Goal: Task Accomplishment & Management: Complete application form

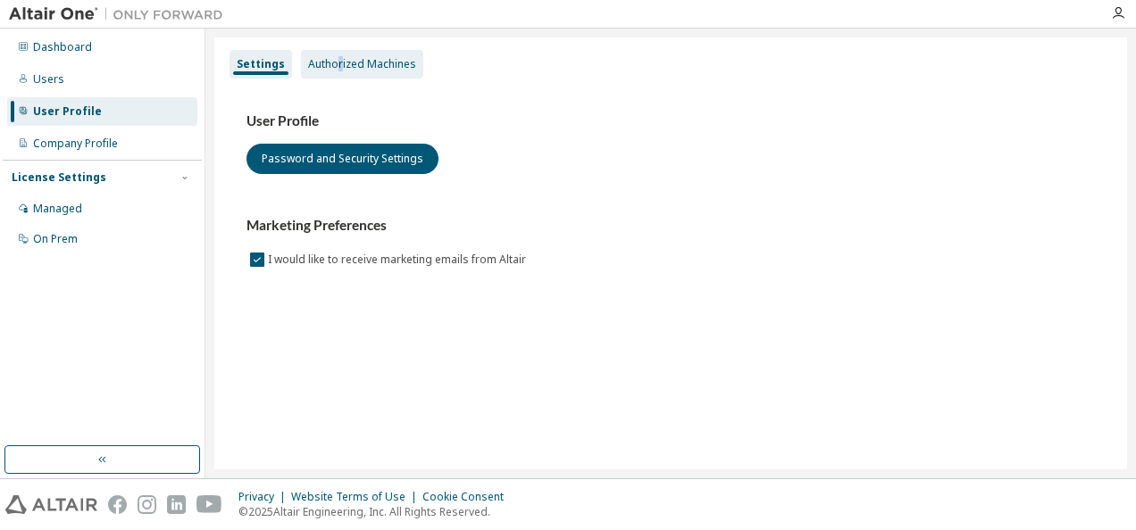
click at [337, 64] on div "Authorized Machines" at bounding box center [362, 64] width 108 height 14
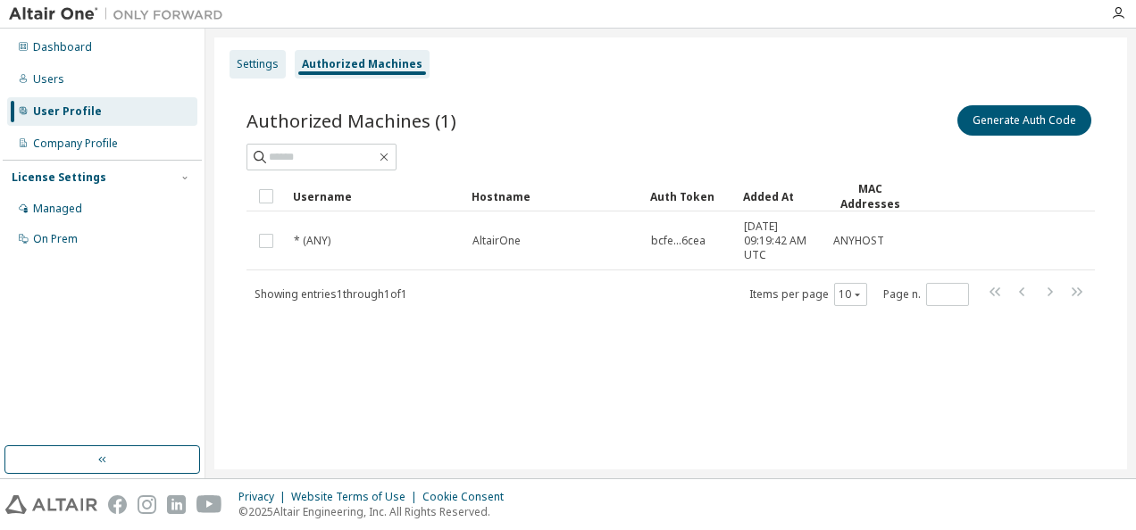
drag, startPoint x: 338, startPoint y: 64, endPoint x: 248, endPoint y: 71, distance: 89.5
click at [248, 71] on div "Settings" at bounding box center [258, 64] width 42 height 14
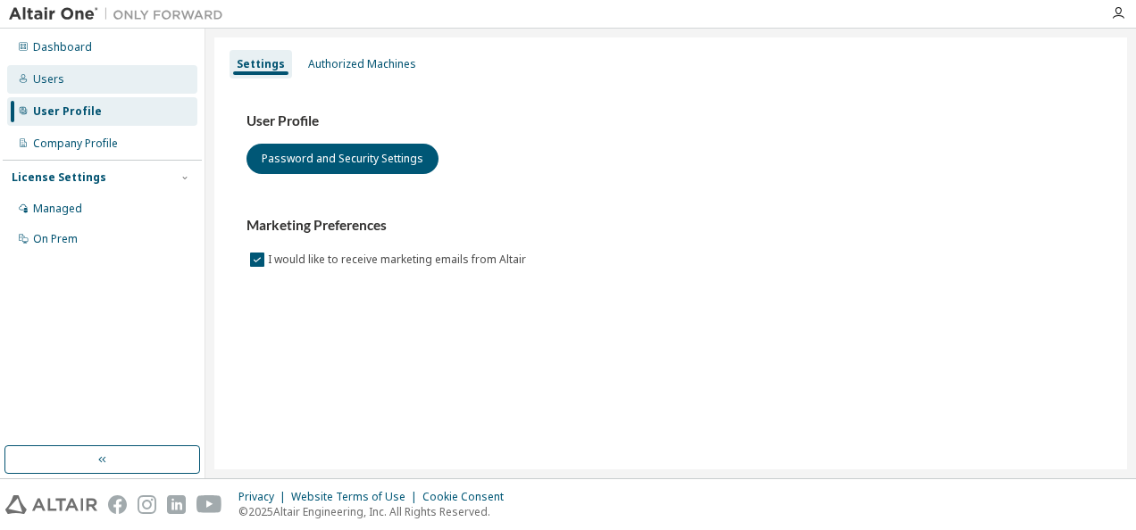
click at [75, 88] on div "Users" at bounding box center [102, 79] width 190 height 29
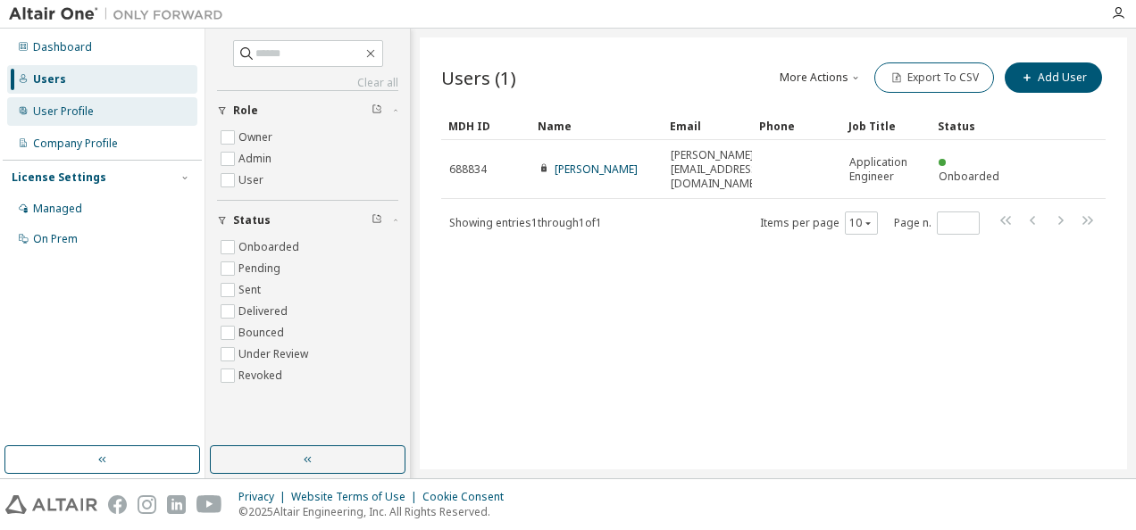
click at [70, 124] on div "User Profile" at bounding box center [102, 111] width 190 height 29
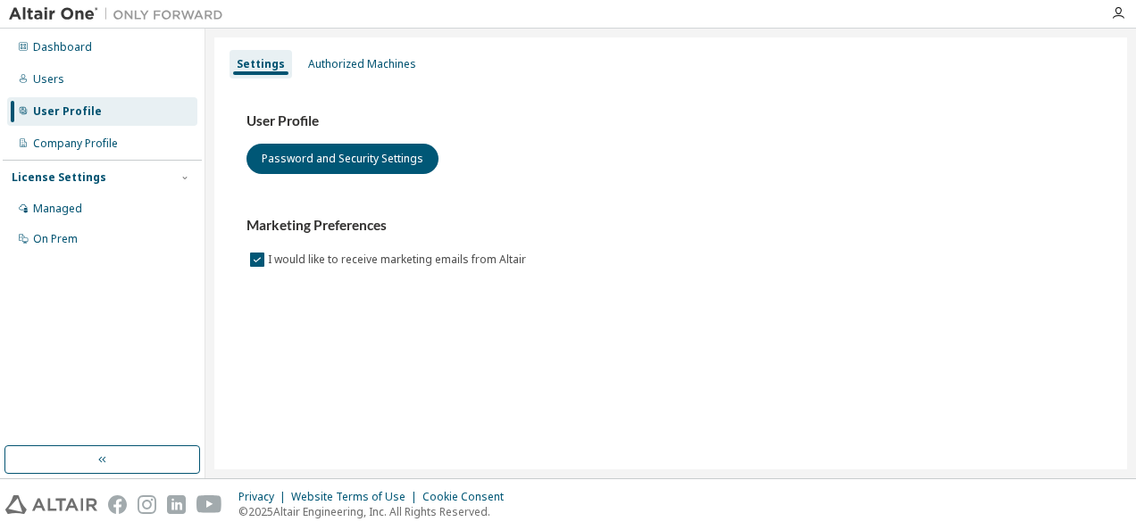
click at [70, 179] on div "License Settings" at bounding box center [59, 178] width 95 height 14
click at [89, 174] on div "License Settings" at bounding box center [59, 178] width 95 height 14
drag, startPoint x: 89, startPoint y: 174, endPoint x: 80, endPoint y: 210, distance: 36.8
click at [80, 210] on div "Managed" at bounding box center [102, 209] width 190 height 29
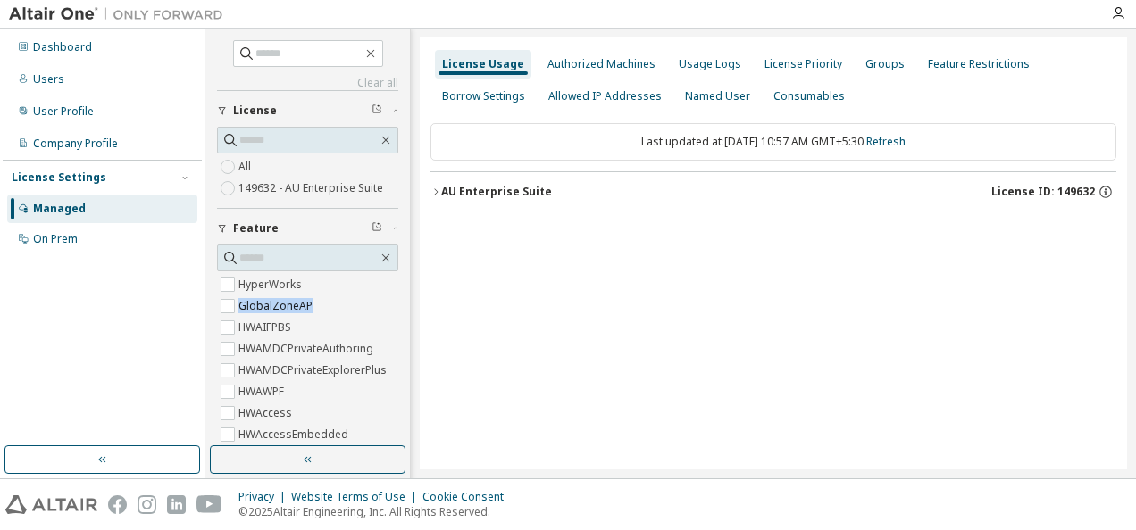
drag, startPoint x: 391, startPoint y: 284, endPoint x: 396, endPoint y: 310, distance: 26.3
click at [396, 310] on div "Clear all Collapse on share string Only used licenses Only my usage Feature Hyp…" at bounding box center [307, 237] width 199 height 413
drag, startPoint x: 396, startPoint y: 310, endPoint x: 351, endPoint y: 255, distance: 70.4
click at [351, 255] on input "text" at bounding box center [308, 258] width 138 height 18
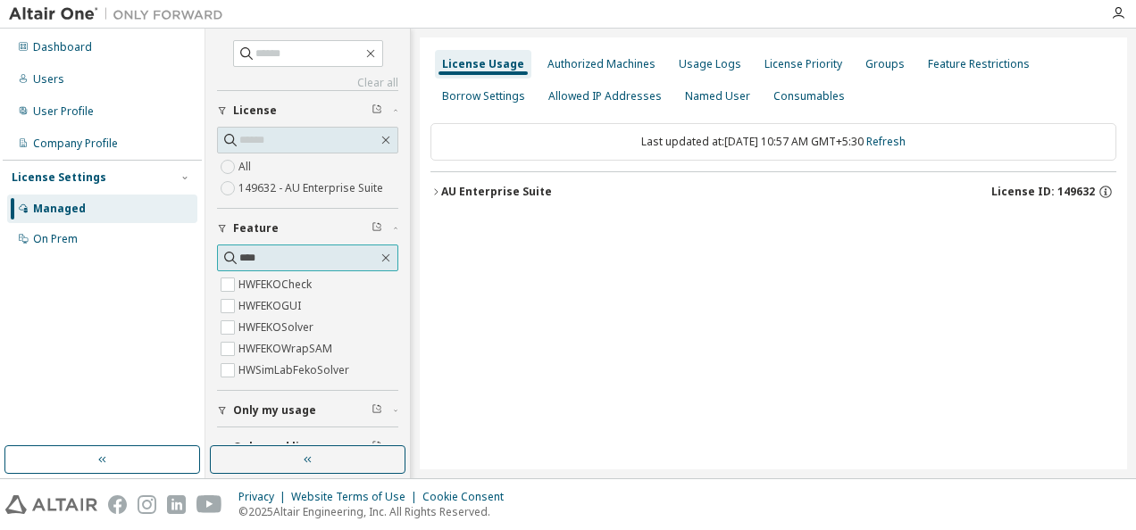
type input "****"
drag, startPoint x: 413, startPoint y: 330, endPoint x: 411, endPoint y: 350, distance: 20.6
click at [411, 350] on div "Clear all Collapse on share string Only used licenses Only my usage Feature ***…" at bounding box center [670, 254] width 931 height 450
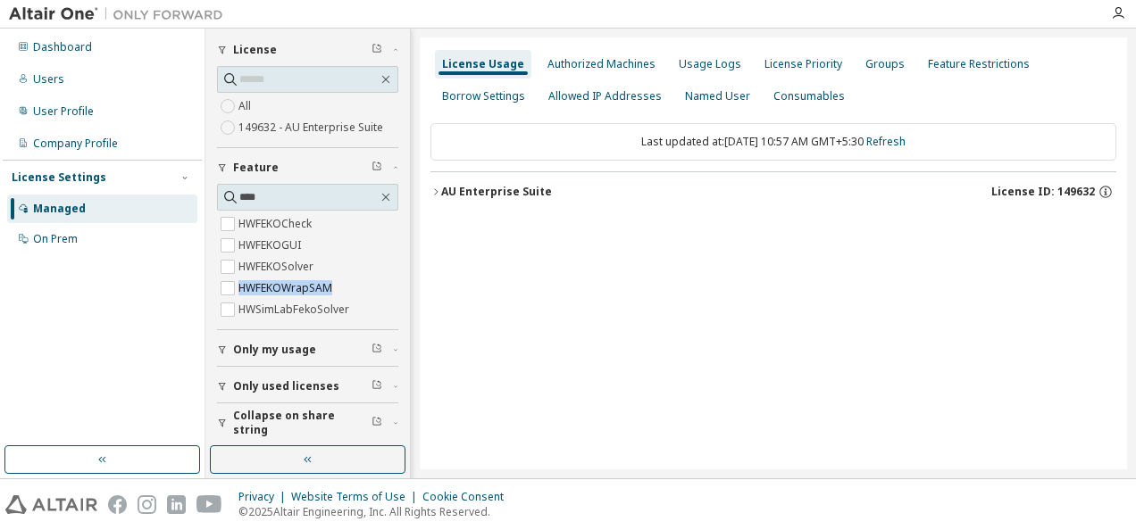
scroll to position [62, 0]
click at [538, 324] on div "License Usage Authorized Machines Usage Logs License Priority Groups Feature Re…" at bounding box center [773, 254] width 707 height 432
click at [488, 68] on div "License Usage" at bounding box center [483, 64] width 82 height 14
click at [380, 79] on icon "button" at bounding box center [386, 78] width 14 height 14
click at [429, 38] on div "License Usage Authorized Machines Usage Logs License Priority Groups Feature Re…" at bounding box center [773, 254] width 707 height 432
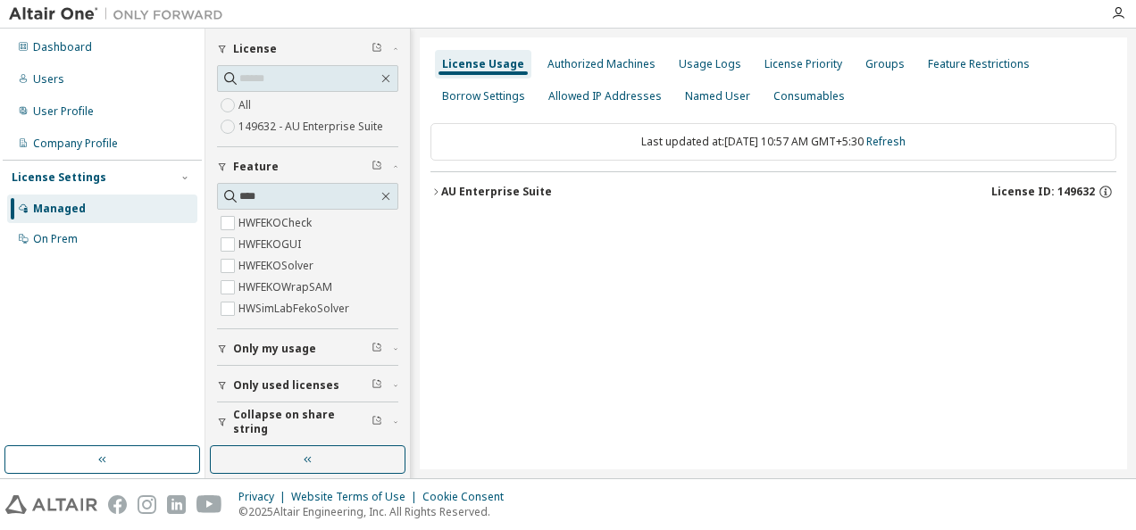
click at [486, 186] on div "AU Enterprise Suite" at bounding box center [496, 192] width 111 height 14
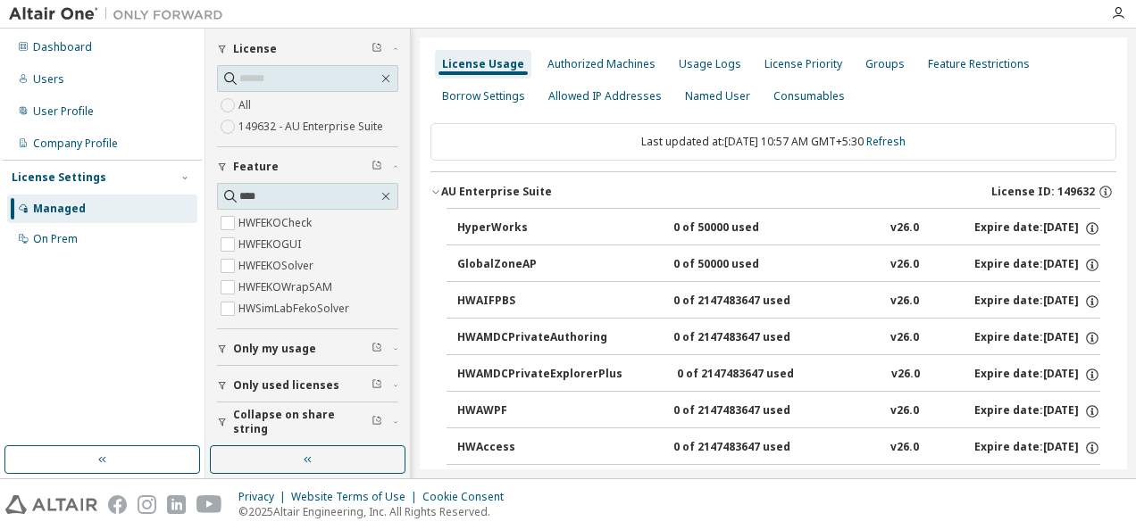
click at [488, 64] on div "License Usage" at bounding box center [483, 64] width 82 height 14
click at [113, 106] on div "User Profile" at bounding box center [102, 111] width 190 height 29
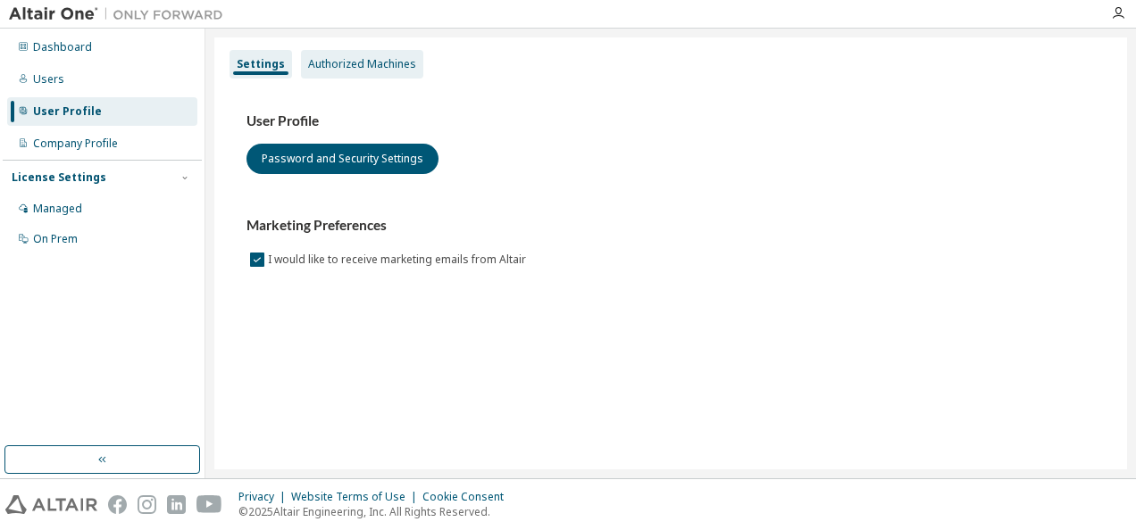
click at [332, 65] on div "Authorized Machines" at bounding box center [362, 64] width 108 height 14
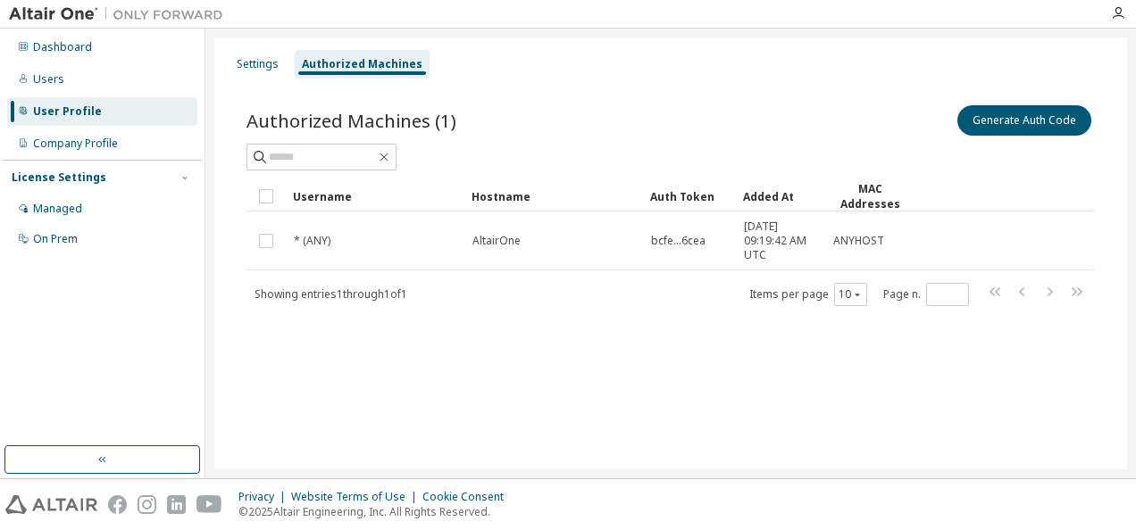
click at [125, 107] on div "User Profile" at bounding box center [102, 111] width 190 height 29
click at [84, 143] on div "Company Profile" at bounding box center [75, 144] width 85 height 14
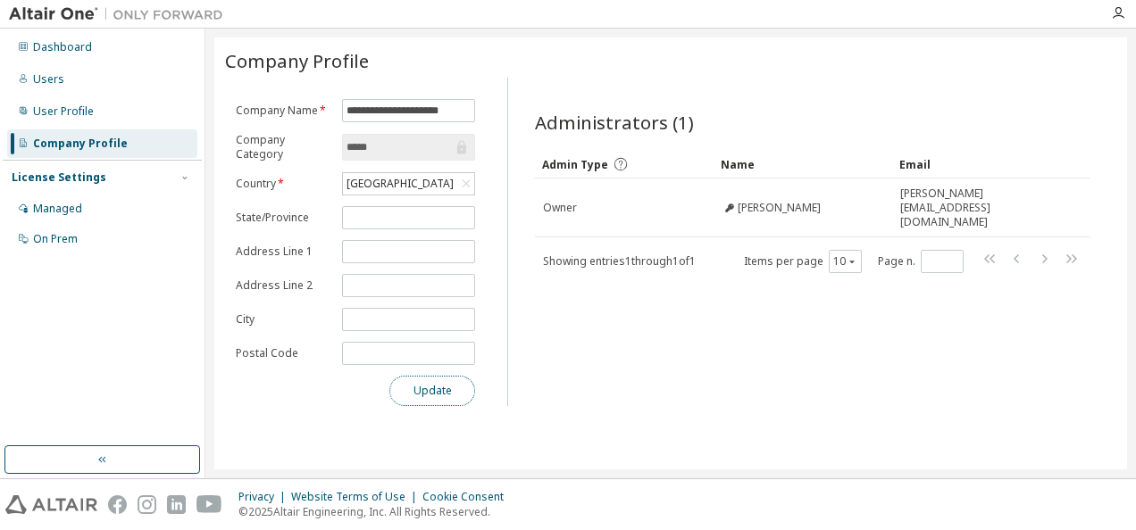
click at [423, 399] on button "Update" at bounding box center [432, 391] width 86 height 30
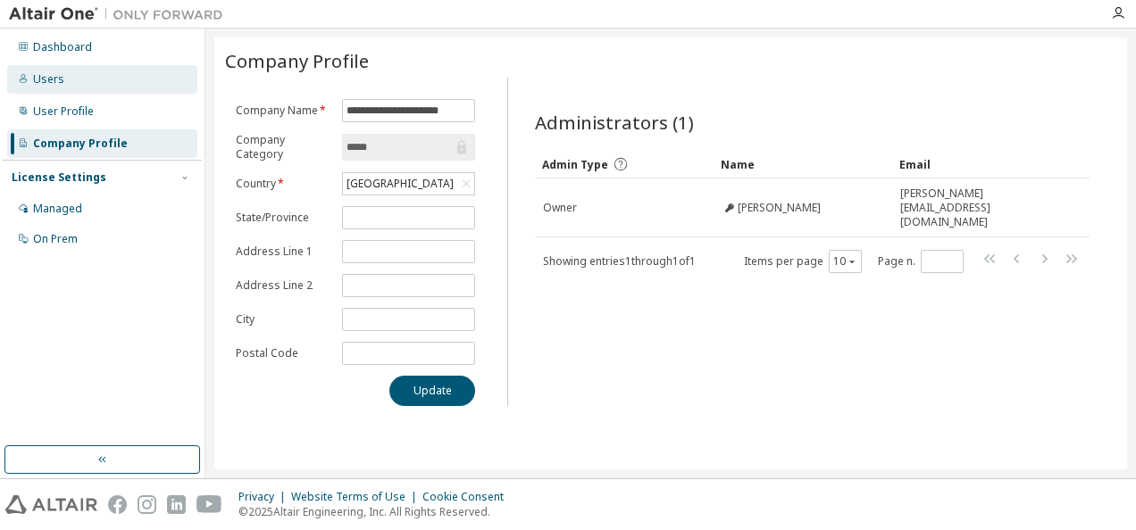
click at [50, 83] on div "Users" at bounding box center [48, 79] width 31 height 14
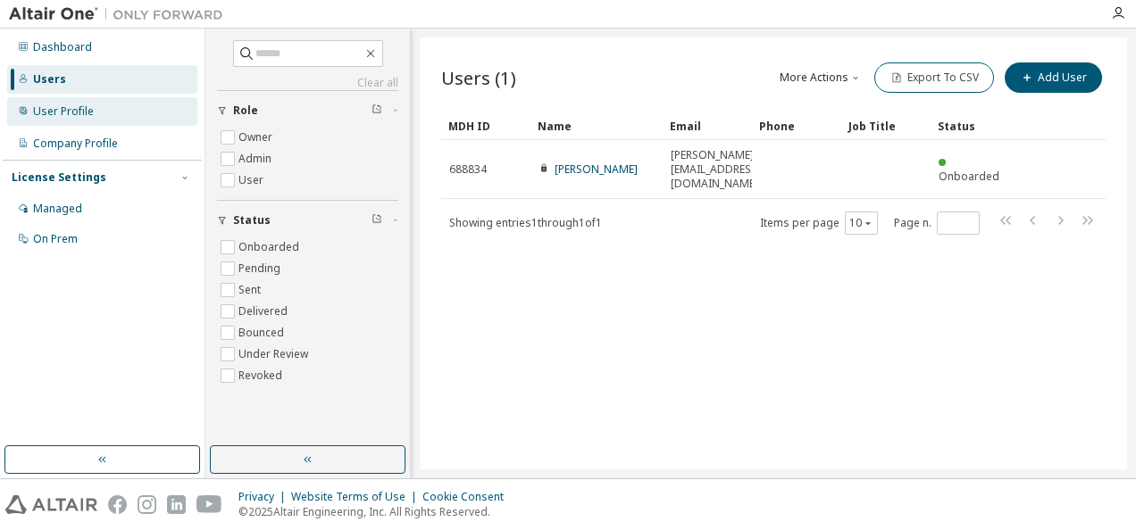
click at [57, 111] on div "User Profile" at bounding box center [63, 111] width 61 height 14
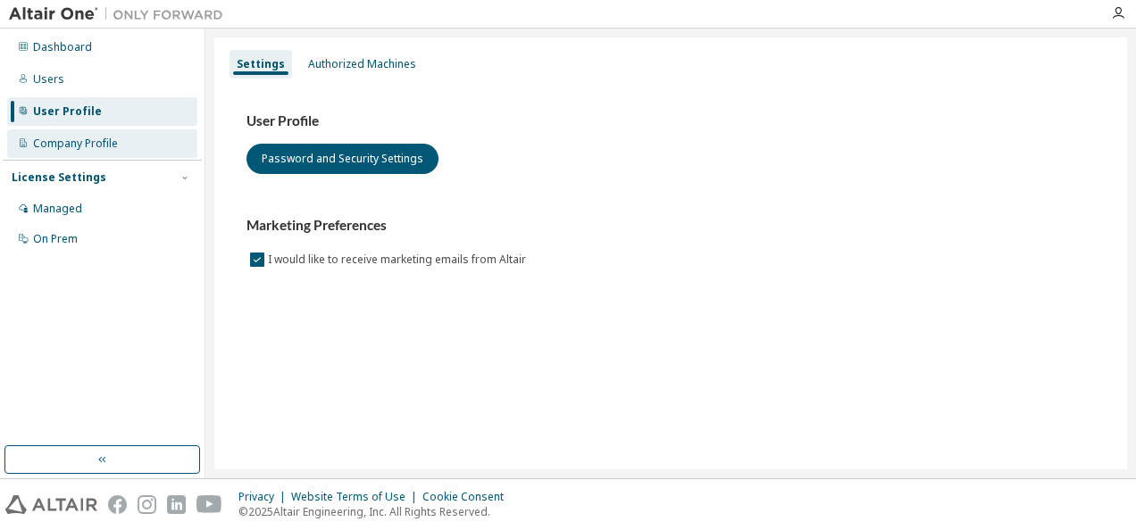
click at [71, 151] on div "Company Profile" at bounding box center [102, 143] width 190 height 29
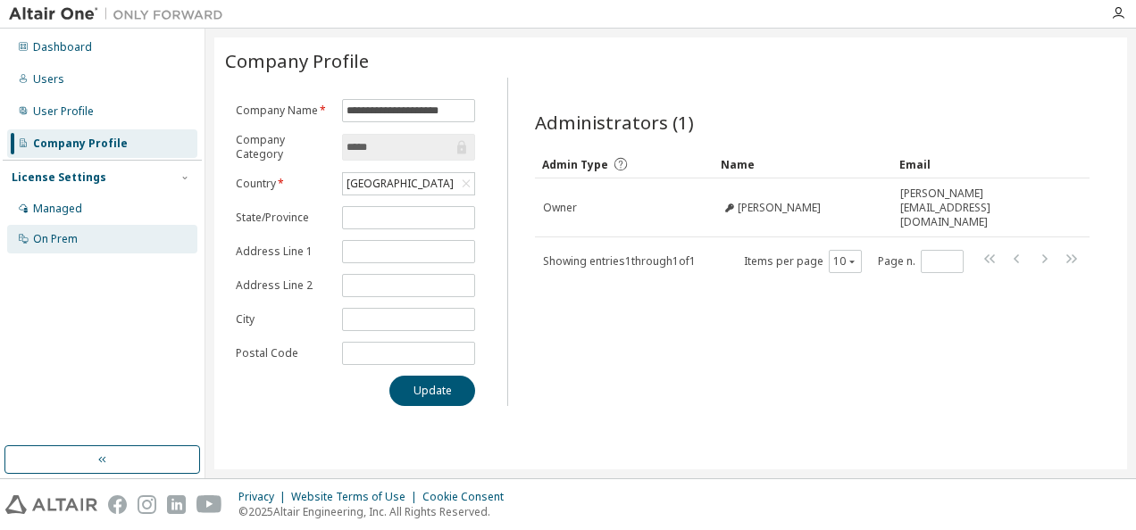
click at [86, 239] on div "On Prem" at bounding box center [102, 239] width 190 height 29
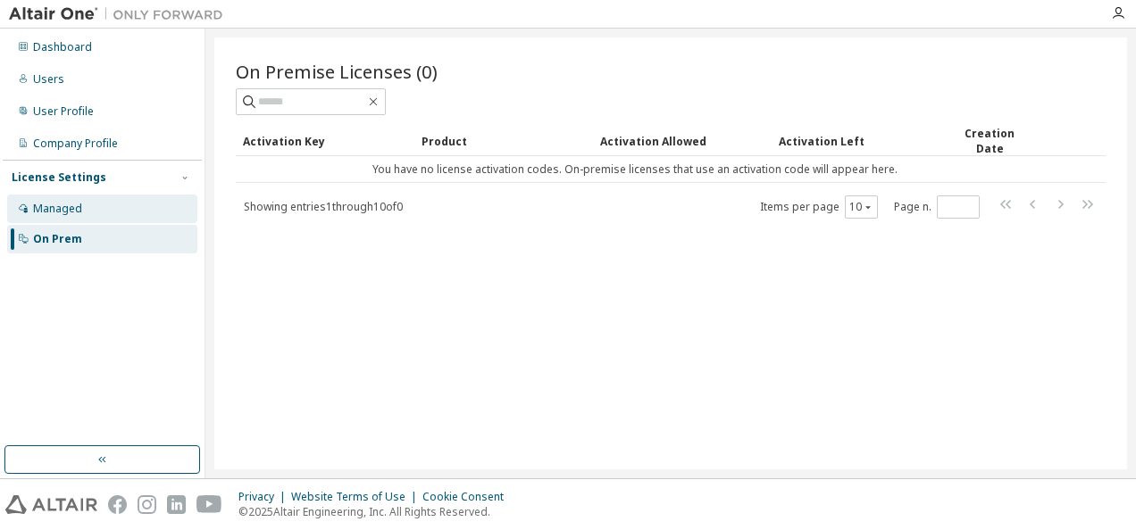
click at [70, 203] on div "Managed" at bounding box center [57, 209] width 49 height 14
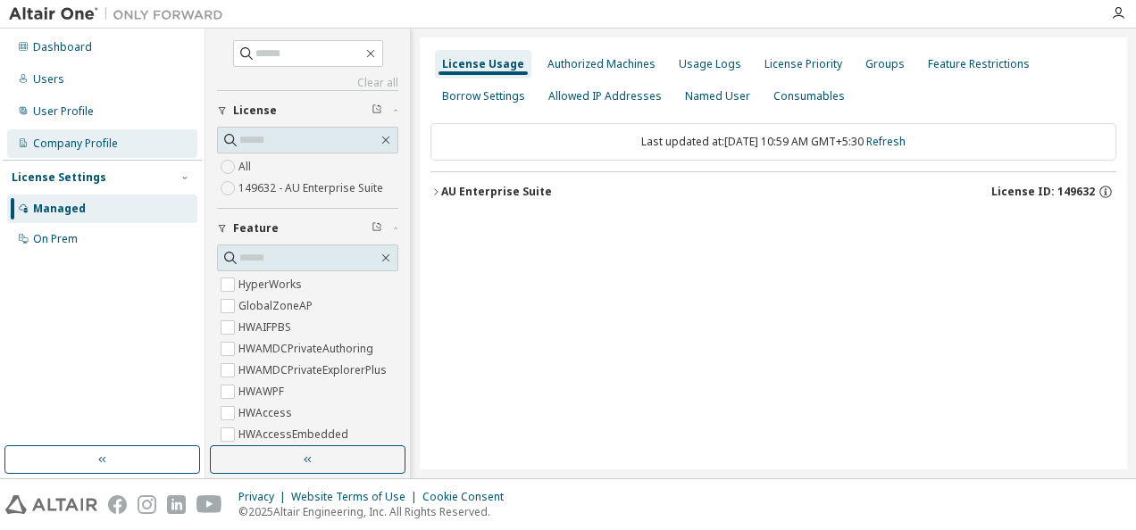
click at [82, 153] on div "Company Profile" at bounding box center [102, 143] width 190 height 29
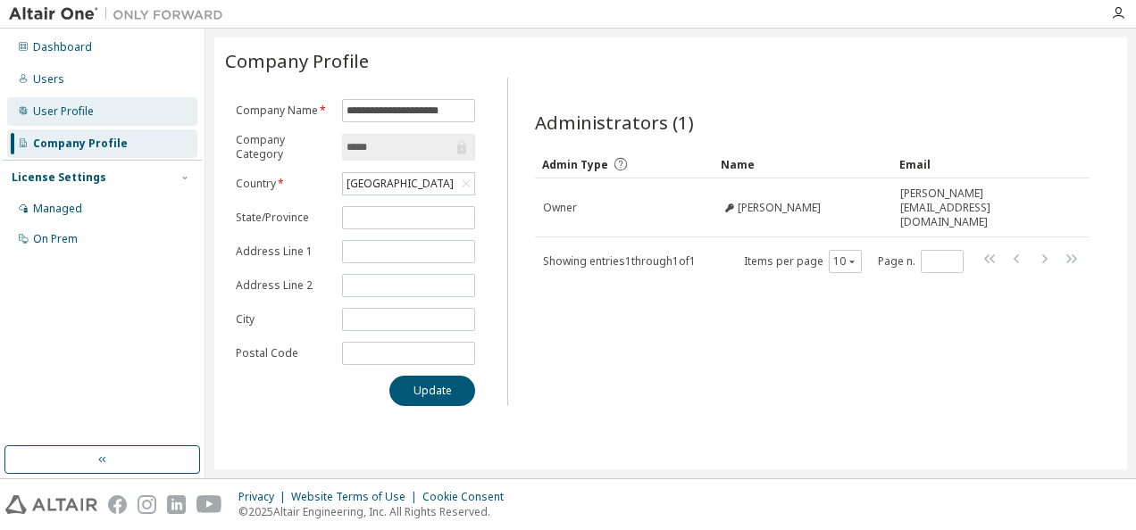
click at [80, 122] on div "User Profile" at bounding box center [102, 111] width 190 height 29
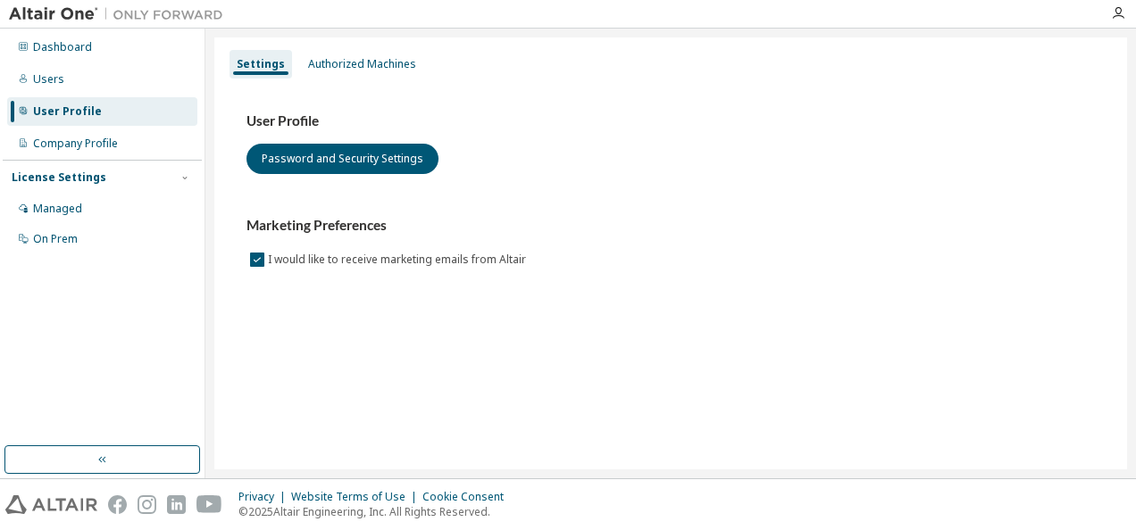
click at [71, 96] on div "Dashboard Users User Profile Company Profile License Settings Managed On Prem" at bounding box center [102, 143] width 199 height 224
click at [70, 88] on div "Users" at bounding box center [102, 79] width 190 height 29
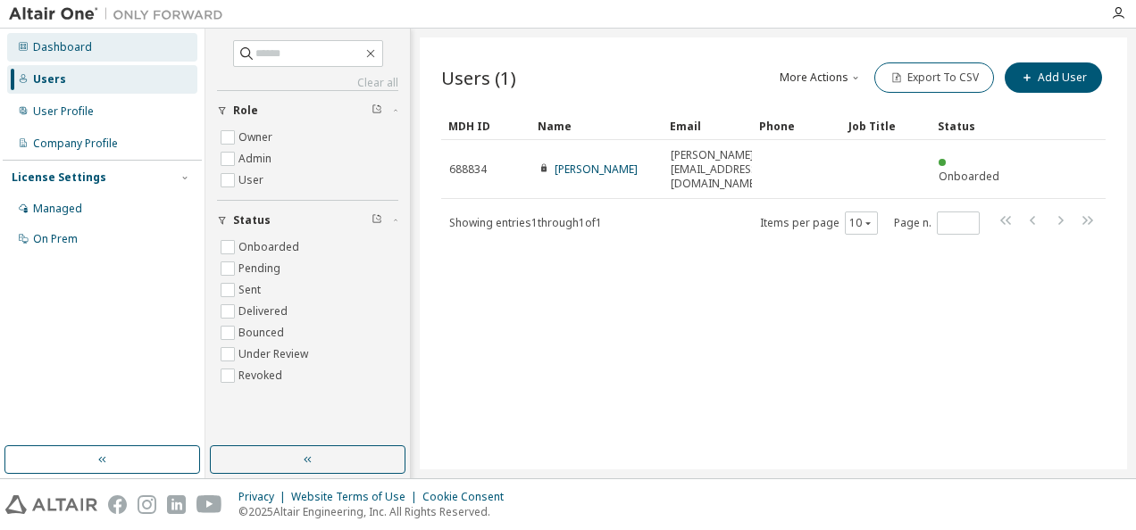
click at [57, 43] on div "Dashboard" at bounding box center [62, 47] width 59 height 14
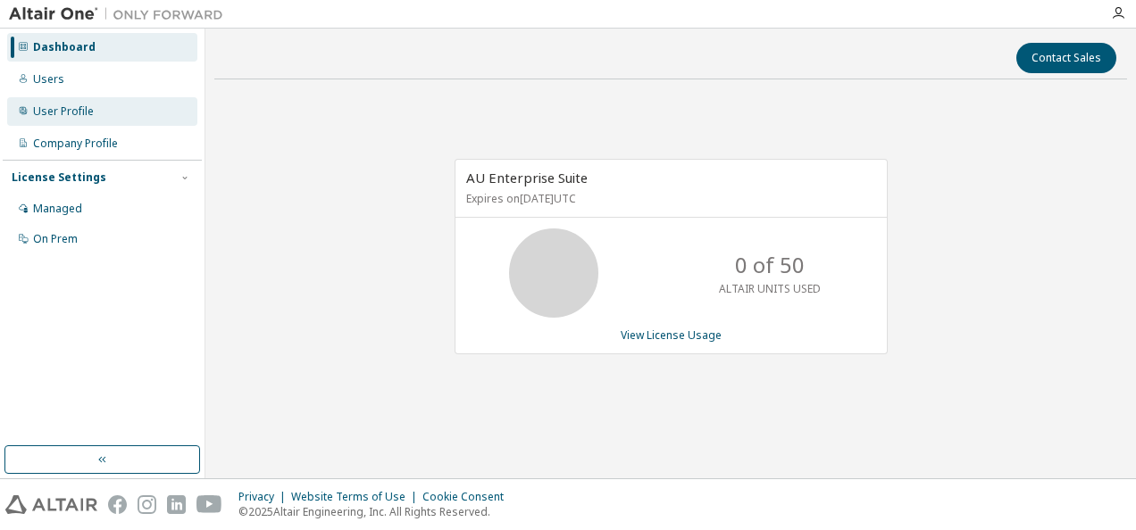
click at [89, 114] on div "User Profile" at bounding box center [63, 111] width 61 height 14
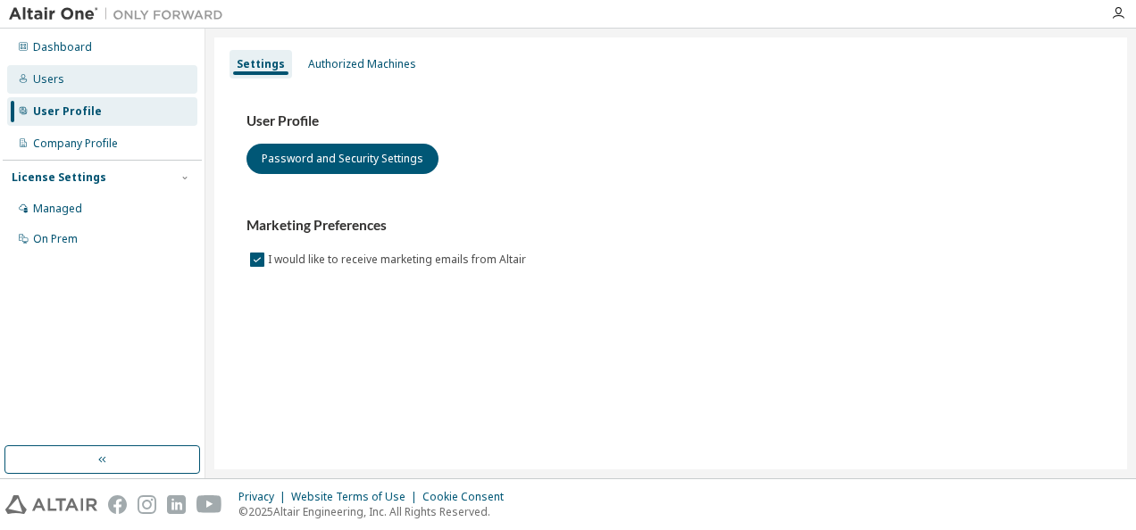
click at [26, 86] on div at bounding box center [23, 79] width 11 height 14
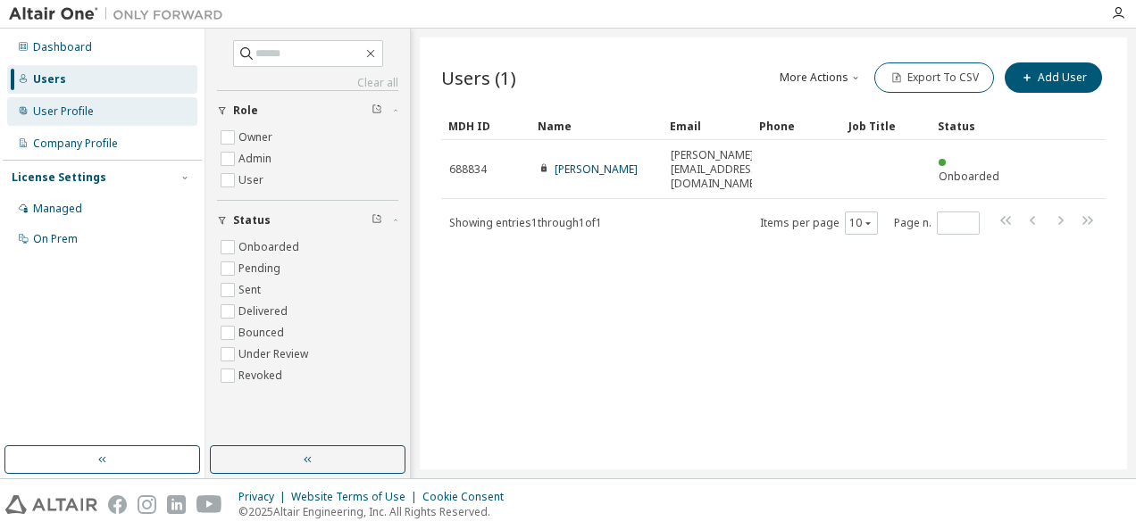
click at [48, 114] on div "User Profile" at bounding box center [63, 111] width 61 height 14
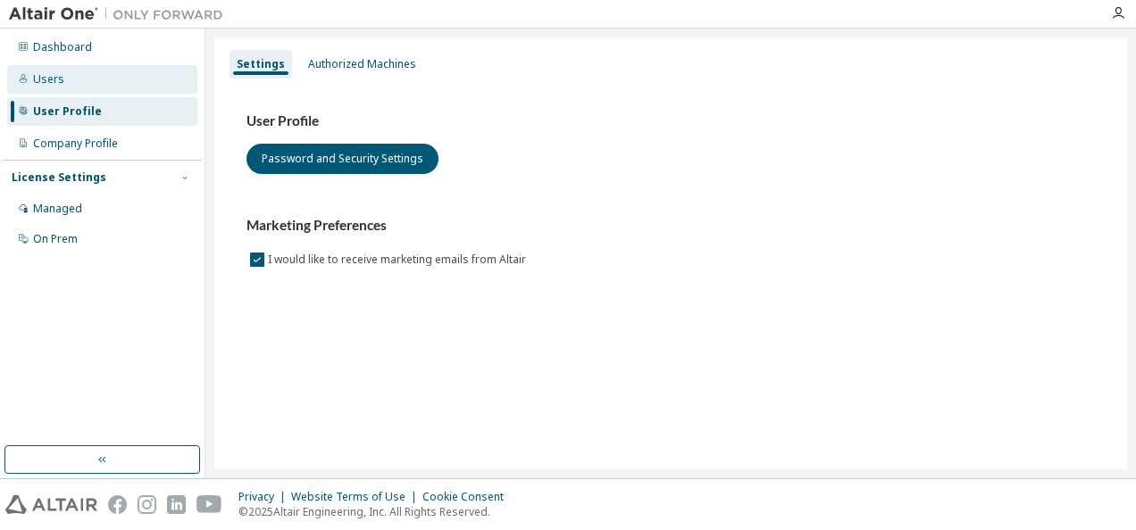
click at [89, 79] on div "Users" at bounding box center [102, 79] width 190 height 29
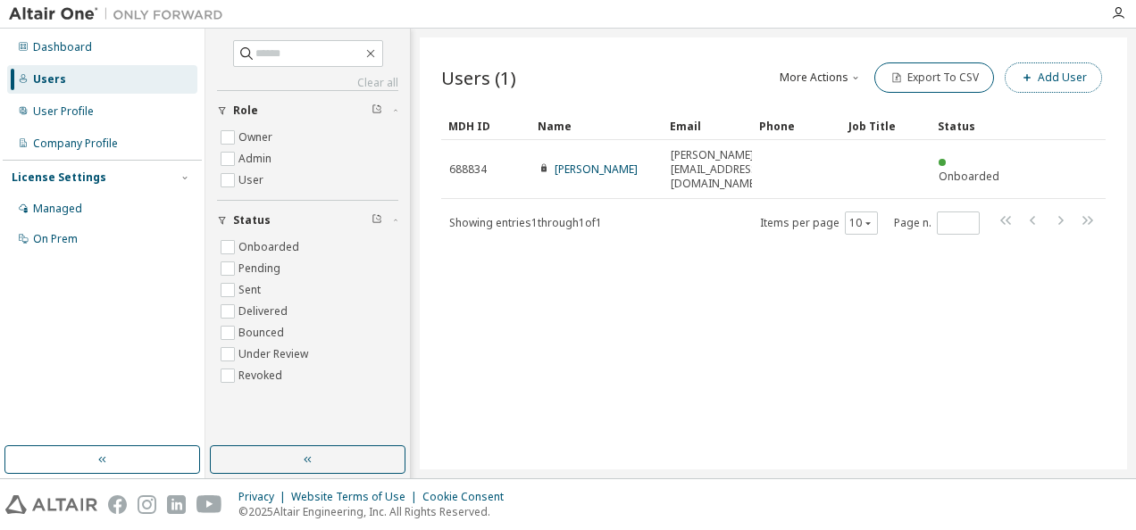
click at [1038, 87] on button "Add User" at bounding box center [1053, 78] width 97 height 30
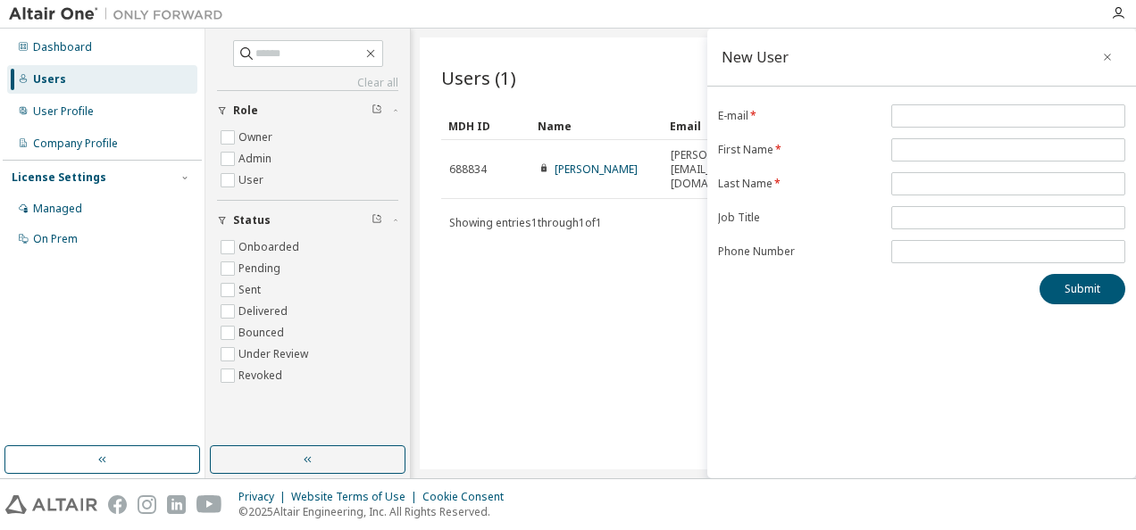
click at [634, 68] on div "Users (1) More Actions Import From CSV Export To CSV Add User" at bounding box center [773, 78] width 664 height 38
click at [1106, 52] on icon "button" at bounding box center [1107, 57] width 13 height 14
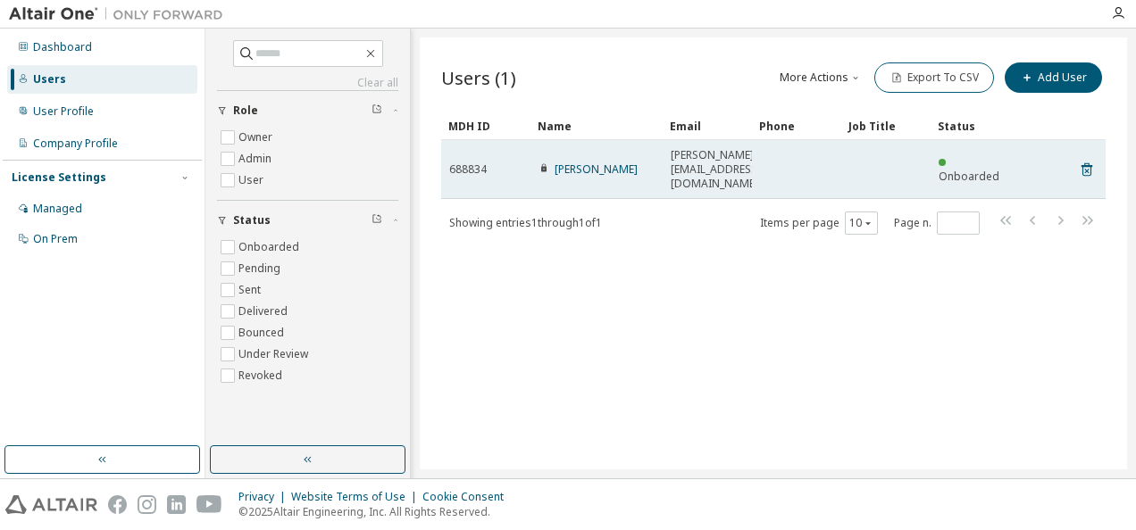
click at [790, 159] on td at bounding box center [796, 169] width 89 height 59
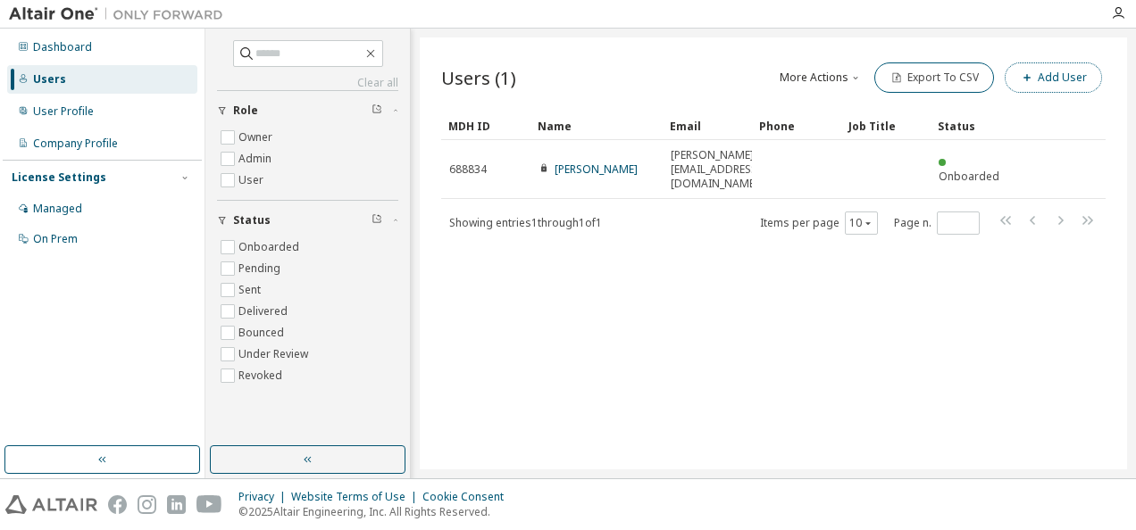
click at [1072, 73] on button "Add User" at bounding box center [1053, 78] width 97 height 30
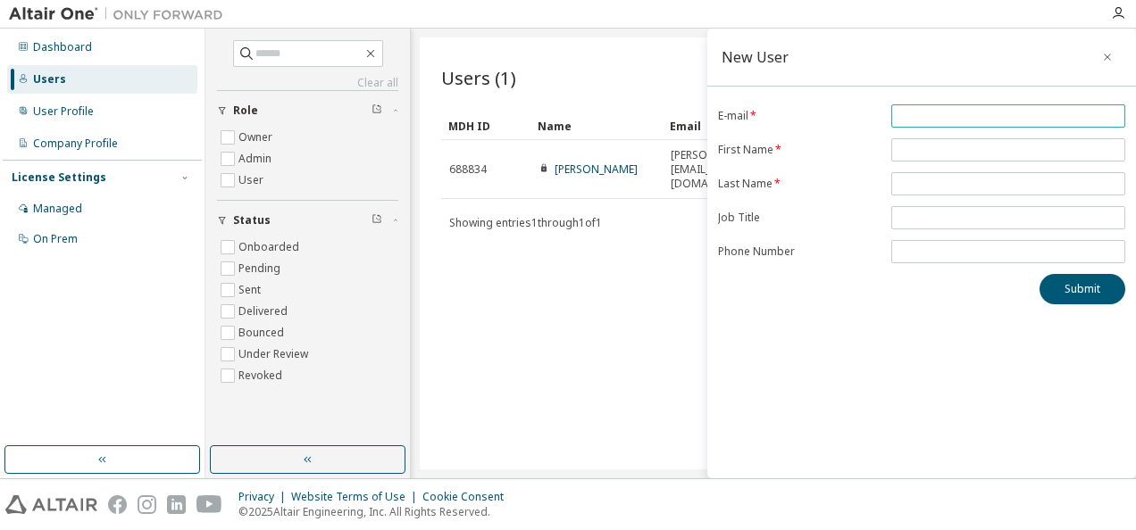
click at [929, 107] on span at bounding box center [1008, 115] width 234 height 23
click at [926, 119] on input "email" at bounding box center [1008, 116] width 225 height 14
type input "**********"
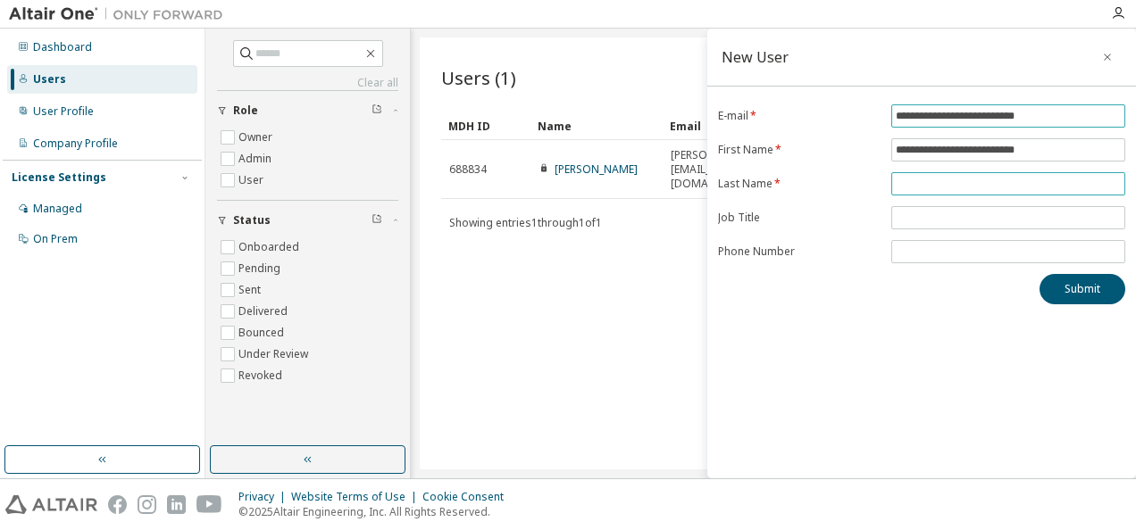
type input "**********"
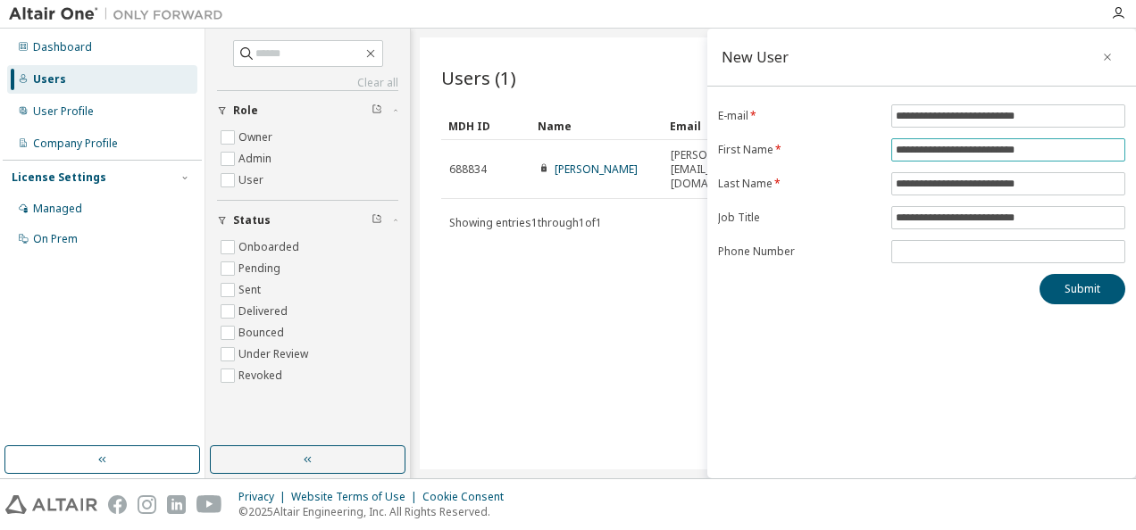
click at [1050, 146] on input "**********" at bounding box center [1008, 150] width 225 height 14
type input "*"
type input "*****"
click at [1064, 186] on input "**********" at bounding box center [1008, 184] width 225 height 14
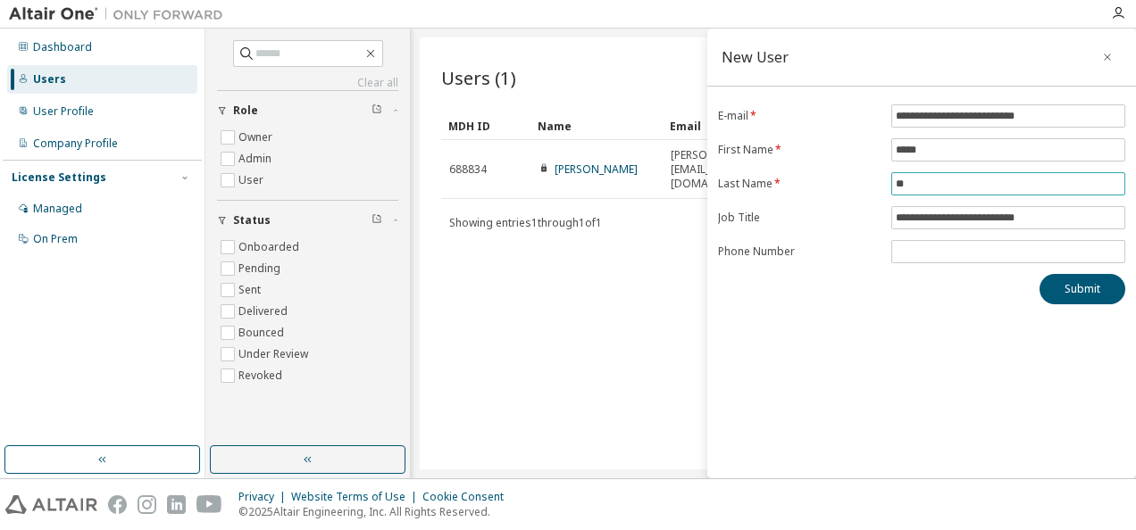
type input "*"
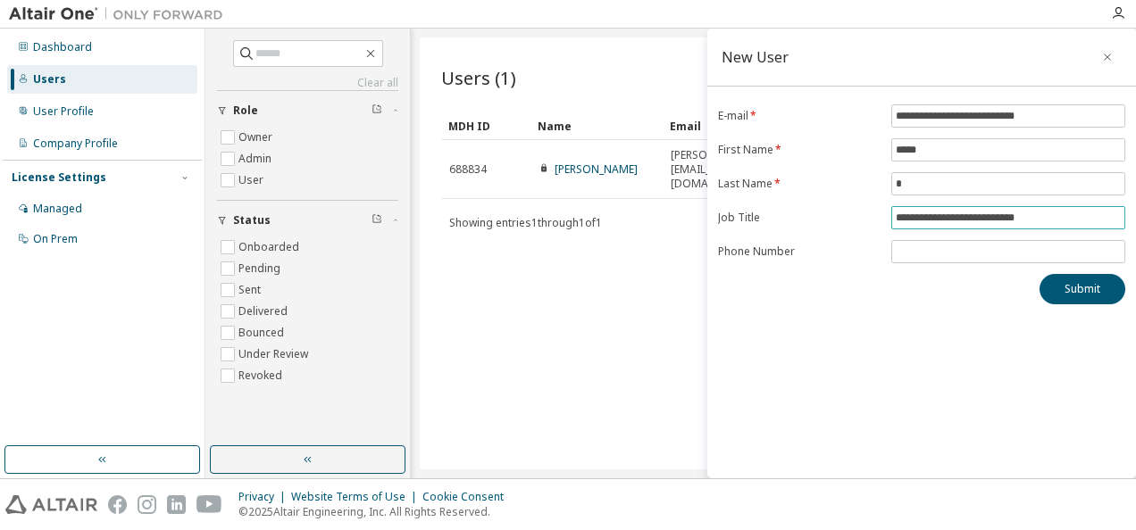
click at [1068, 219] on input "**********" at bounding box center [1008, 218] width 225 height 14
type input "*"
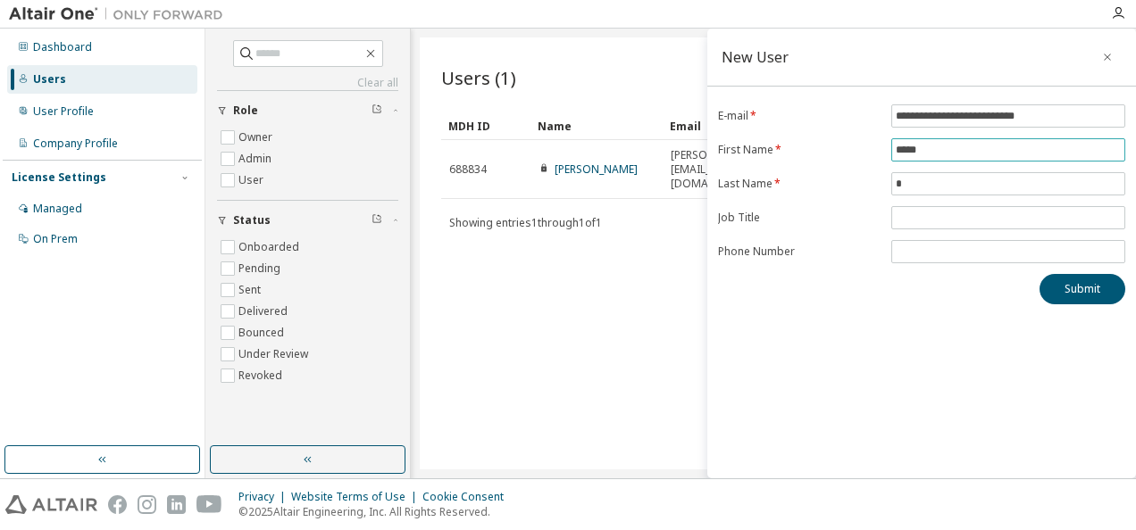
click at [939, 148] on input "*****" at bounding box center [1008, 150] width 225 height 14
type input "*"
type input "******"
click at [937, 188] on input "*" at bounding box center [1008, 184] width 225 height 14
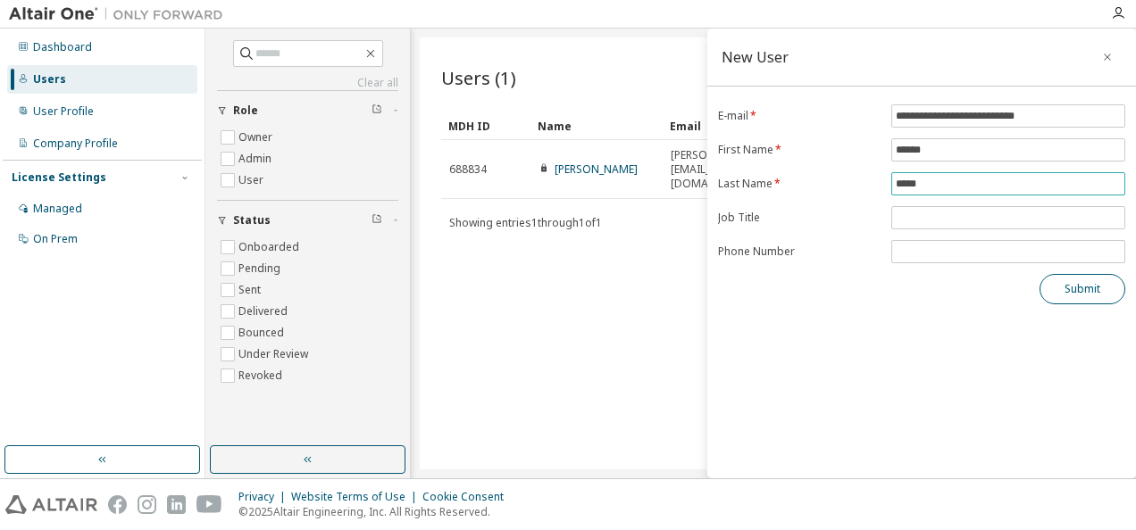
type input "*****"
click at [1066, 278] on button "Submit" at bounding box center [1082, 289] width 86 height 30
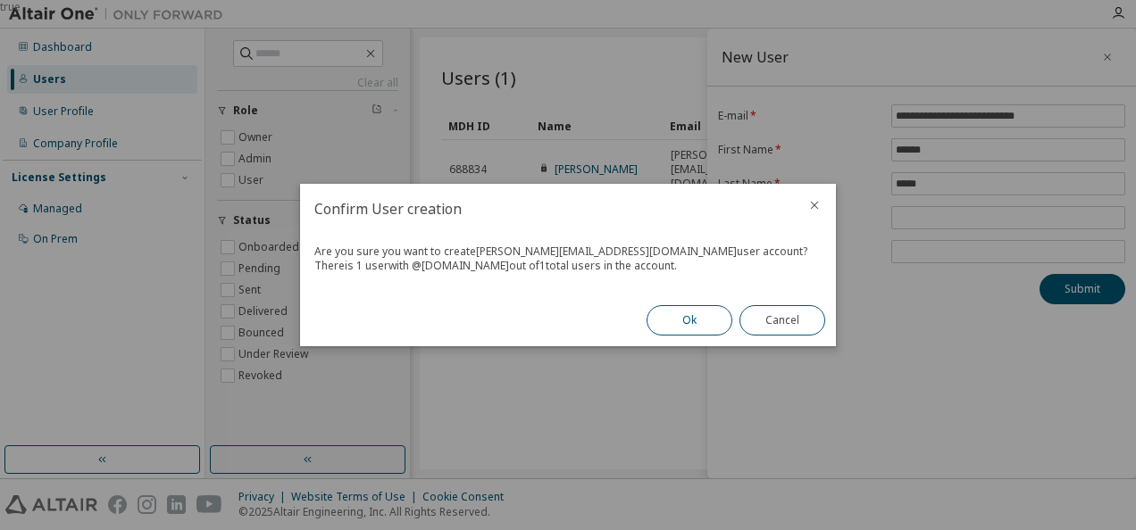
click at [709, 321] on button "Ok" at bounding box center [690, 320] width 86 height 30
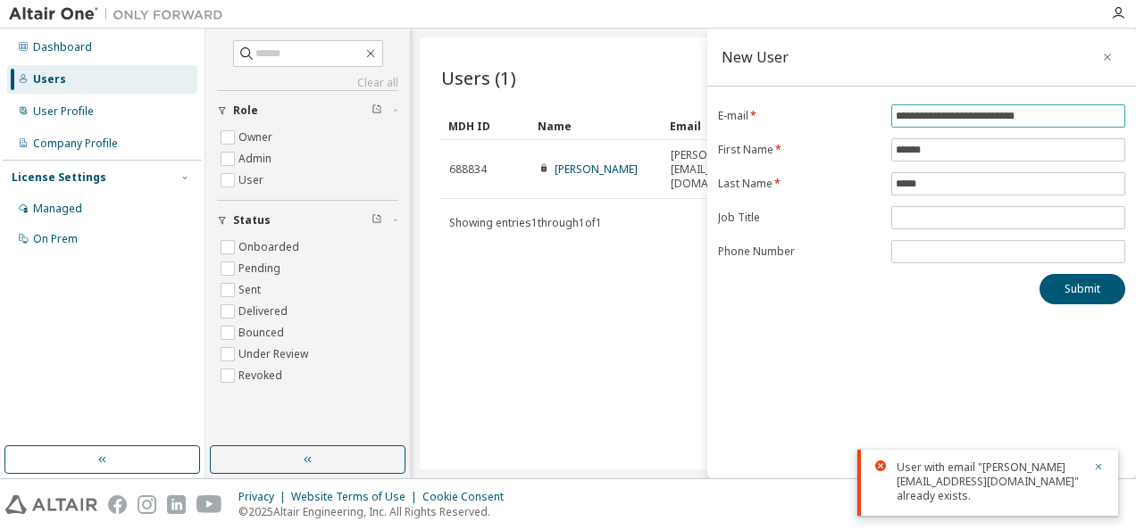
click at [1043, 113] on input "**********" at bounding box center [1008, 116] width 225 height 14
type input "*"
type input "**********"
click at [1088, 293] on button "Submit" at bounding box center [1082, 289] width 86 height 30
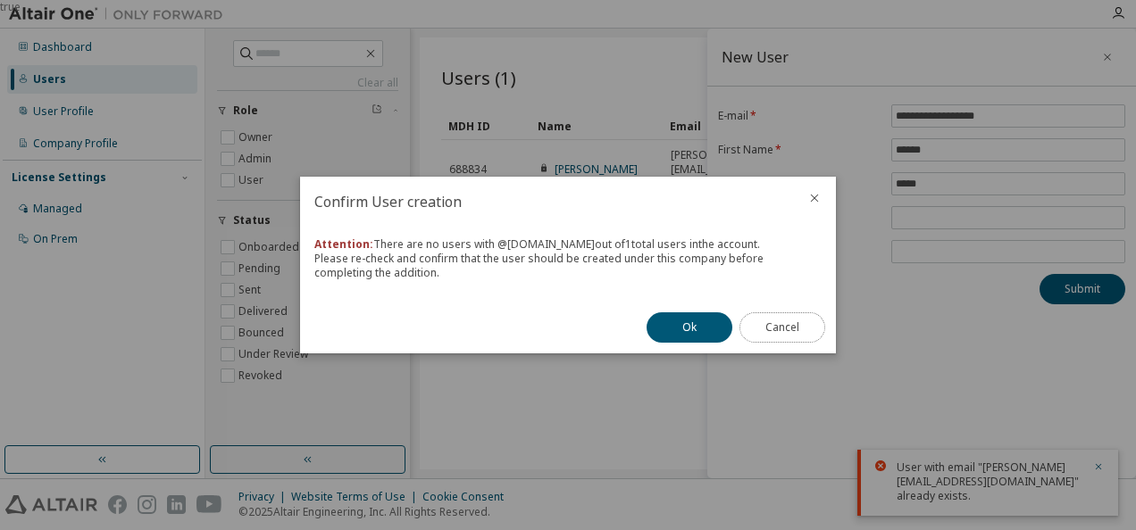
click at [807, 328] on button "Cancel" at bounding box center [782, 328] width 86 height 30
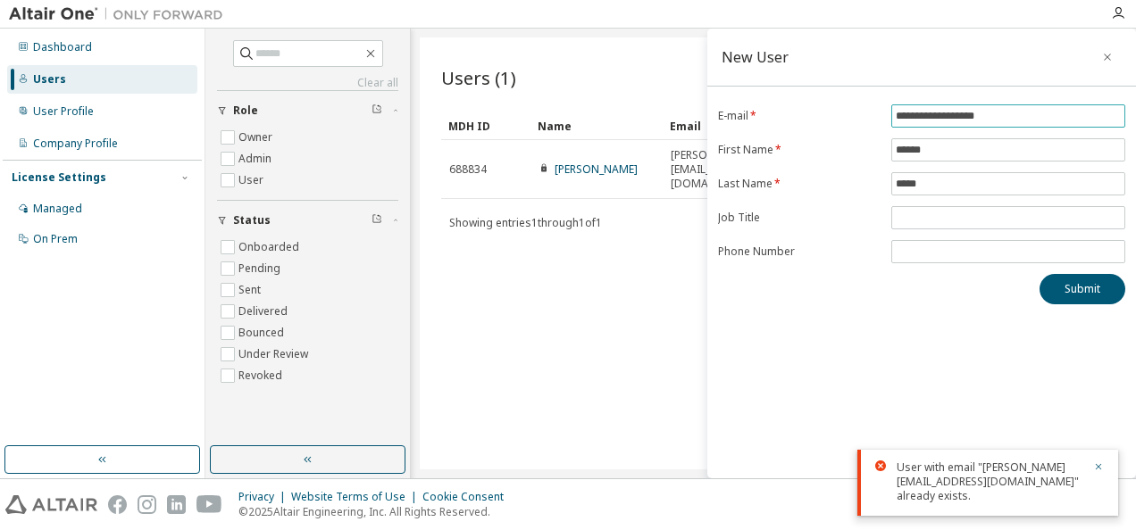
click at [1043, 109] on input "**********" at bounding box center [1008, 116] width 225 height 14
type input "*"
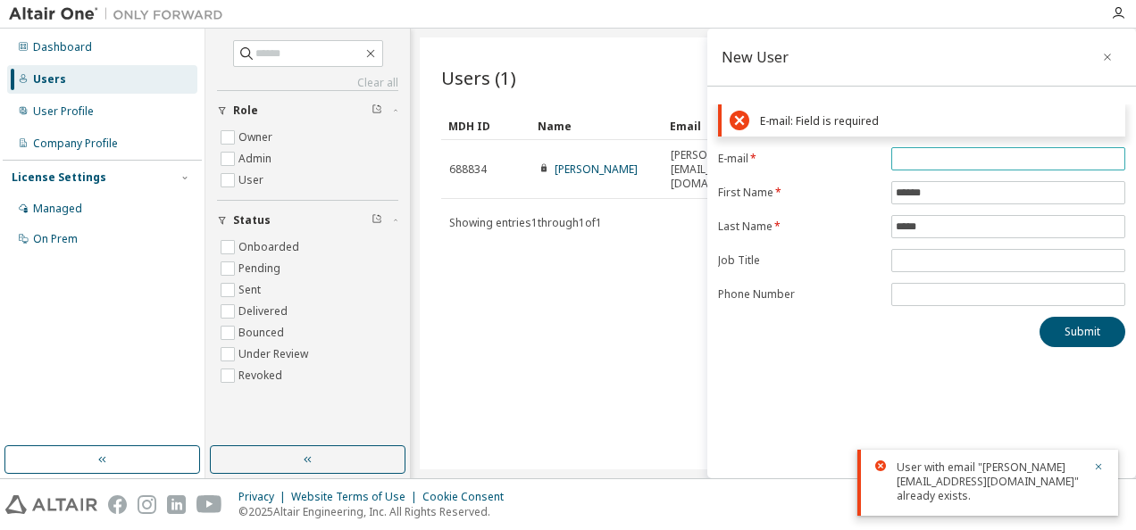
click at [918, 158] on input "email" at bounding box center [1008, 159] width 225 height 14
type input "**********"
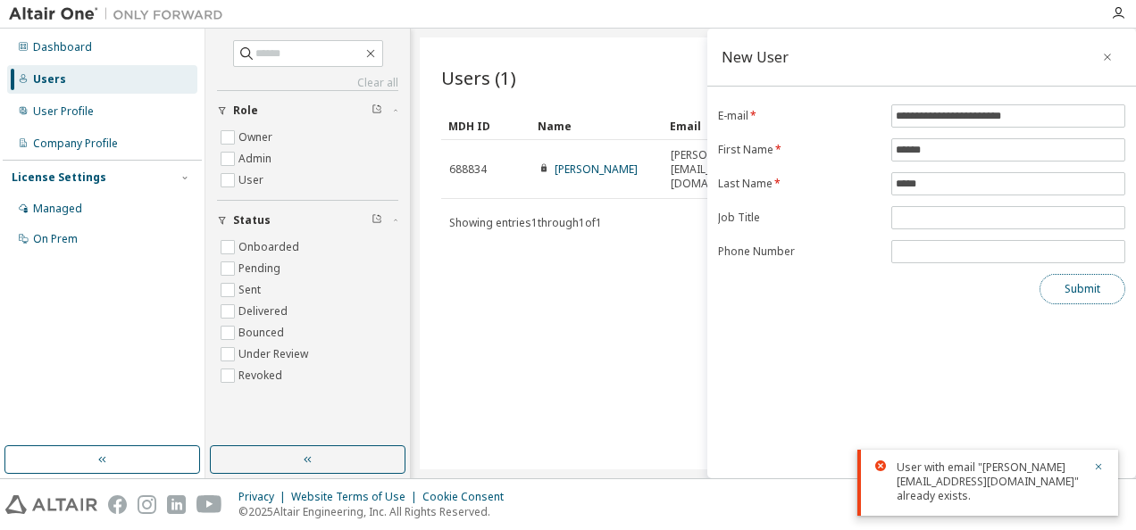
click at [1083, 327] on div "**********" at bounding box center [921, 254] width 429 height 450
click at [1077, 286] on button "Submit" at bounding box center [1082, 289] width 86 height 30
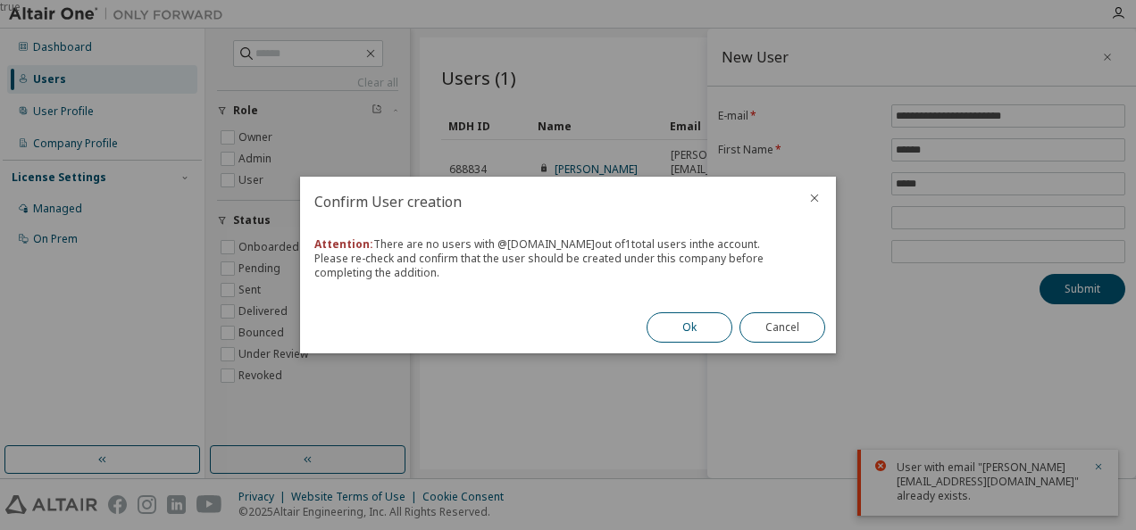
click at [713, 330] on button "Ok" at bounding box center [690, 328] width 86 height 30
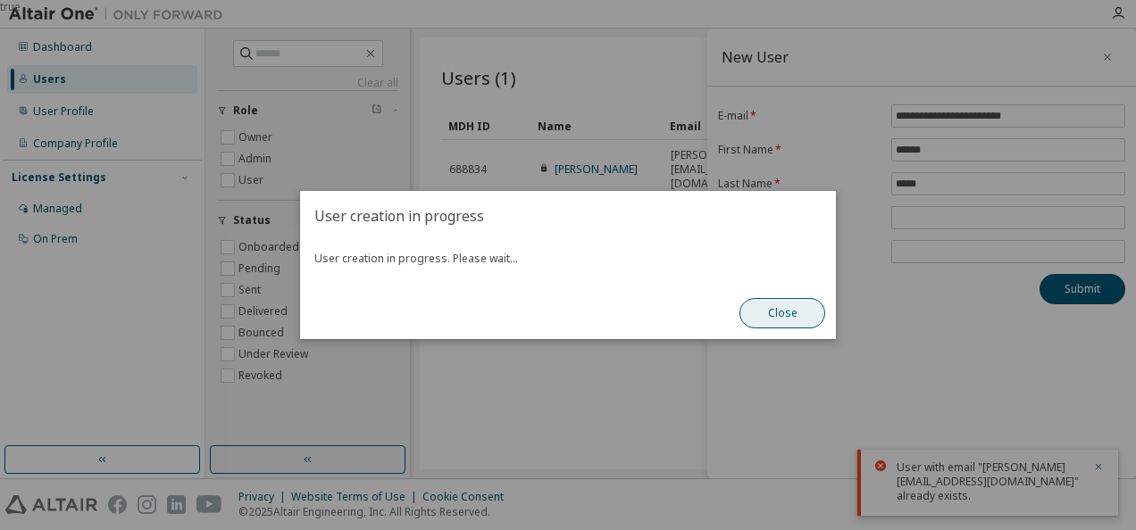
click at [790, 313] on button "Close" at bounding box center [782, 313] width 86 height 30
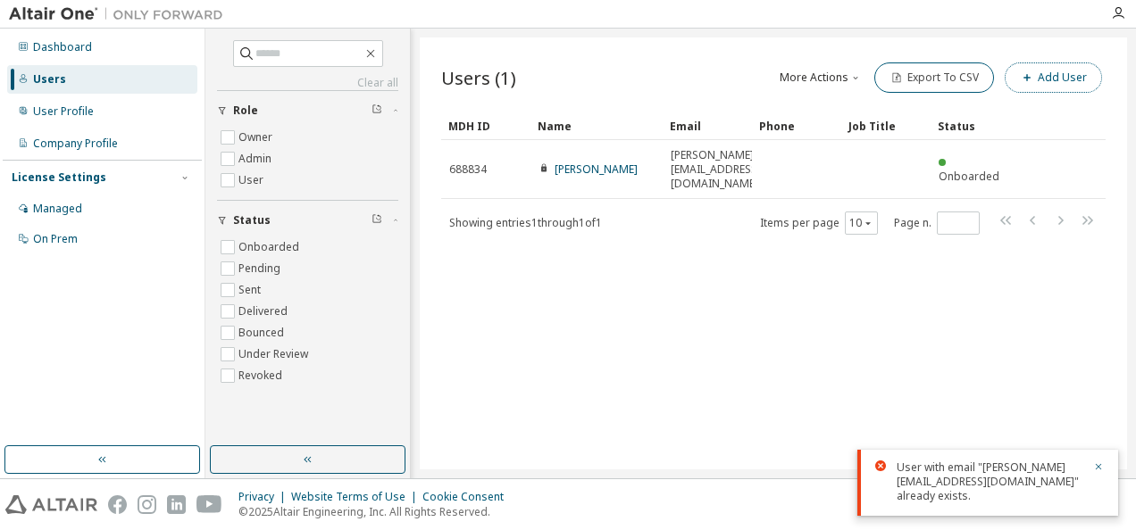
click at [1041, 81] on button "Add User" at bounding box center [1053, 78] width 97 height 30
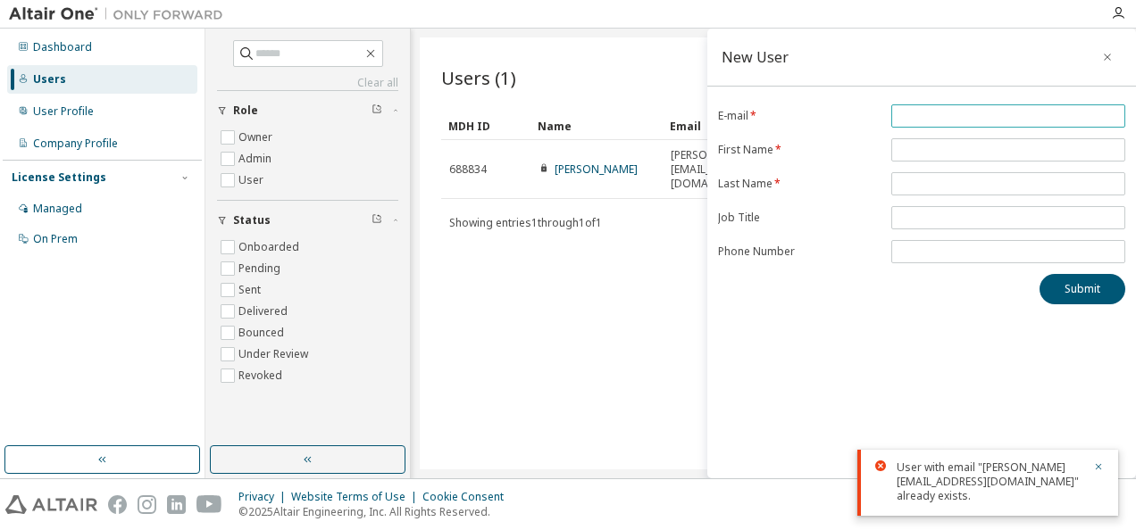
click at [957, 117] on input "email" at bounding box center [1008, 116] width 225 height 14
type input "**********"
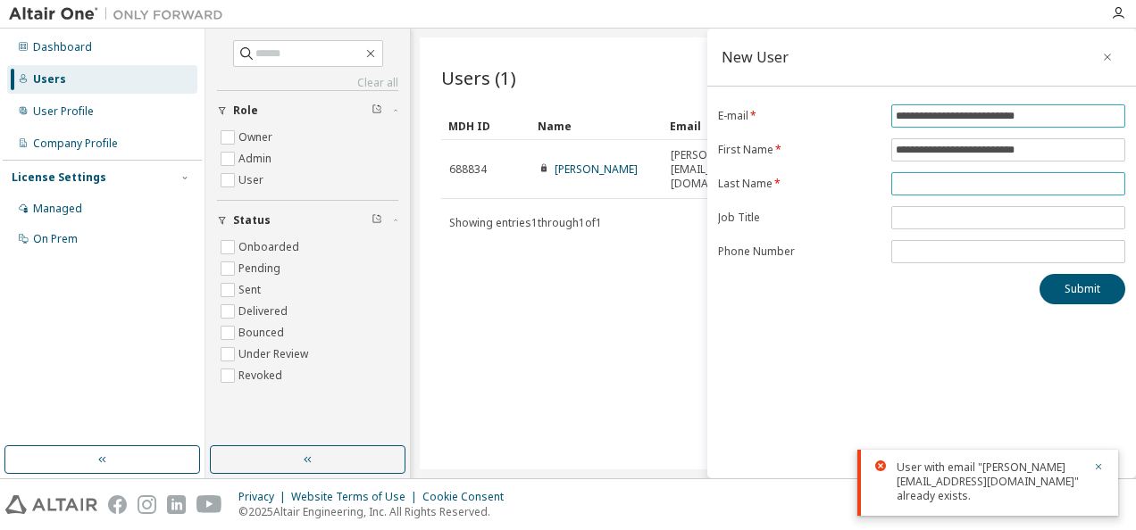
type input "**********"
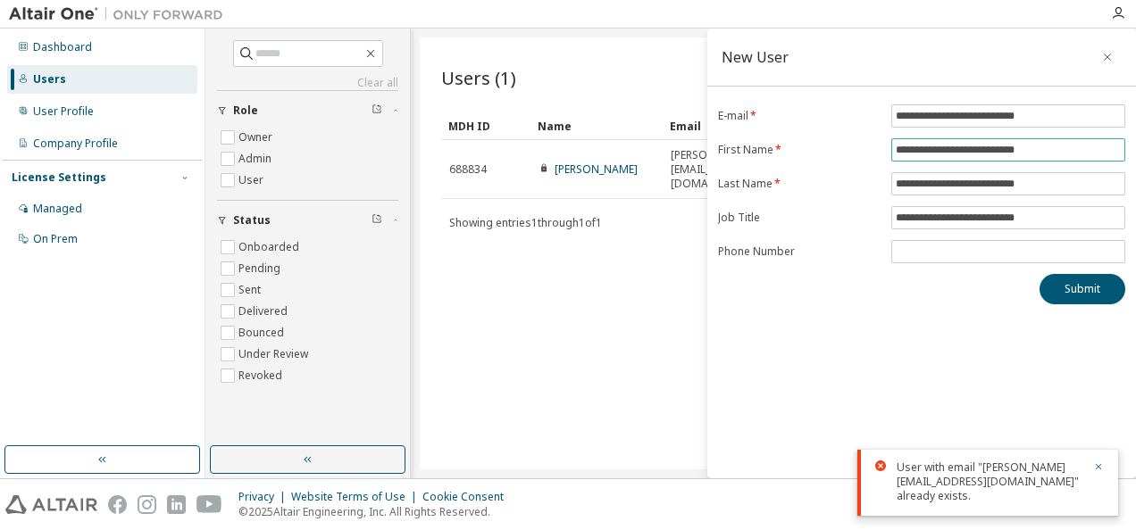
click at [1056, 145] on input "**********" at bounding box center [1008, 150] width 225 height 14
type input "*"
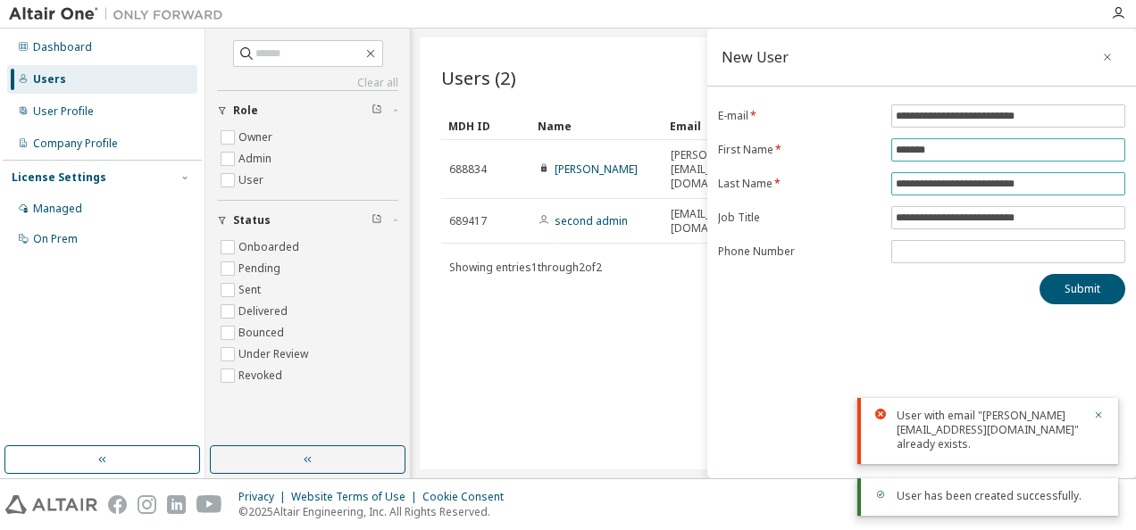
type input "*******"
click at [1064, 180] on input "**********" at bounding box center [1008, 184] width 225 height 14
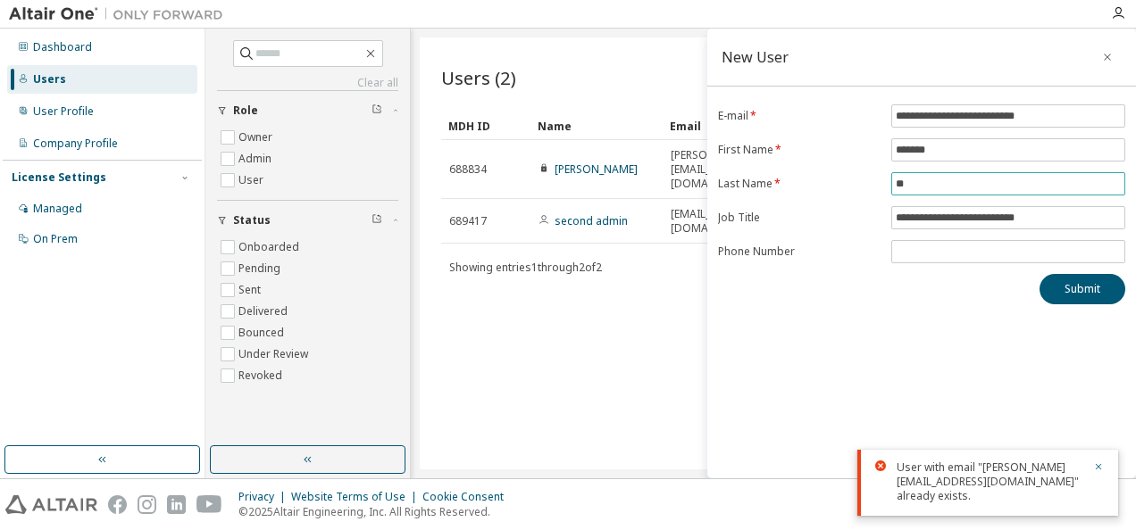
type input "*"
type input "********"
click at [1066, 374] on div "**********" at bounding box center [921, 254] width 429 height 450
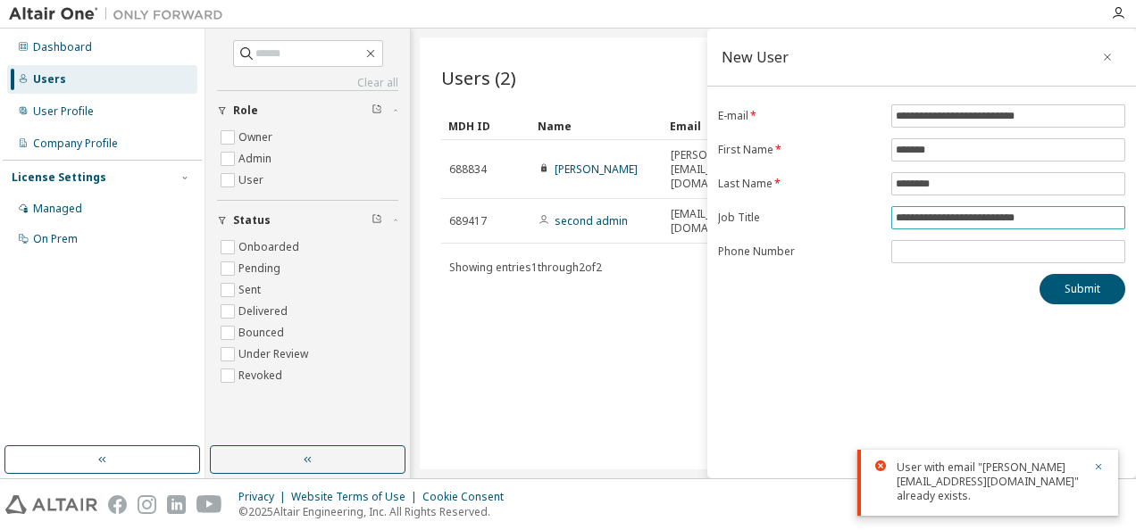
click at [1068, 216] on input "**********" at bounding box center [1008, 218] width 225 height 14
type input "*"
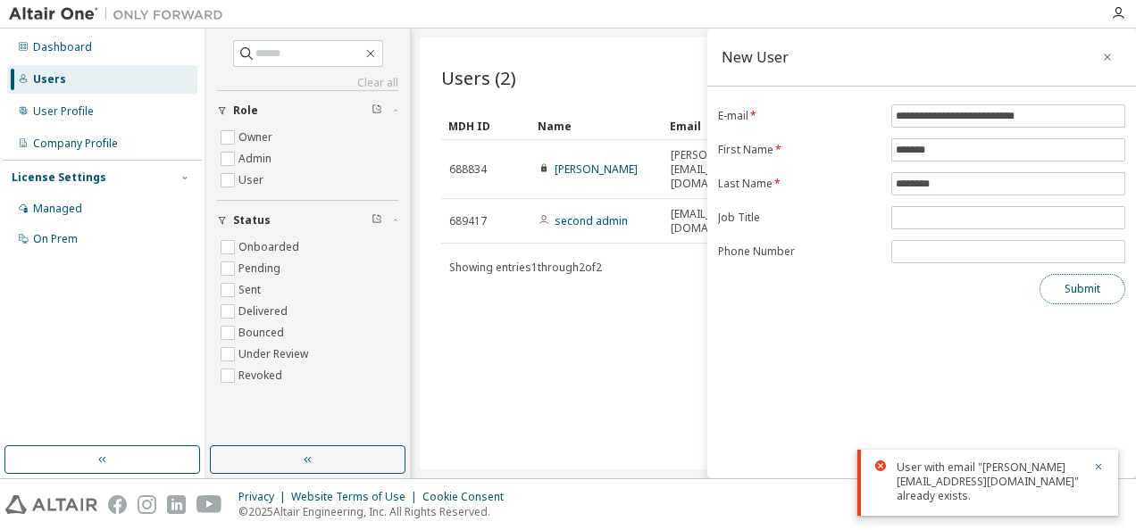
click at [1072, 295] on button "Submit" at bounding box center [1082, 289] width 86 height 30
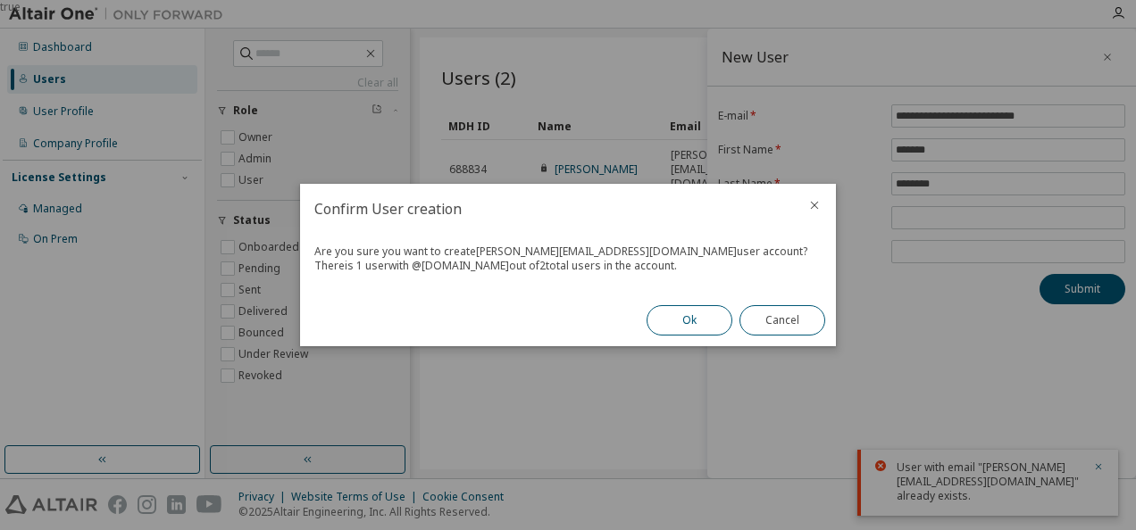
click at [667, 317] on button "Ok" at bounding box center [690, 320] width 86 height 30
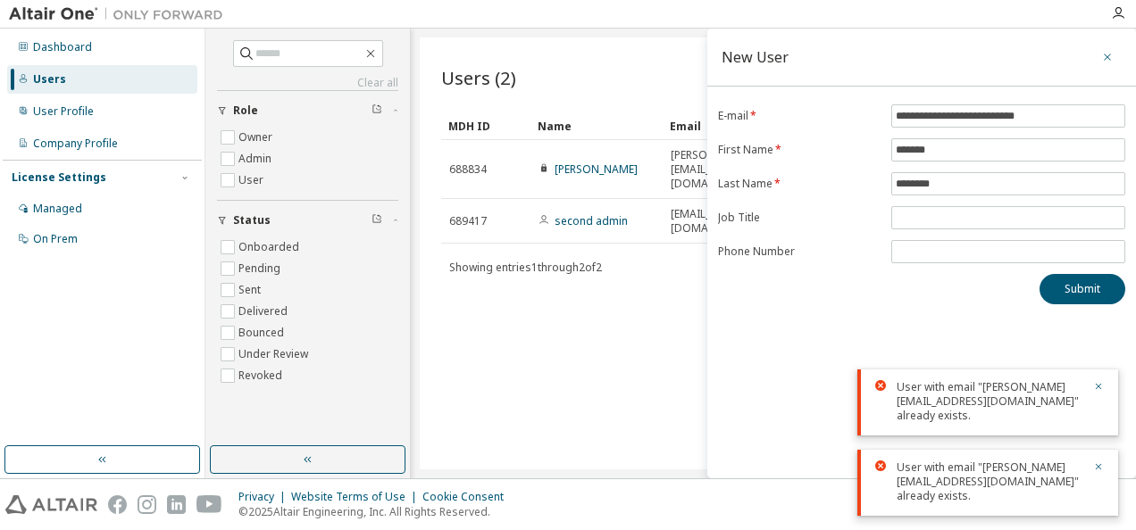
click at [1114, 61] on button "button" at bounding box center [1107, 57] width 29 height 29
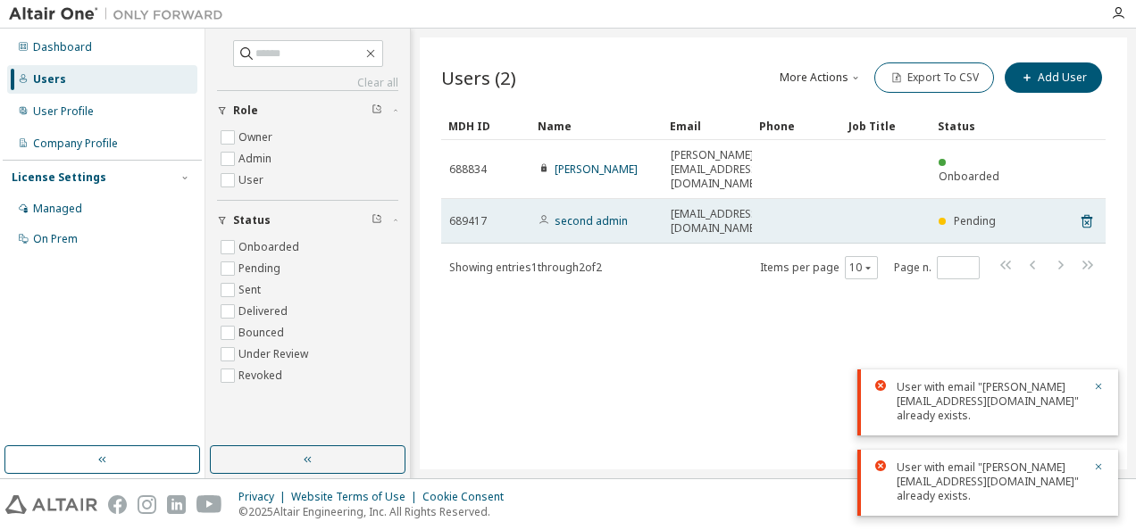
click at [958, 213] on span "Pending" at bounding box center [975, 220] width 42 height 15
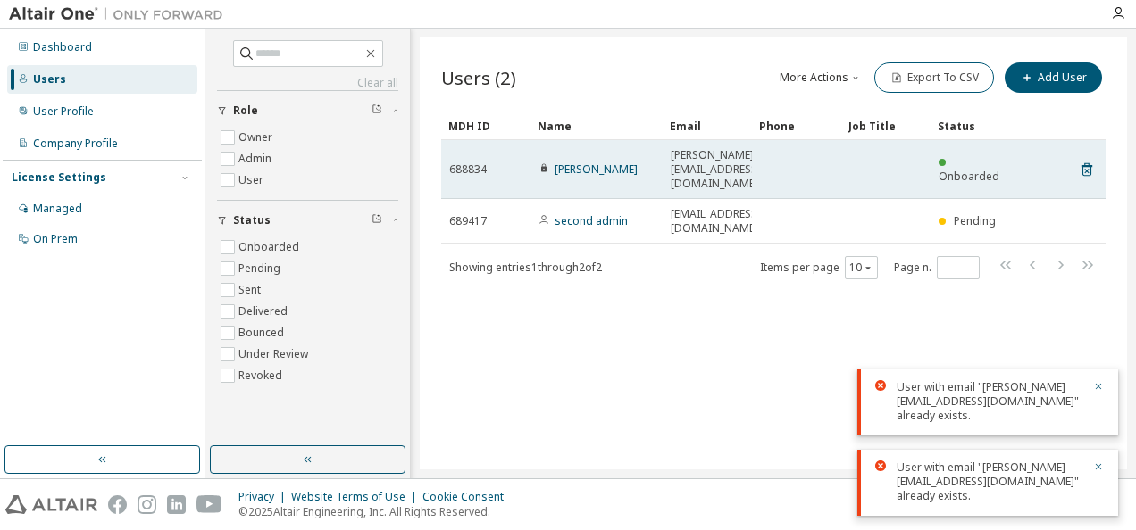
click at [970, 179] on td "Onboarded" at bounding box center [975, 169] width 89 height 59
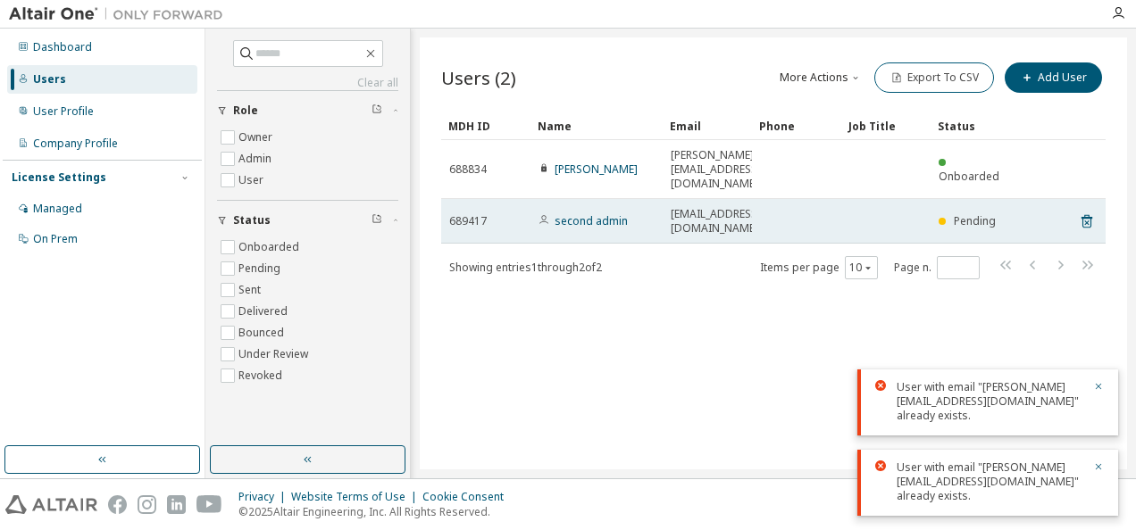
click at [944, 209] on td "Pending" at bounding box center [975, 221] width 89 height 45
click at [814, 210] on td at bounding box center [796, 221] width 89 height 45
click at [643, 209] on td "second admin" at bounding box center [596, 221] width 132 height 45
click at [657, 205] on td "second admin" at bounding box center [596, 221] width 132 height 45
drag, startPoint x: 658, startPoint y: 204, endPoint x: 708, endPoint y: 202, distance: 50.1
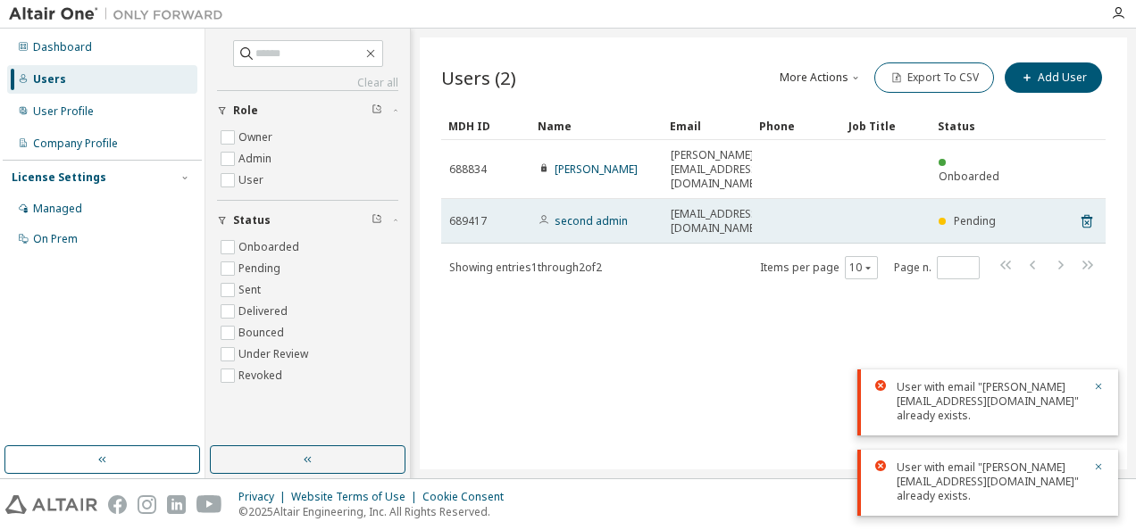
click at [664, 204] on tr "689417 second admin thanisha21naga@gmail.com Pending" at bounding box center [773, 221] width 664 height 45
click at [977, 213] on span "Pending" at bounding box center [975, 220] width 42 height 15
click at [739, 207] on span "[EMAIL_ADDRESS][DOMAIN_NAME]" at bounding box center [716, 221] width 90 height 29
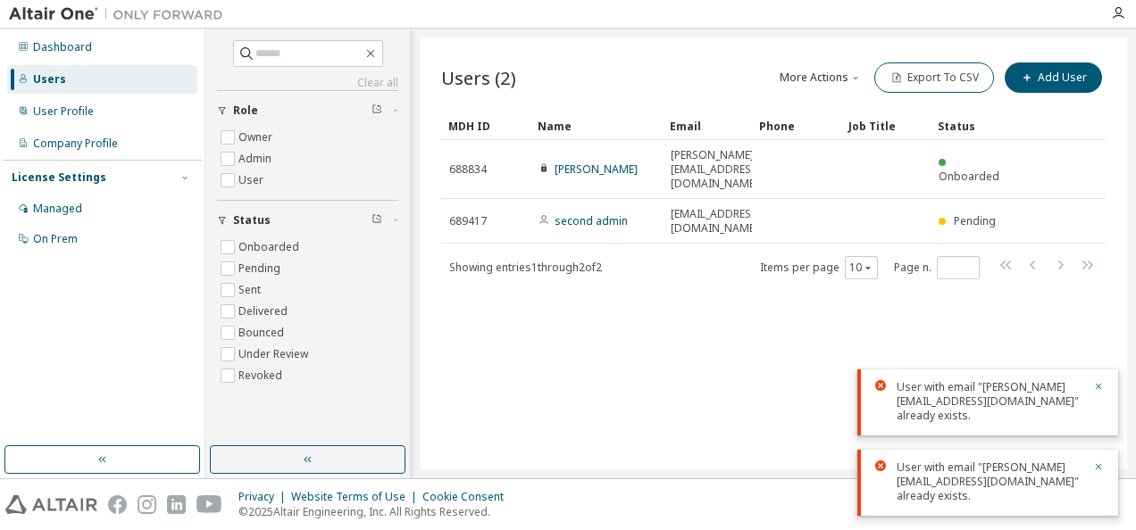
click at [625, 302] on div "Users (2) More Actions Import From CSV Export To CSV Add User Clear Load Save S…" at bounding box center [773, 254] width 707 height 432
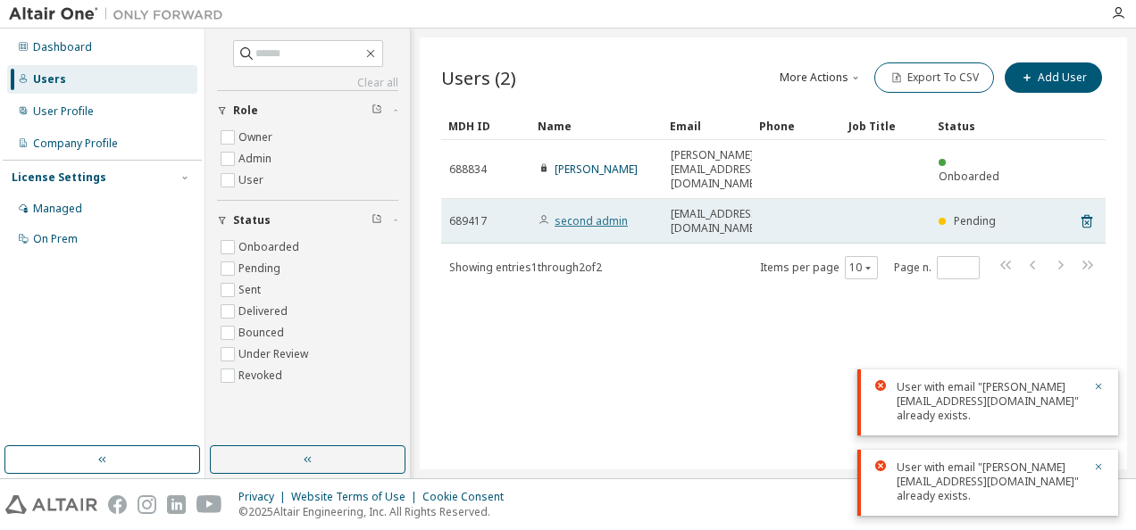
click at [588, 213] on link "second admin" at bounding box center [591, 220] width 73 height 15
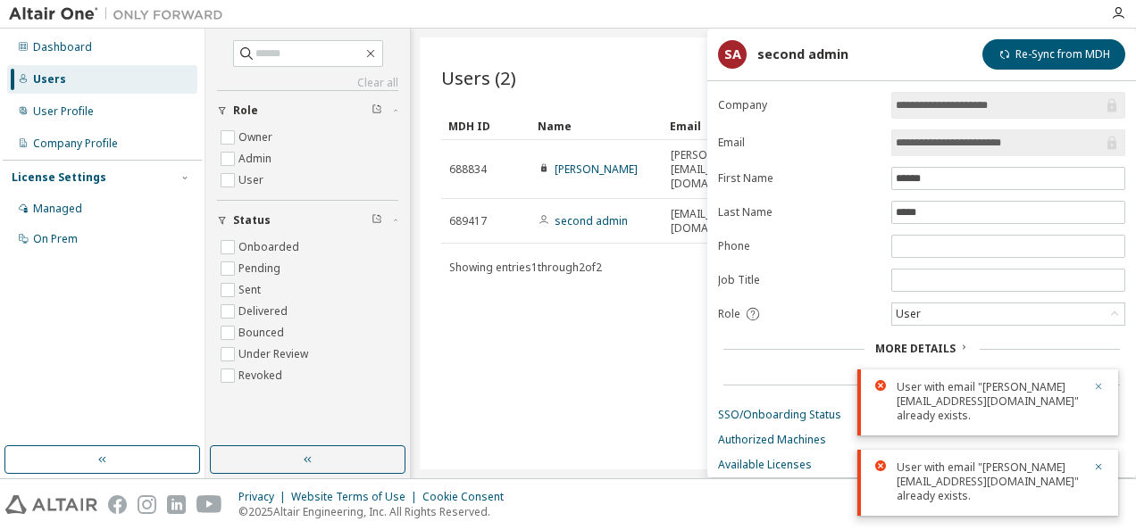
click at [1100, 383] on icon "button" at bounding box center [1098, 386] width 11 height 11
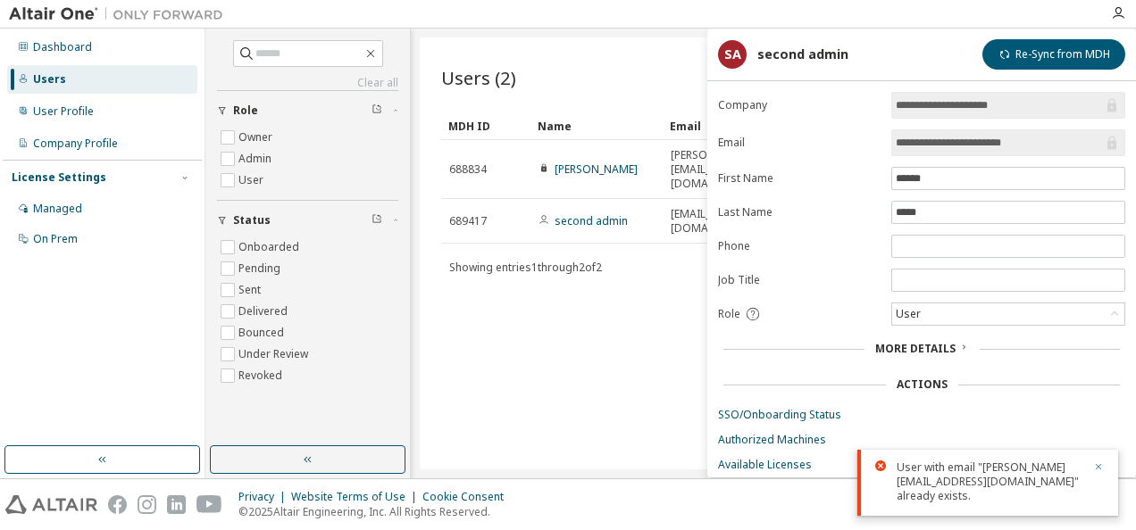
click at [1097, 469] on icon "button" at bounding box center [1099, 467] width 6 height 6
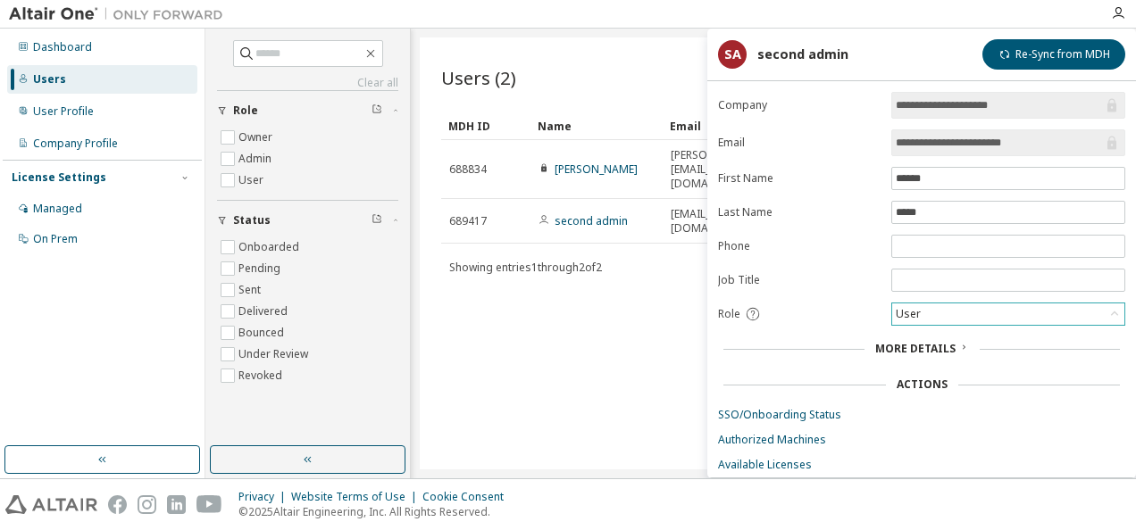
click at [927, 311] on div "User" at bounding box center [1008, 314] width 232 height 21
click at [972, 336] on li "Admin" at bounding box center [1007, 332] width 229 height 23
click at [601, 430] on div "Users (2) More Actions Import From CSV Export To CSV Add User Clear Load Save S…" at bounding box center [773, 254] width 707 height 432
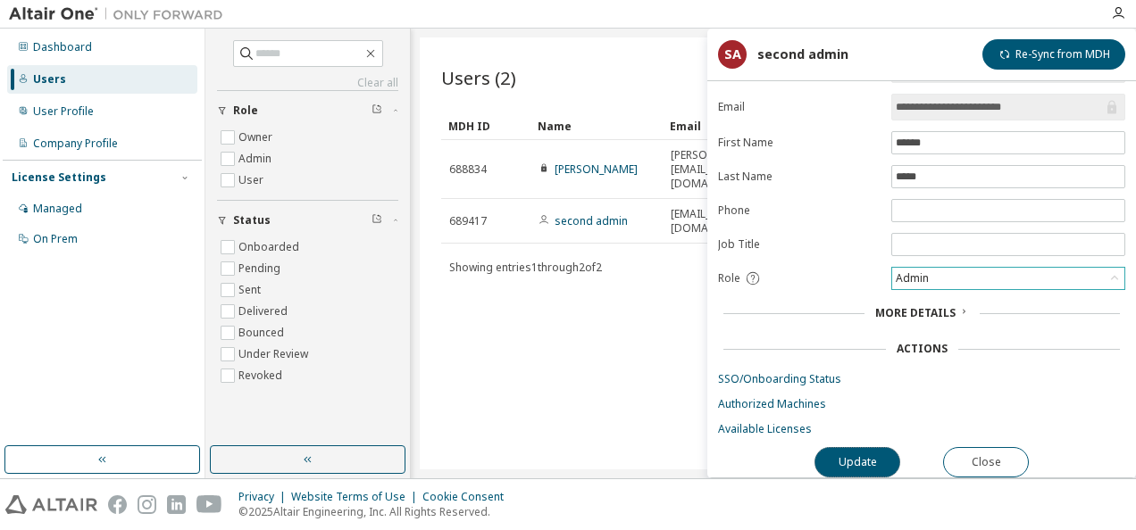
click at [891, 450] on button "Update" at bounding box center [857, 462] width 86 height 30
click at [964, 447] on button "Close" at bounding box center [986, 462] width 86 height 30
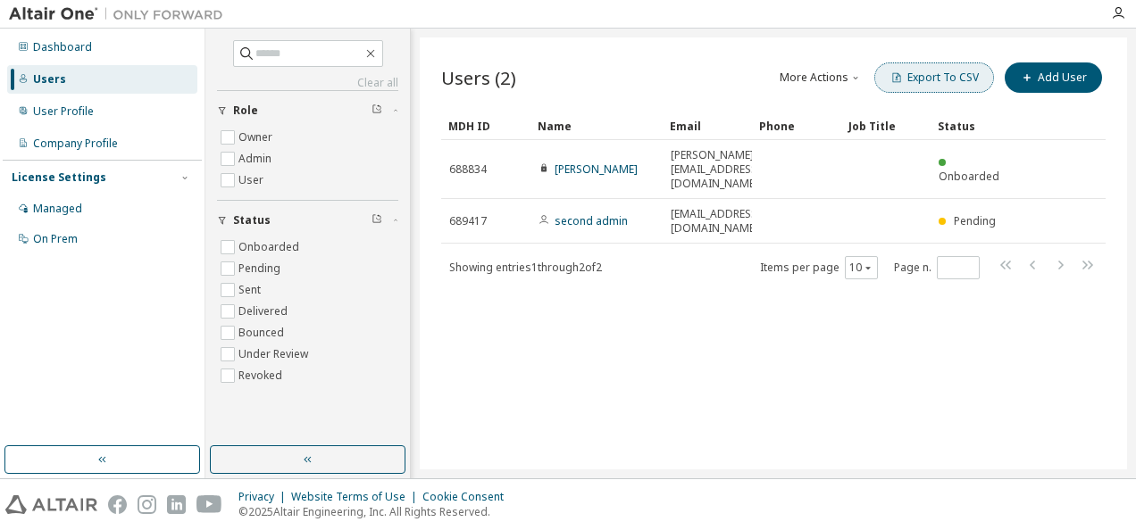
click at [933, 77] on button "Export To CSV" at bounding box center [934, 78] width 120 height 30
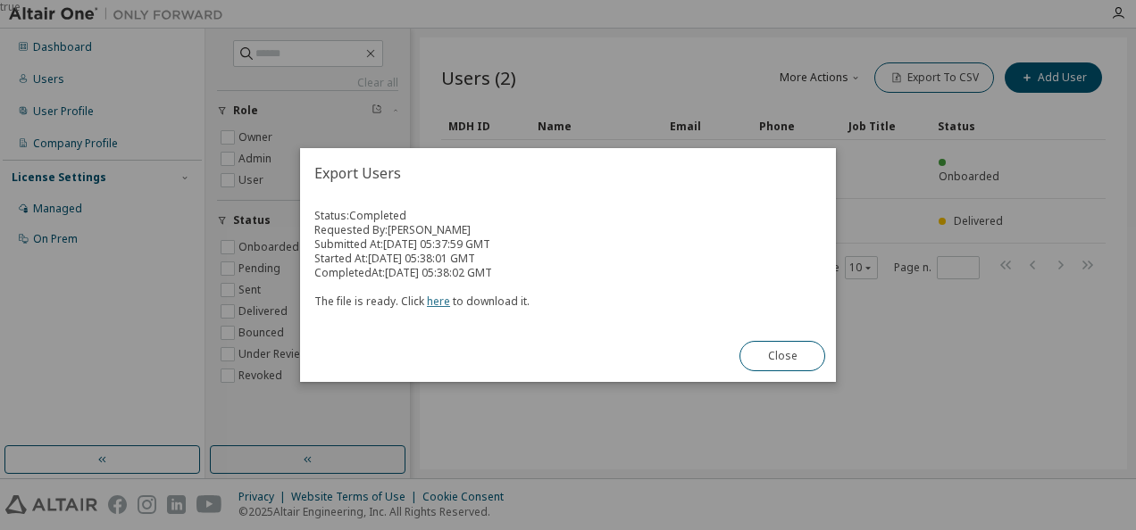
click at [437, 305] on link "here" at bounding box center [438, 301] width 23 height 15
click at [776, 355] on button "Close" at bounding box center [782, 356] width 86 height 30
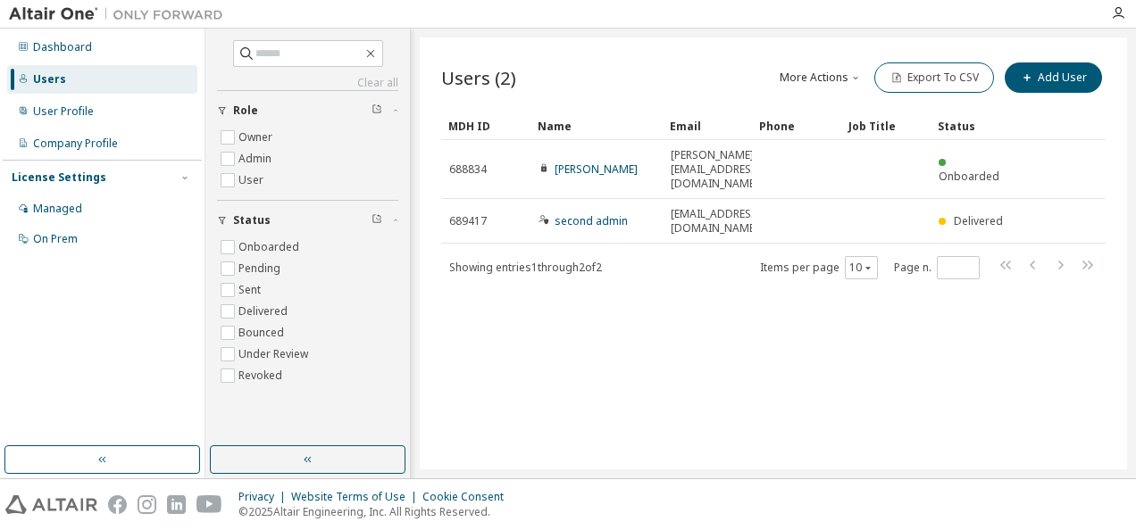
click at [843, 73] on button "More Actions" at bounding box center [821, 78] width 86 height 30
click at [866, 104] on div "Import From CSV" at bounding box center [847, 108] width 112 height 25
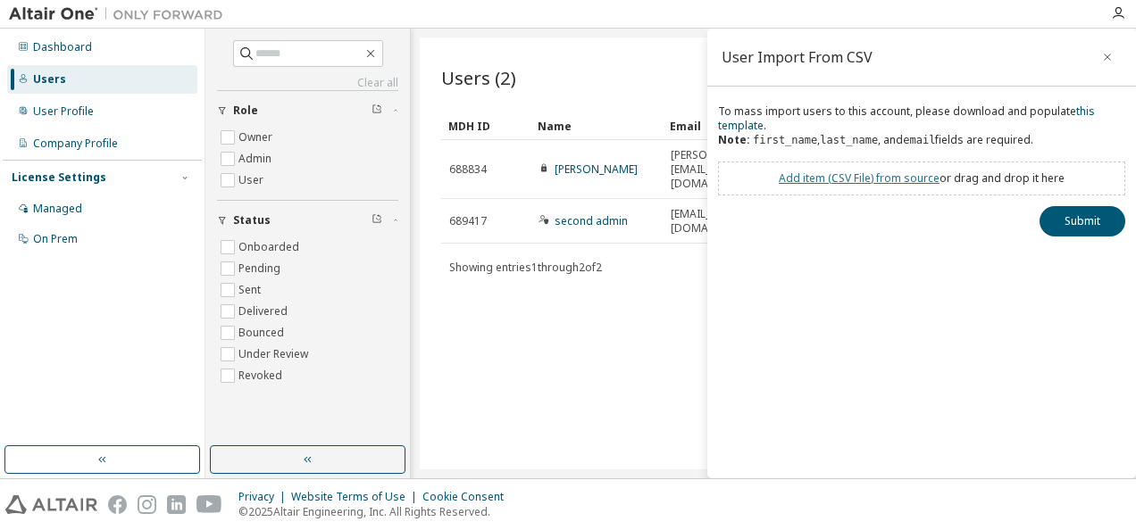
click at [874, 174] on link "Add item ( CSV File ) from source" at bounding box center [859, 178] width 161 height 15
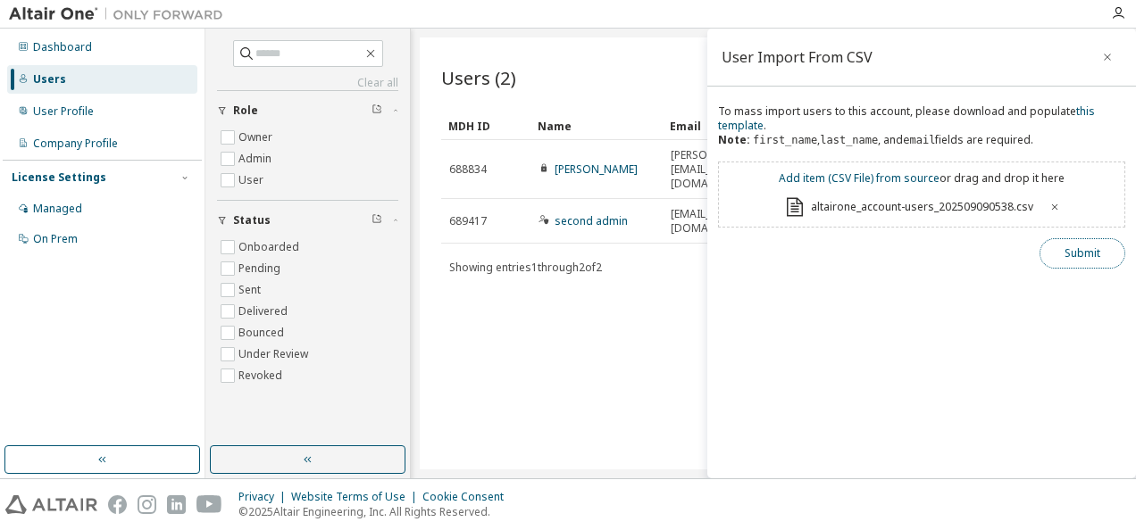
click at [1075, 254] on button "Submit" at bounding box center [1082, 253] width 86 height 30
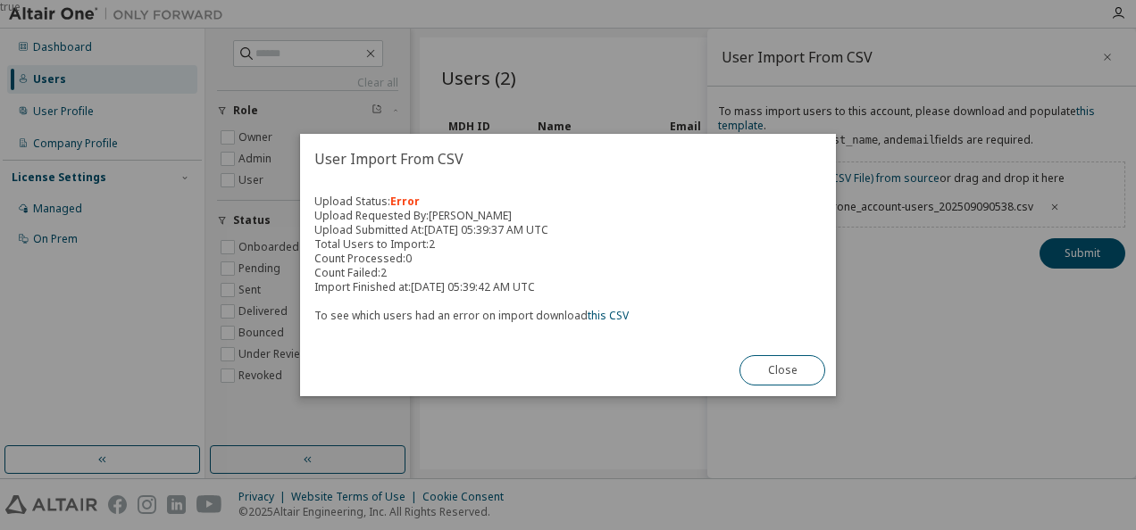
click at [814, 365] on button "Close" at bounding box center [782, 370] width 86 height 30
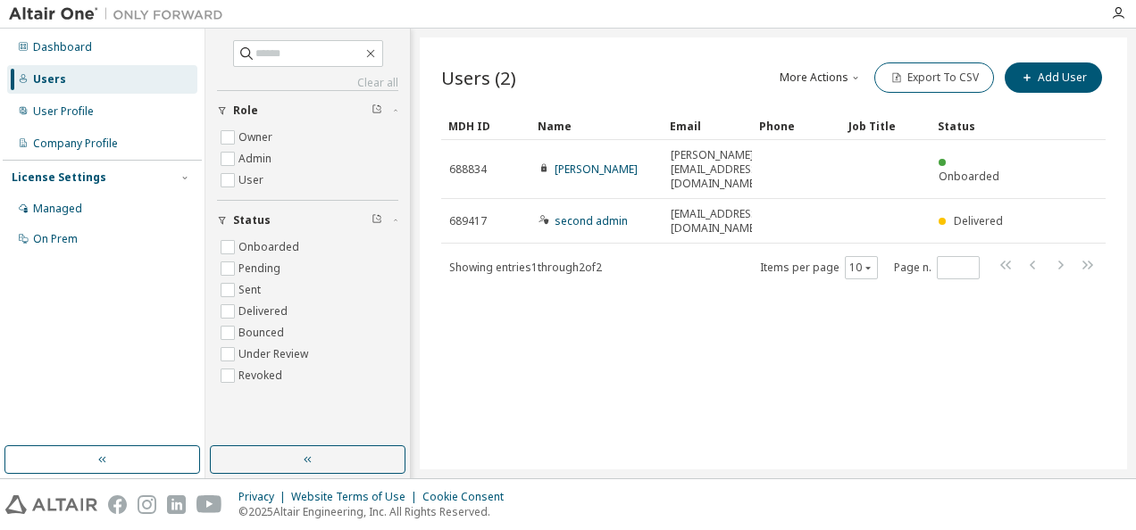
click at [833, 75] on button "More Actions" at bounding box center [821, 78] width 86 height 30
click at [842, 103] on div "Import From CSV" at bounding box center [847, 108] width 112 height 25
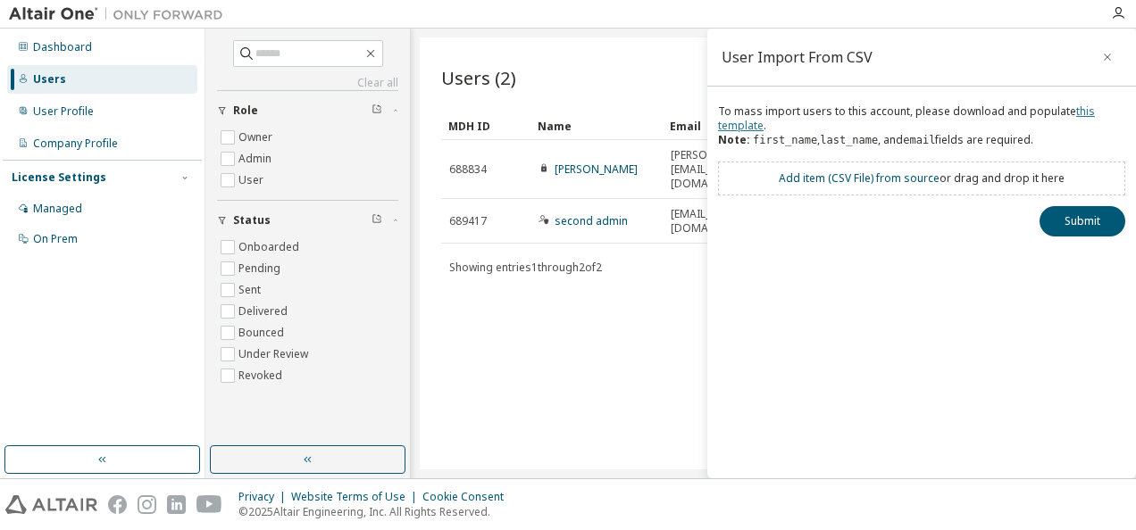
click at [743, 126] on link "this template" at bounding box center [906, 118] width 377 height 29
click at [897, 183] on link "Add item ( CSV File ) from source" at bounding box center [859, 178] width 161 height 15
click at [1114, 259] on button "Submit" at bounding box center [1082, 253] width 86 height 30
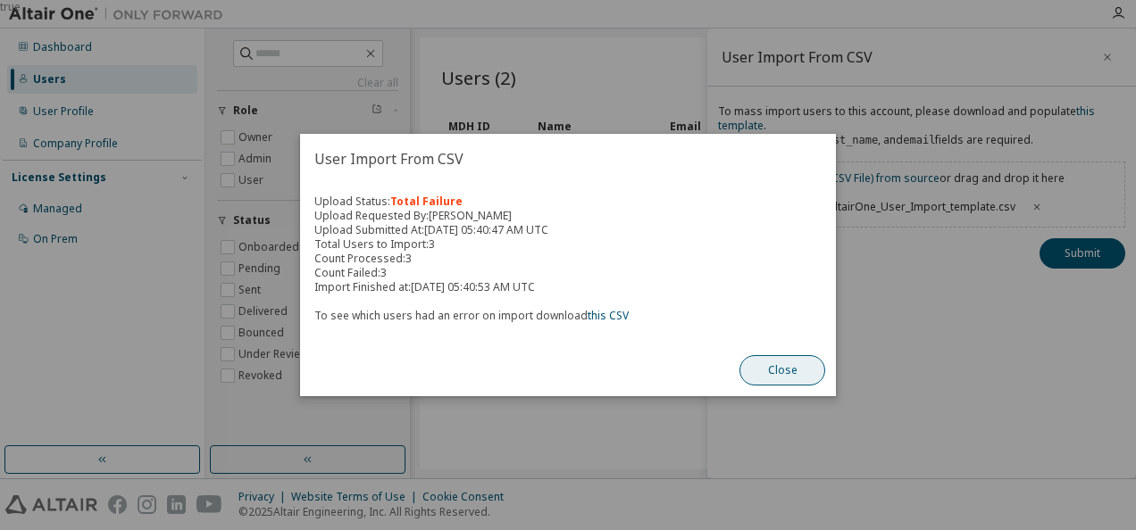
click at [795, 371] on button "Close" at bounding box center [782, 370] width 86 height 30
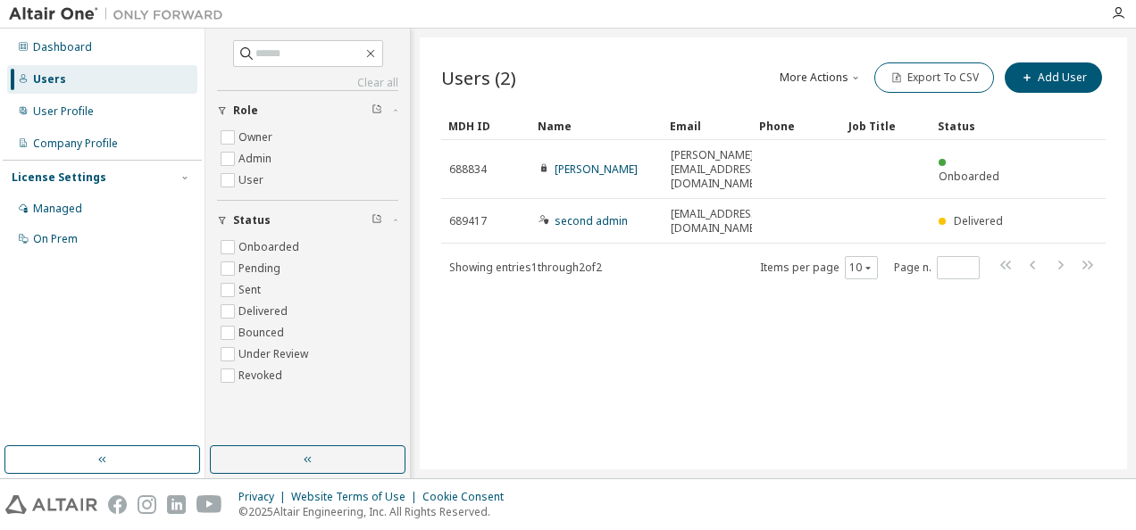
click at [843, 75] on button "More Actions" at bounding box center [821, 78] width 86 height 30
click at [848, 102] on div "Import From CSV" at bounding box center [847, 108] width 112 height 25
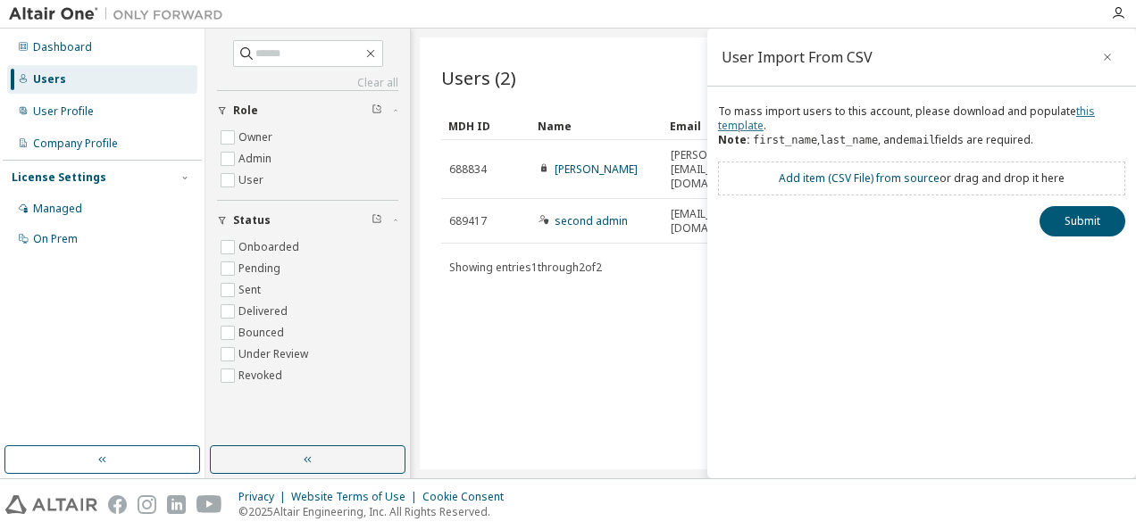
click at [749, 120] on link "this template" at bounding box center [906, 118] width 377 height 29
click at [841, 176] on link "Add item ( CSV File ) from source" at bounding box center [859, 178] width 161 height 15
click at [1043, 245] on button "Submit" at bounding box center [1082, 253] width 86 height 30
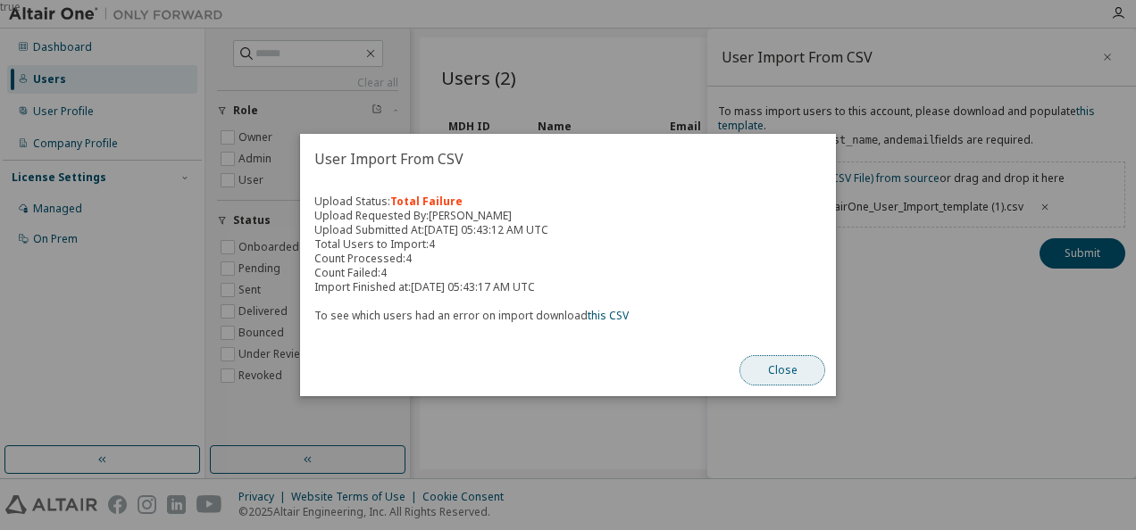
click at [791, 368] on button "Close" at bounding box center [782, 370] width 86 height 30
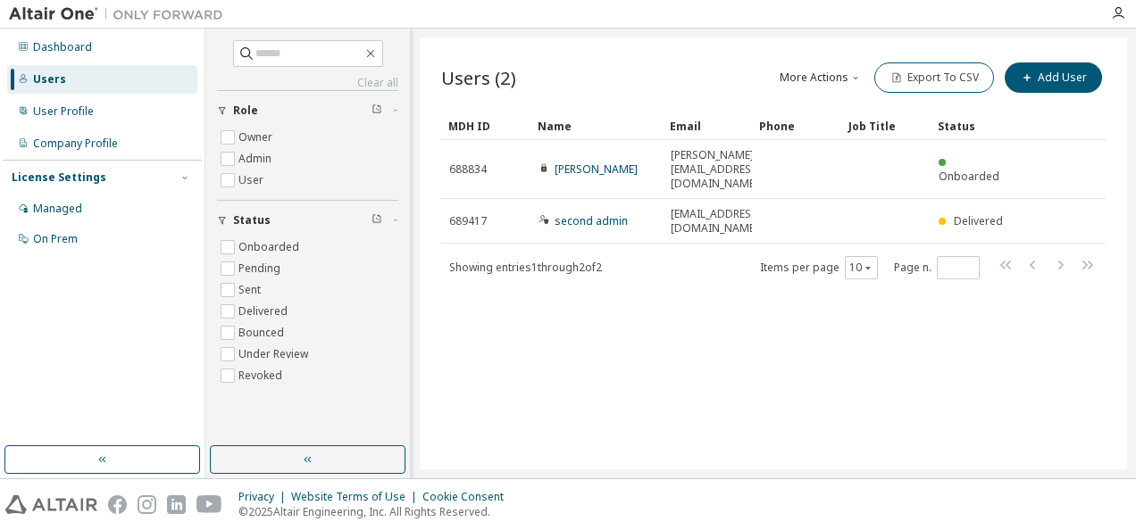
click at [824, 73] on button "More Actions" at bounding box center [821, 78] width 86 height 30
click at [857, 100] on div "Import From CSV" at bounding box center [847, 108] width 112 height 25
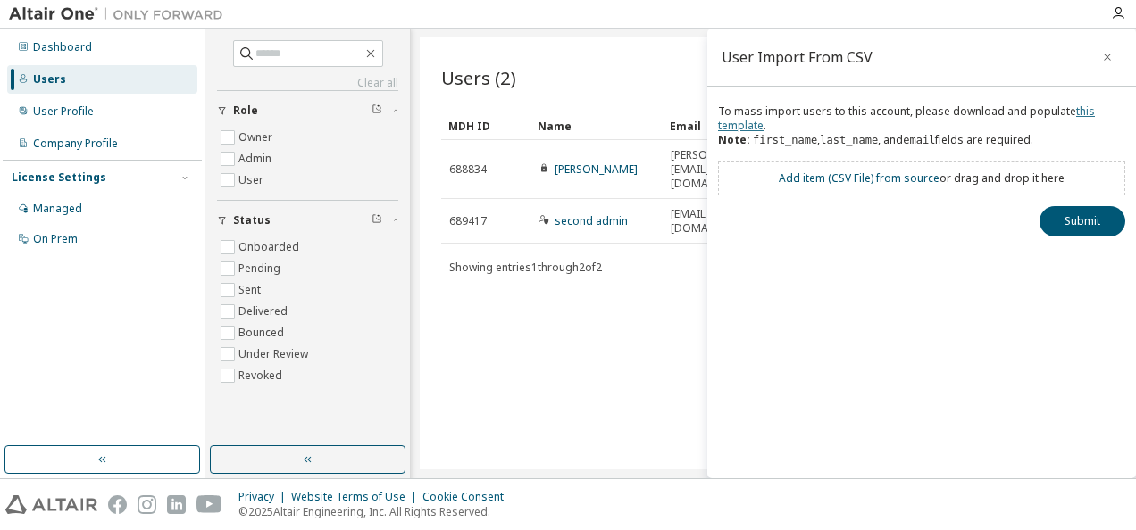
click at [737, 125] on link "this template" at bounding box center [906, 118] width 377 height 29
click at [880, 179] on link "Add item ( CSV File ) from source" at bounding box center [859, 178] width 161 height 15
click at [1103, 247] on button "Submit" at bounding box center [1082, 253] width 86 height 30
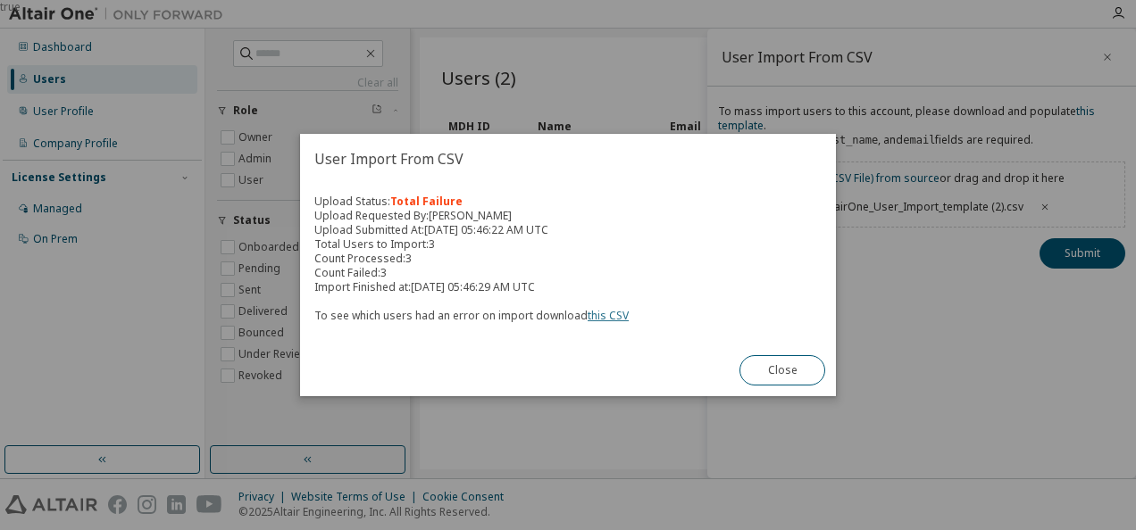
click at [609, 313] on link "this CSV" at bounding box center [608, 315] width 41 height 15
click at [762, 366] on button "Close" at bounding box center [782, 370] width 86 height 30
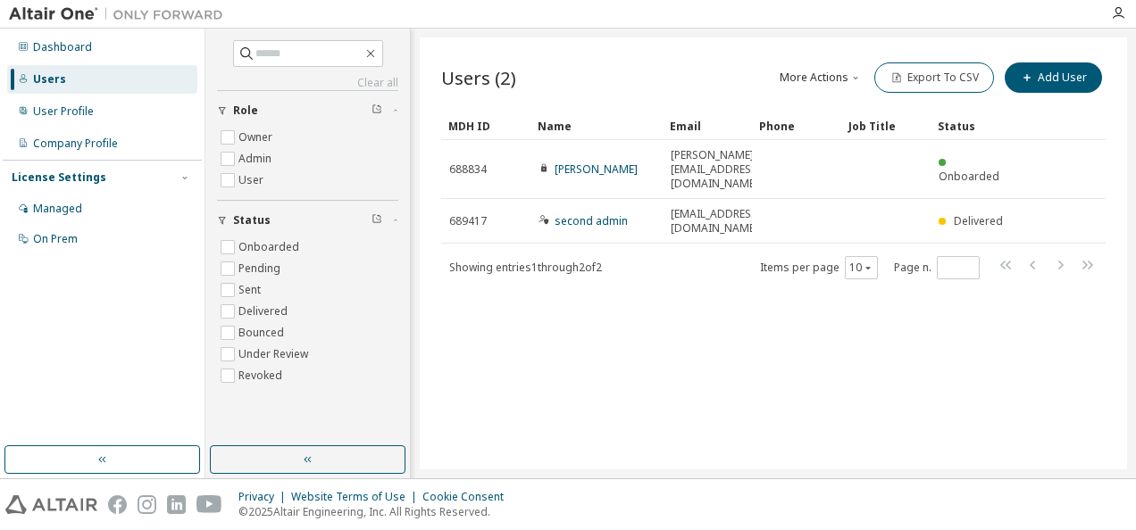
click at [825, 76] on button "More Actions" at bounding box center [821, 78] width 86 height 30
drag, startPoint x: 702, startPoint y: 497, endPoint x: 673, endPoint y: 361, distance: 138.7
click at [702, 496] on div "Privacy Website Terms of Use Cookie Consent © 2025 Altair Engineering, Inc. All…" at bounding box center [568, 505] width 1136 height 51
click at [378, 54] on icon "button" at bounding box center [370, 53] width 14 height 14
click at [378, 50] on icon "button" at bounding box center [370, 53] width 14 height 14
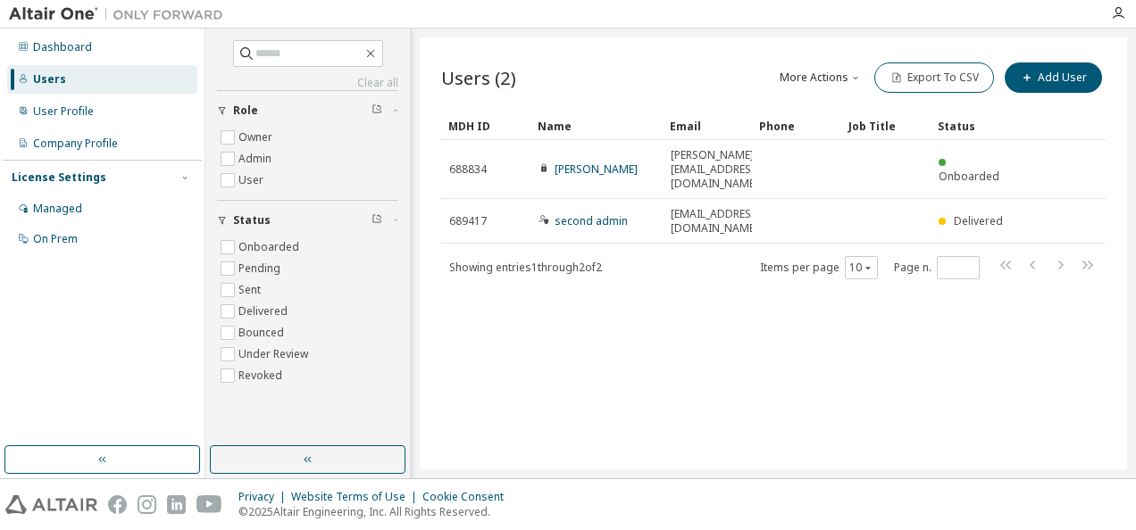
drag, startPoint x: 579, startPoint y: 63, endPoint x: 199, endPoint y: 51, distance: 379.7
click at [578, 63] on div "Users (2) More Actions Import From CSV Export To CSV Add User" at bounding box center [773, 78] width 664 height 38
click at [30, 42] on div "Dashboard" at bounding box center [102, 47] width 190 height 29
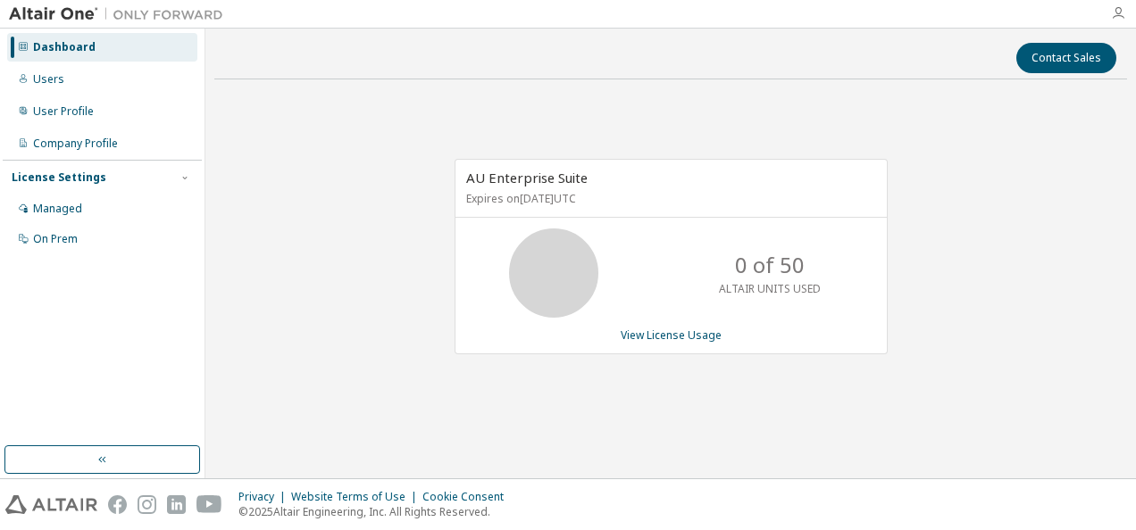
click at [1120, 14] on icon "button" at bounding box center [1118, 13] width 14 height 14
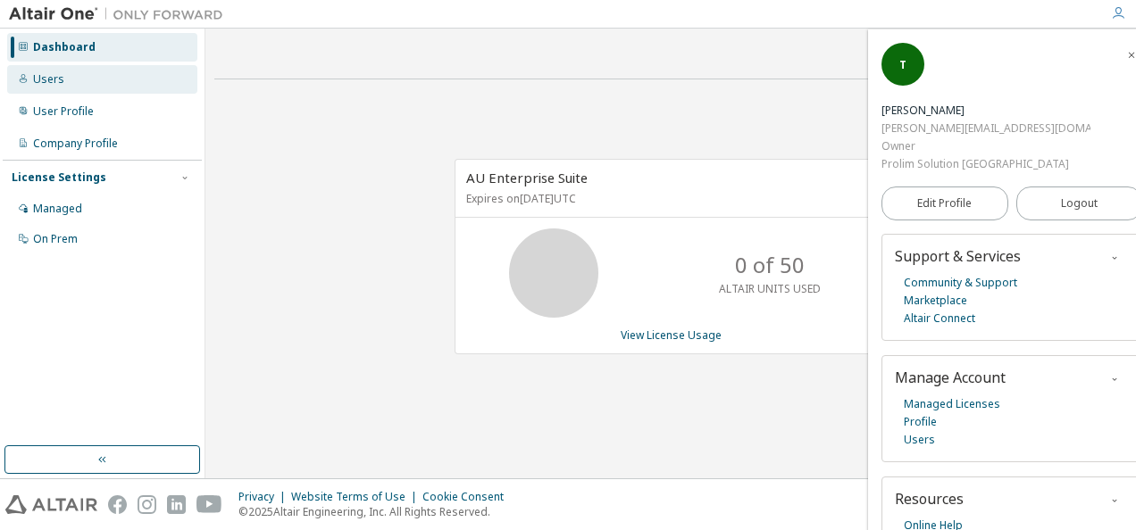
click at [34, 82] on div "Users" at bounding box center [48, 79] width 31 height 14
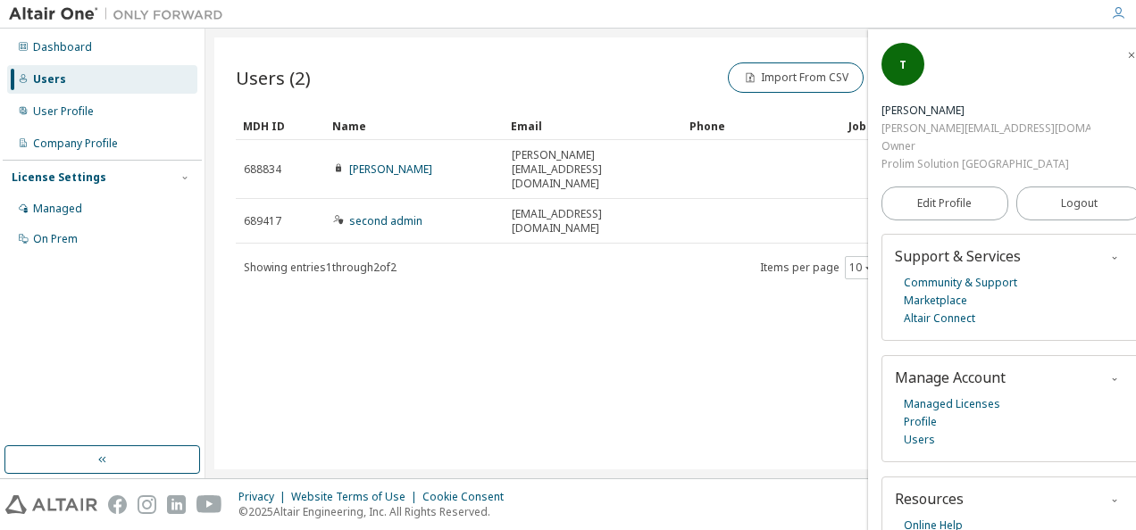
click at [708, 507] on div "Privacy Website Terms of Use Cookie Consent © 2025 Altair Engineering, Inc. All…" at bounding box center [568, 505] width 1136 height 51
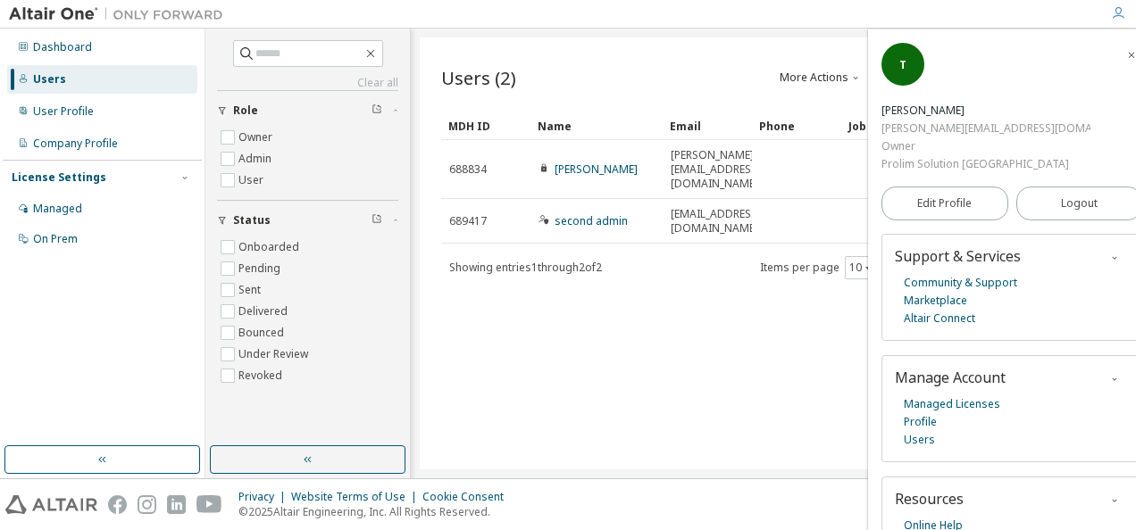
click at [1122, 55] on span "button" at bounding box center [1131, 54] width 18 height 29
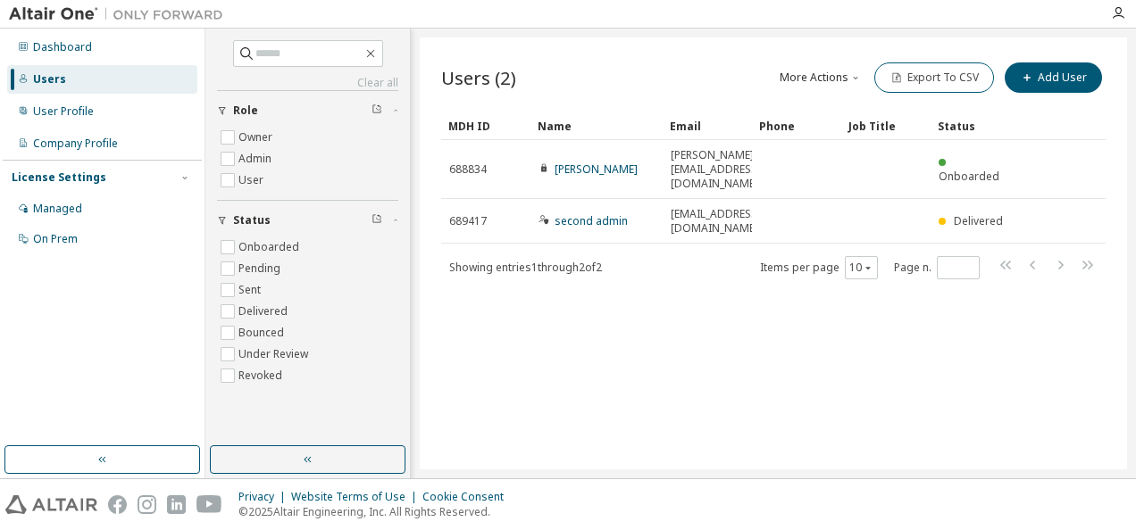
click at [805, 80] on button "More Actions" at bounding box center [821, 78] width 86 height 30
click at [822, 113] on div "Import From CSV" at bounding box center [847, 108] width 112 height 25
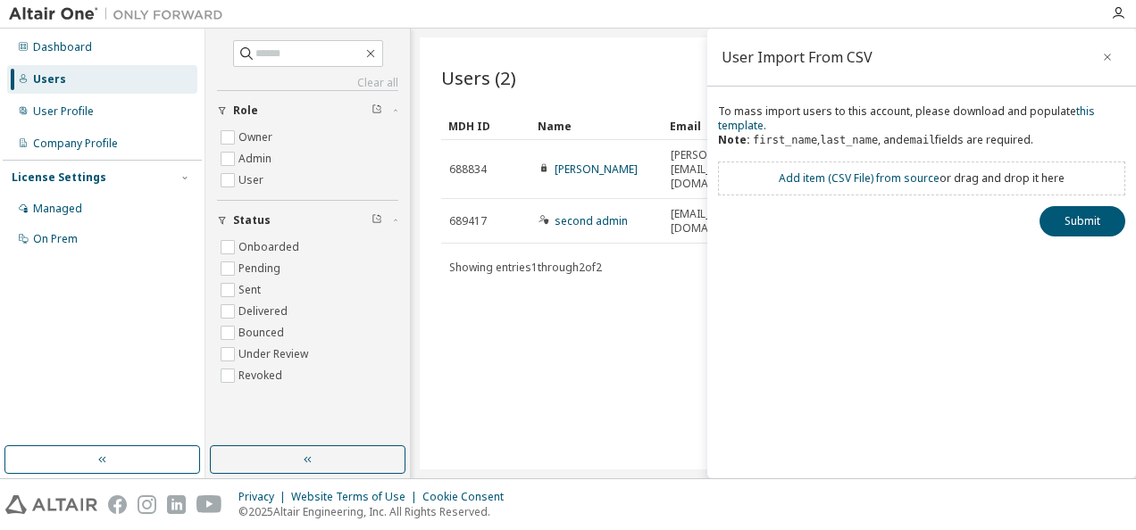
click at [987, 182] on div "Add item ( CSV File ) from source or drag and drop it here" at bounding box center [922, 178] width 286 height 14
click at [843, 179] on link "Add item ( CSV File ) from source" at bounding box center [859, 178] width 161 height 15
click at [1081, 255] on button "Submit" at bounding box center [1082, 253] width 86 height 30
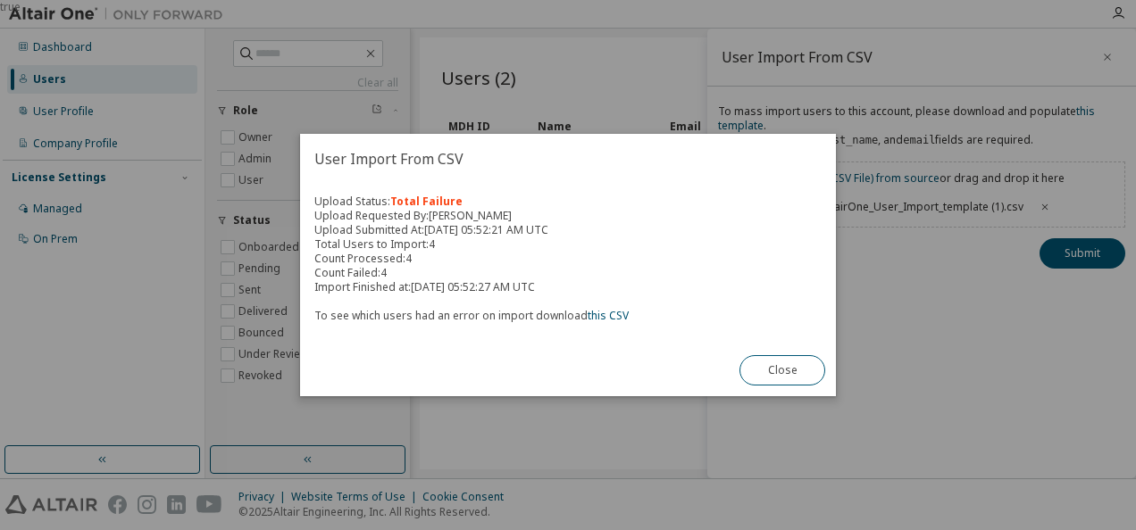
click at [509, 318] on span "To see which users had an error on import download this CSV" at bounding box center [471, 315] width 314 height 15
click at [605, 309] on link "this CSV" at bounding box center [608, 315] width 41 height 15
drag, startPoint x: 561, startPoint y: 48, endPoint x: 543, endPoint y: 30, distance: 25.3
click at [562, 48] on div "true" at bounding box center [568, 265] width 1136 height 530
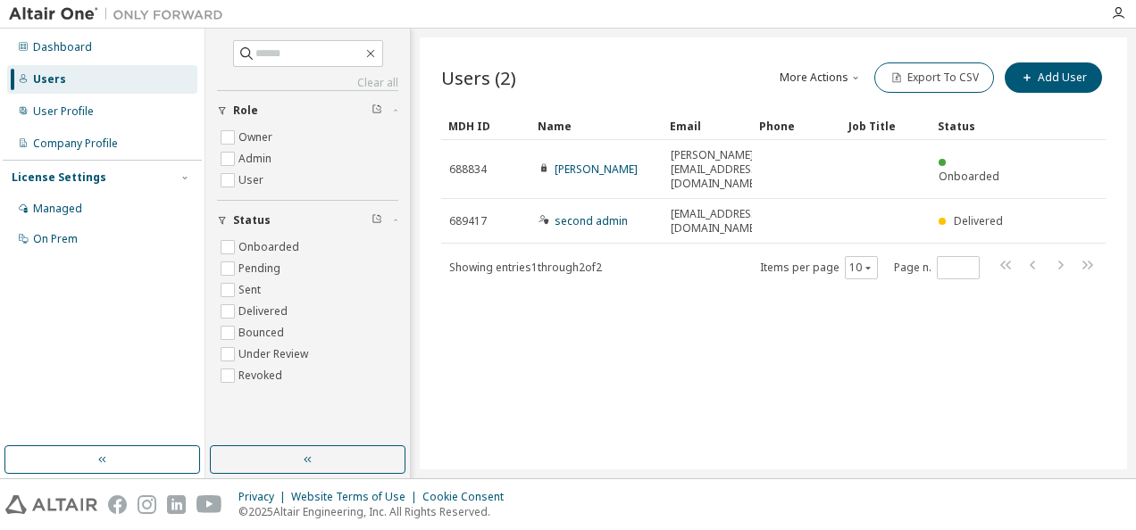
drag, startPoint x: 46, startPoint y: 85, endPoint x: 68, endPoint y: 95, distance: 23.6
click at [46, 84] on div "Users" at bounding box center [49, 79] width 33 height 14
click at [85, 116] on div "User Profile" at bounding box center [63, 111] width 61 height 14
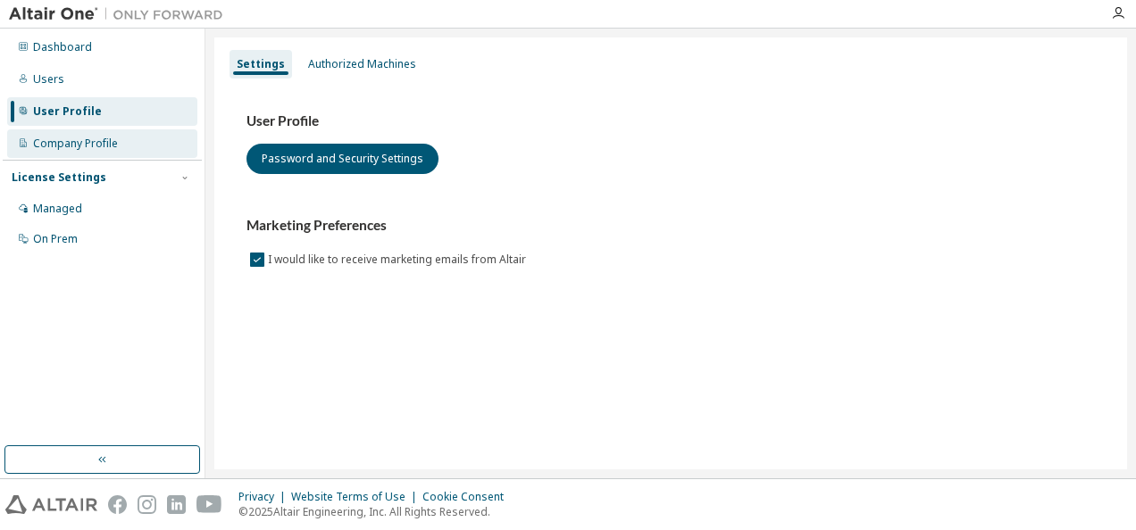
click at [62, 145] on div "Company Profile" at bounding box center [75, 144] width 85 height 14
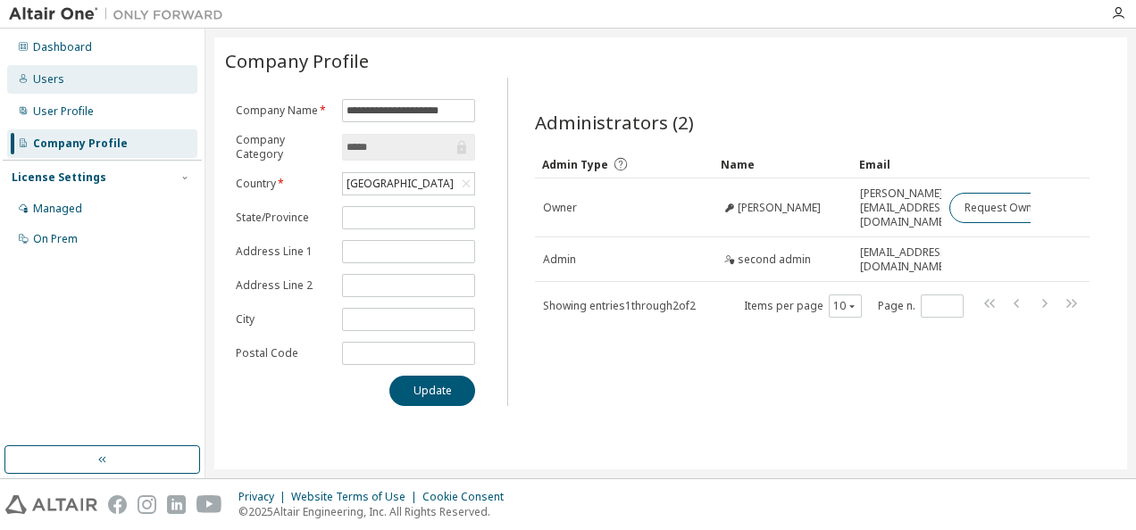
click at [71, 79] on div "Users" at bounding box center [102, 79] width 190 height 29
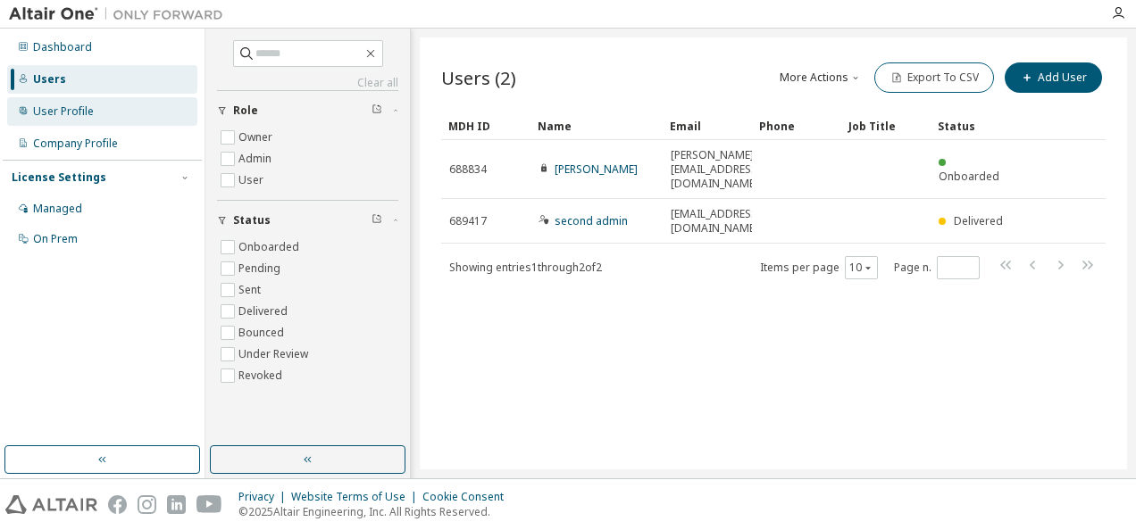
click at [63, 118] on div "User Profile" at bounding box center [63, 111] width 61 height 14
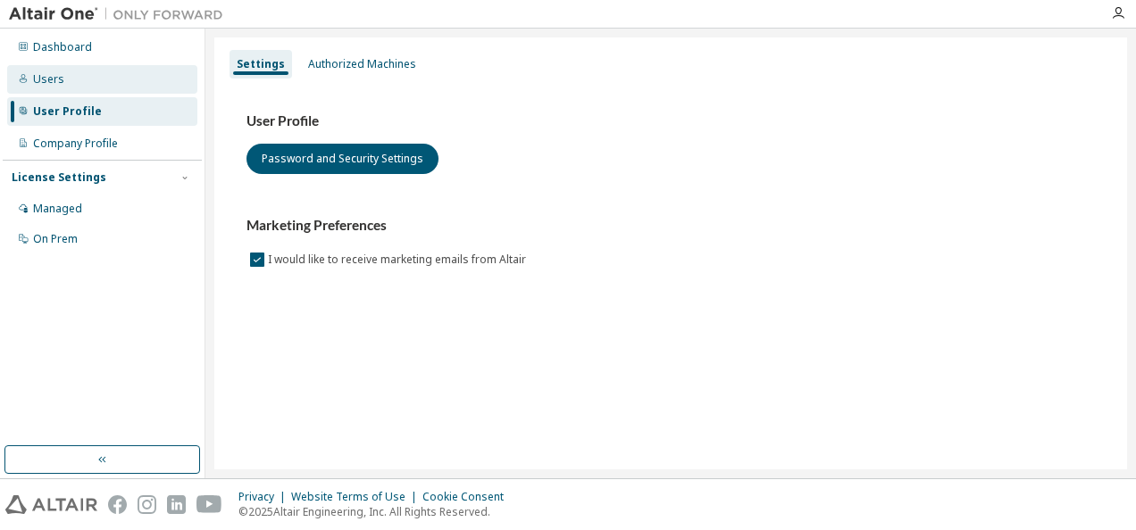
click at [103, 86] on div "Users" at bounding box center [102, 79] width 190 height 29
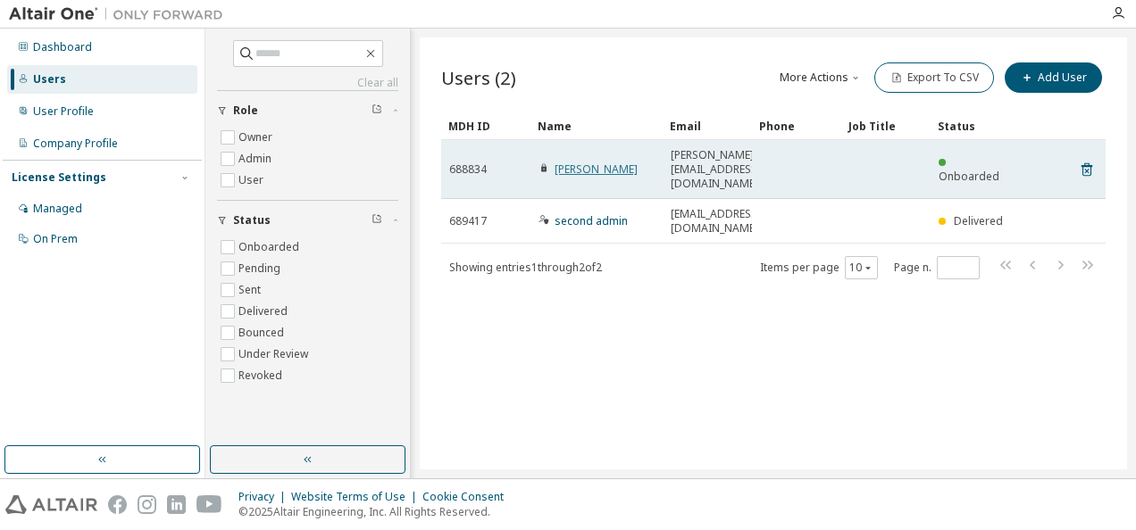
click at [589, 162] on link "[PERSON_NAME]" at bounding box center [596, 169] width 83 height 15
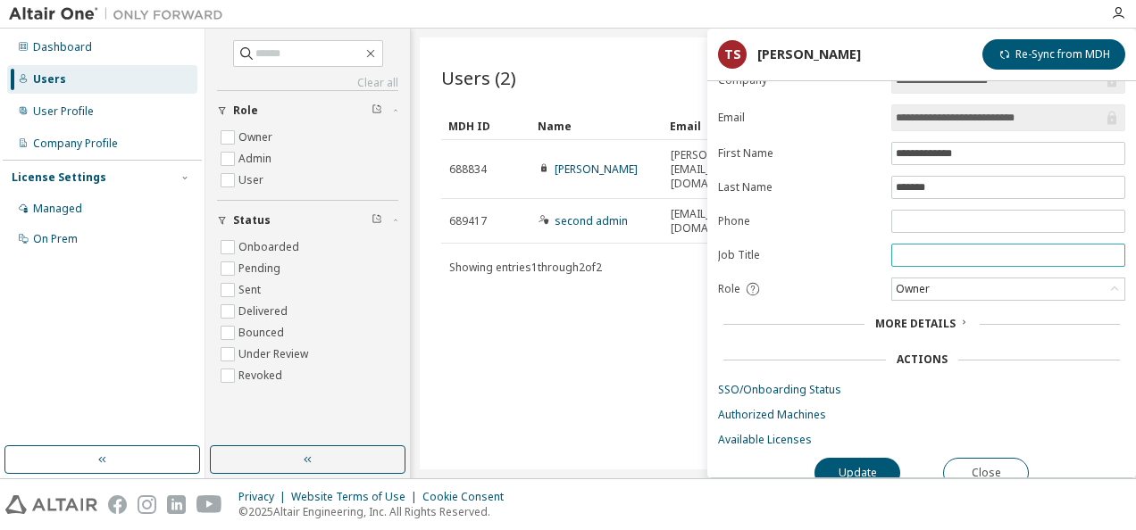
scroll to position [38, 0]
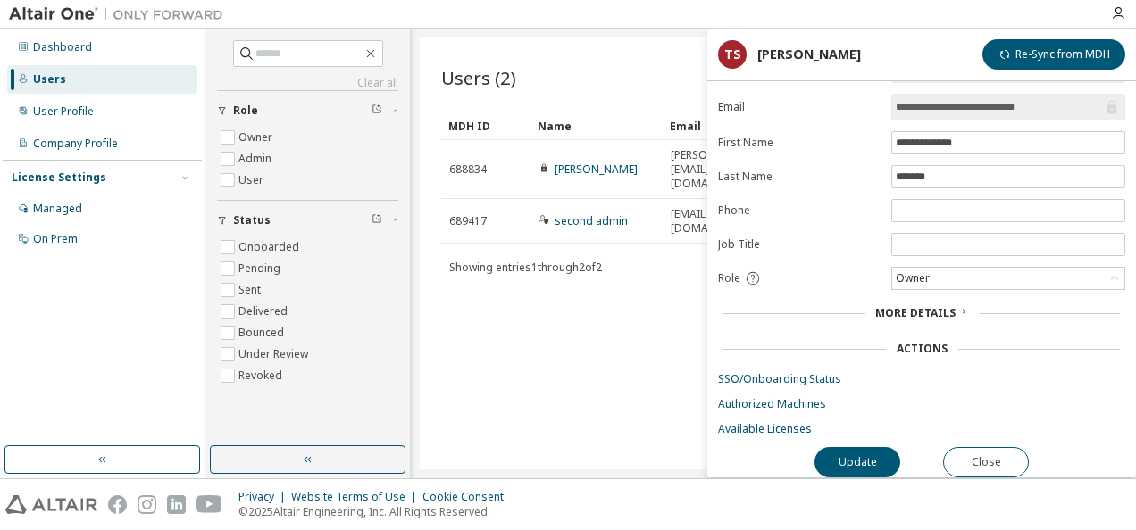
click at [486, 420] on div "Users (2) More Actions Import From CSV Export To CSV Add User Clear Load Save S…" at bounding box center [773, 254] width 707 height 432
click at [971, 450] on button "Close" at bounding box center [986, 462] width 86 height 30
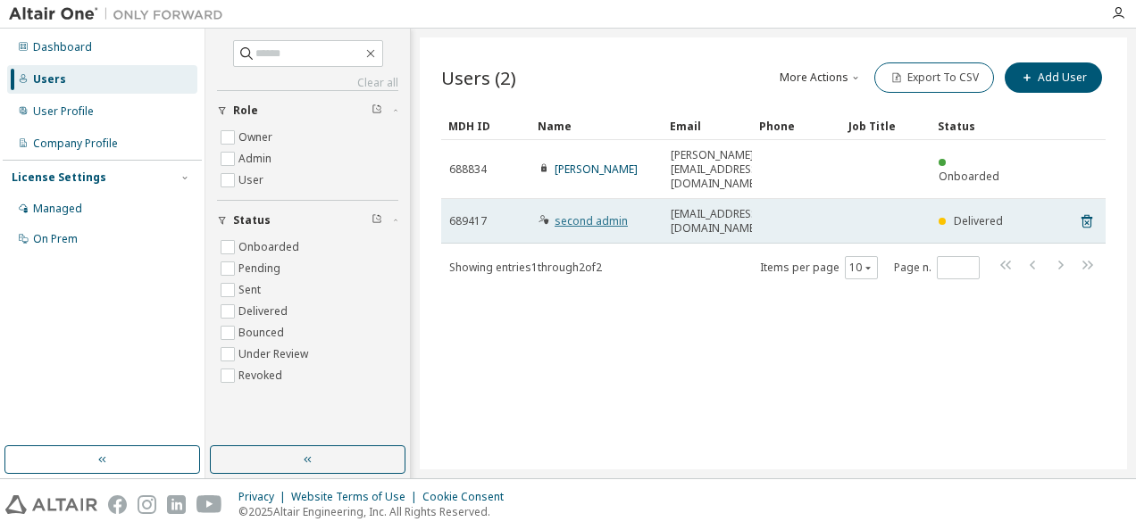
click at [580, 213] on link "second admin" at bounding box center [591, 220] width 73 height 15
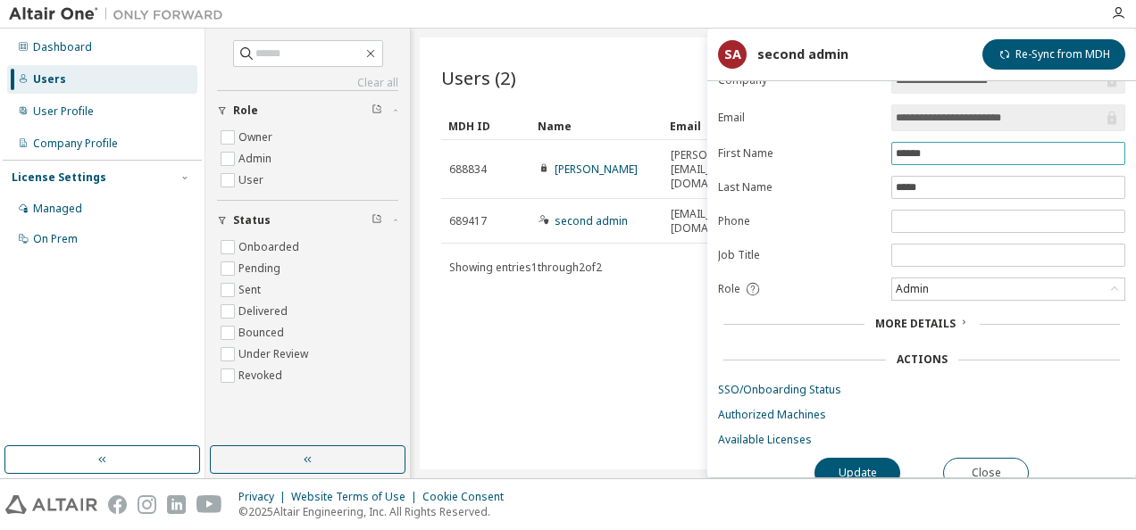
scroll to position [38, 0]
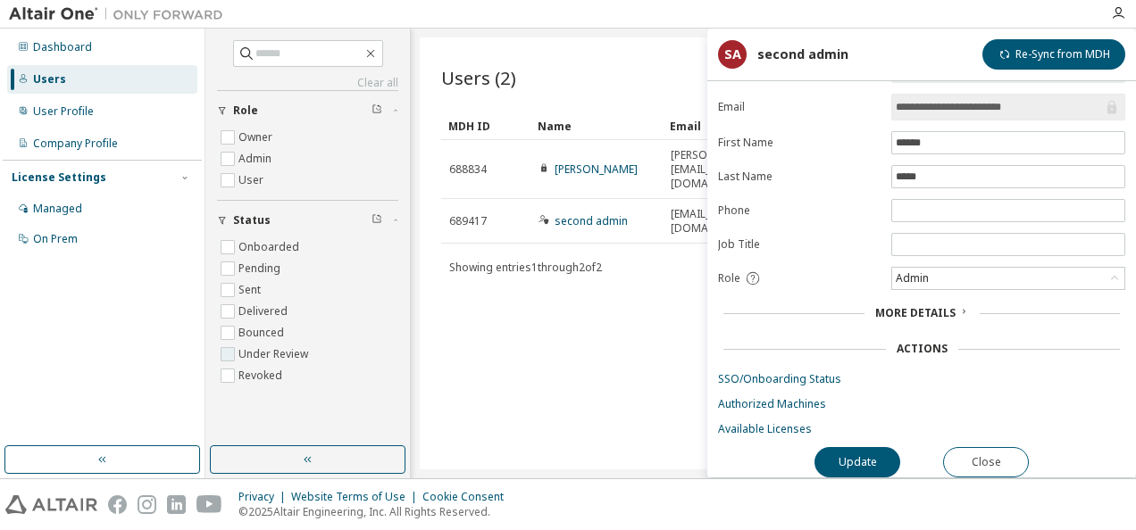
click at [359, 357] on span "Under Review" at bounding box center [307, 354] width 181 height 21
click at [495, 42] on div "Users (2) More Actions Import From CSV Export To CSV Add User Clear Load Save S…" at bounding box center [773, 254] width 707 height 432
click at [559, 451] on div "Users (2) More Actions Import From CSV Export To CSV Add User Clear Load Save S…" at bounding box center [773, 254] width 707 height 432
click at [986, 454] on button "Close" at bounding box center [986, 462] width 86 height 30
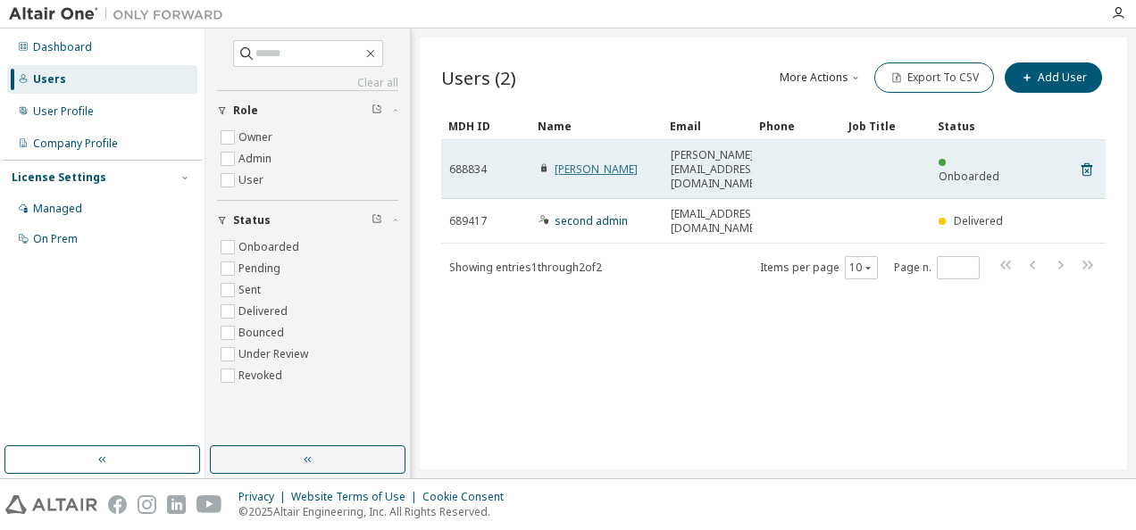
click at [572, 162] on link "[PERSON_NAME]" at bounding box center [596, 169] width 83 height 15
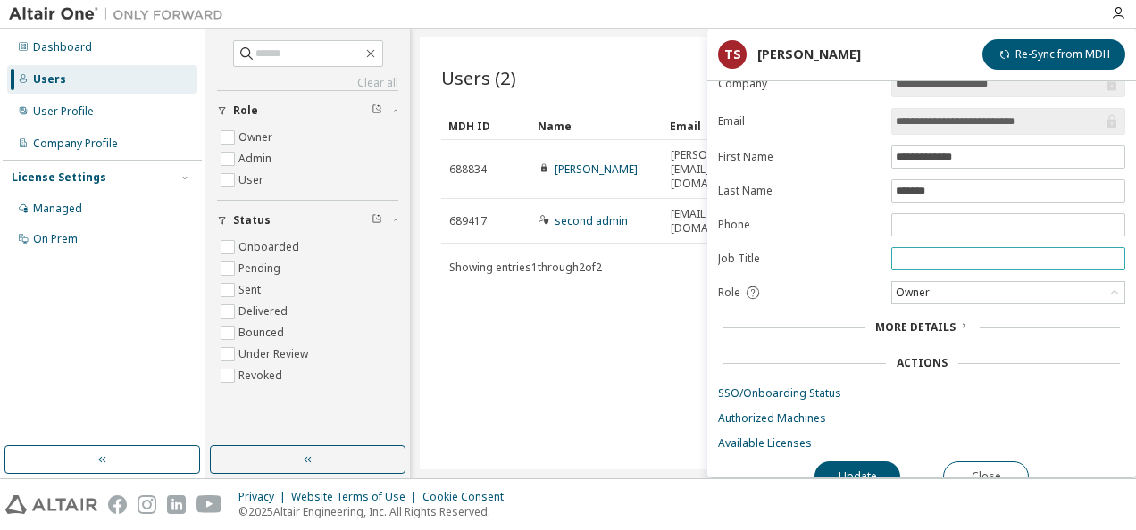
scroll to position [38, 0]
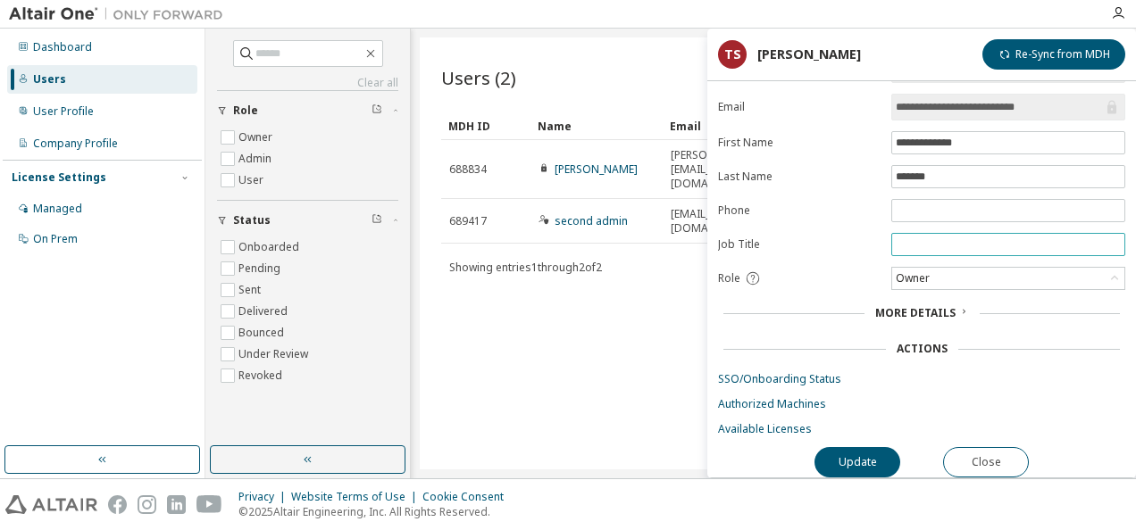
click at [985, 240] on input "text" at bounding box center [1008, 245] width 225 height 14
click at [830, 278] on div "Role" at bounding box center [799, 279] width 163 height 16
click at [991, 458] on button "Close" at bounding box center [986, 462] width 86 height 30
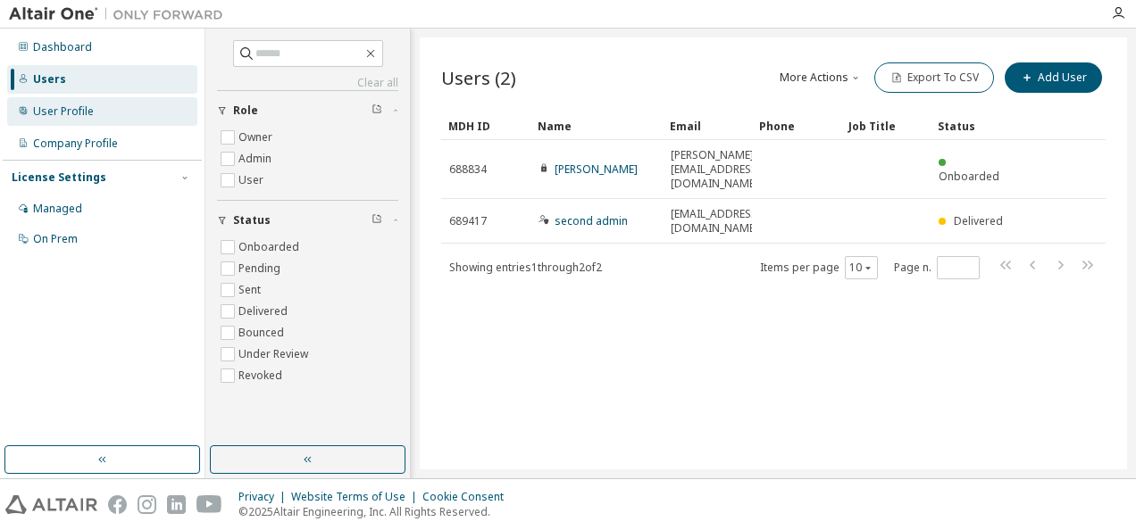
click at [48, 110] on div "User Profile" at bounding box center [63, 111] width 61 height 14
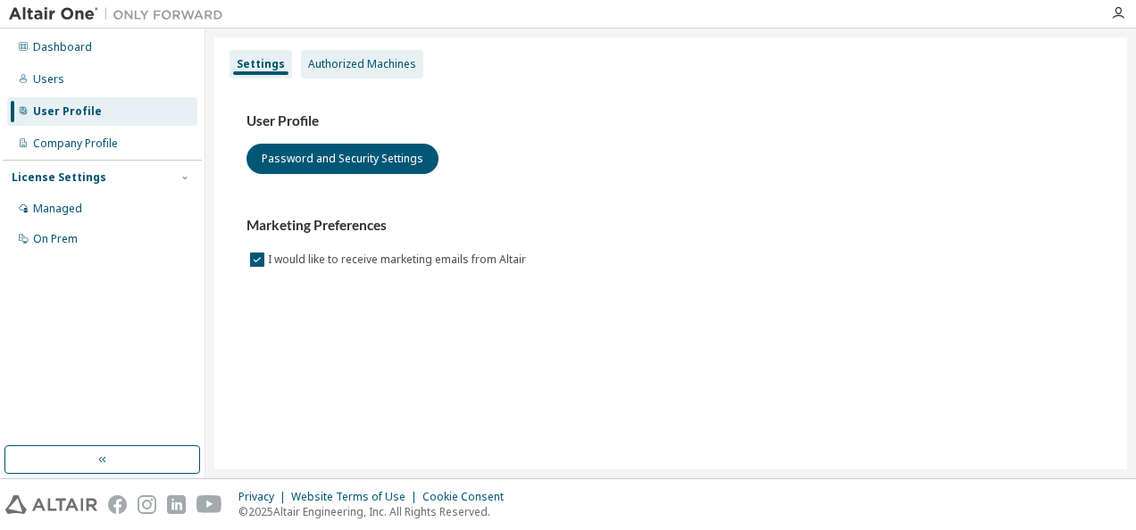
click at [373, 63] on div "Authorized Machines" at bounding box center [362, 64] width 108 height 14
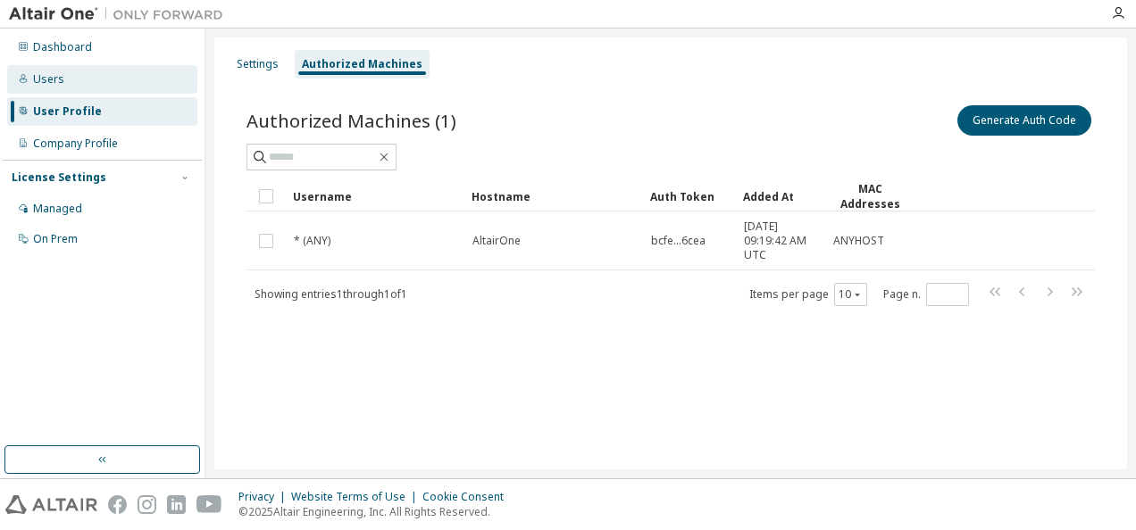
click at [54, 79] on div "Users" at bounding box center [48, 79] width 31 height 14
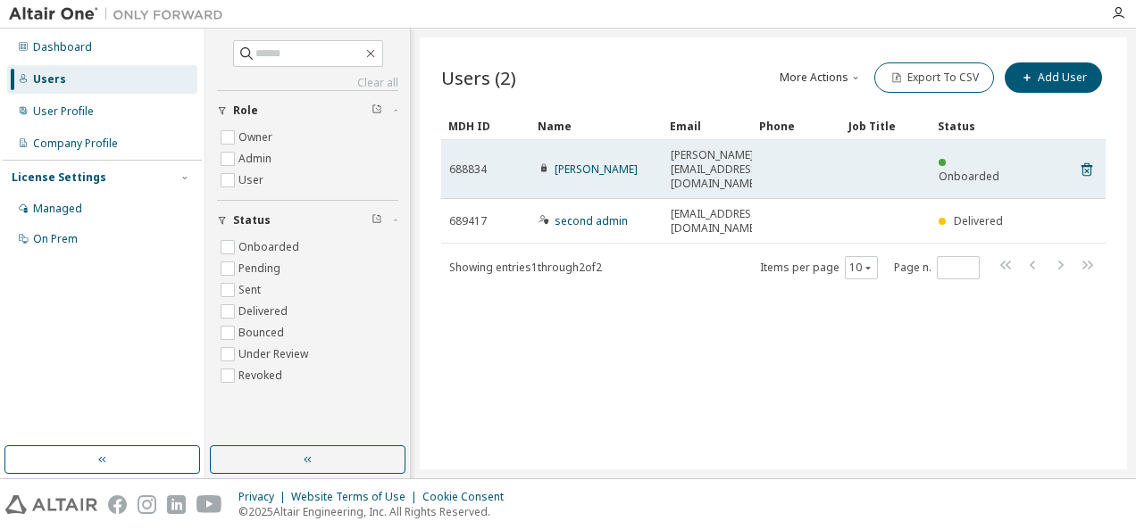
click at [578, 164] on span "[PERSON_NAME]" at bounding box center [587, 170] width 99 height 14
click at [578, 162] on link "[PERSON_NAME]" at bounding box center [596, 169] width 83 height 15
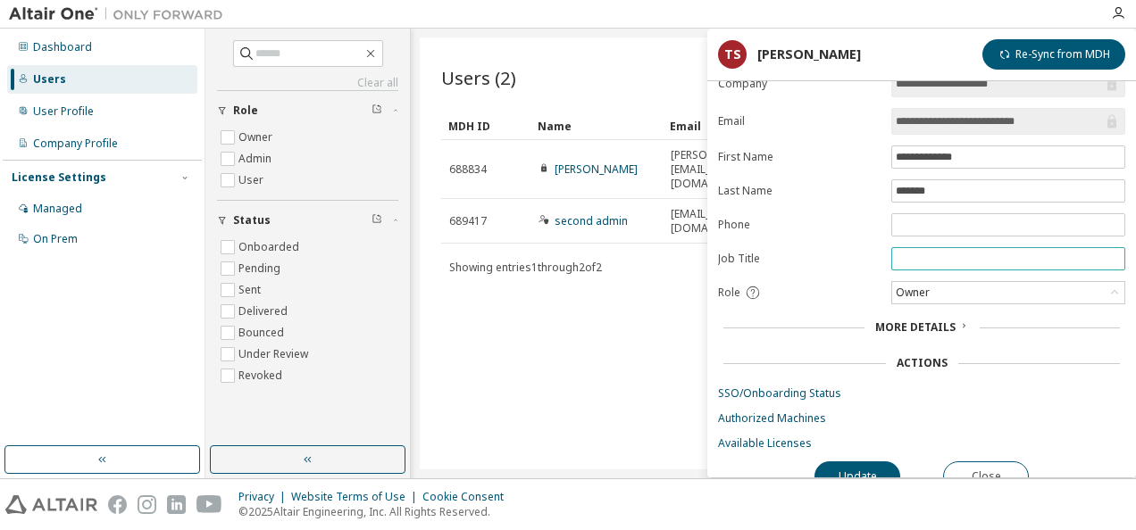
scroll to position [38, 0]
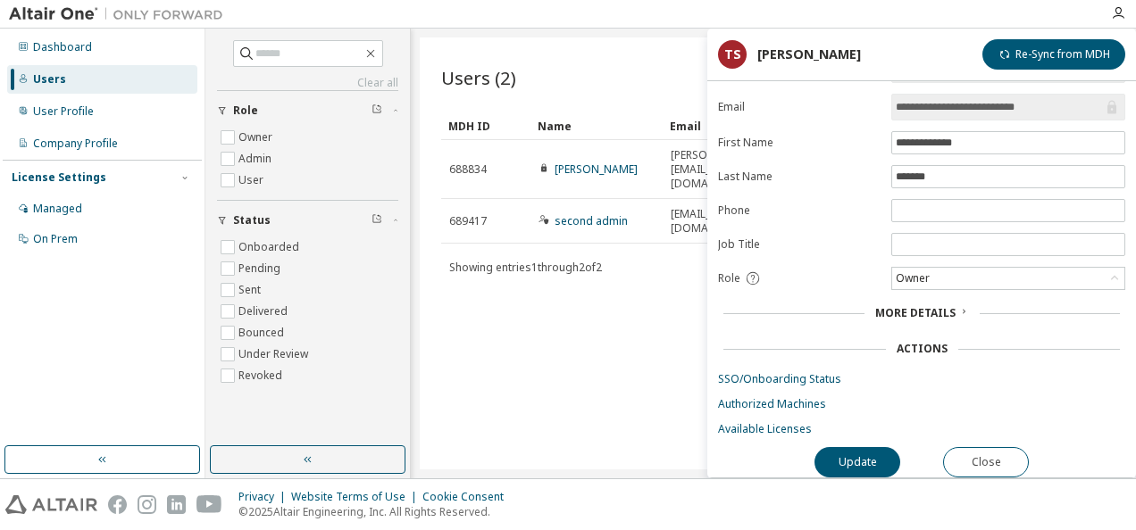
drag, startPoint x: 561, startPoint y: 396, endPoint x: 834, endPoint y: 432, distance: 275.7
click at [562, 396] on div "Users (2) More Actions Import From CSV Export To CSV Add User Clear Load Save S…" at bounding box center [773, 254] width 707 height 432
click at [998, 452] on button "Close" at bounding box center [986, 462] width 86 height 30
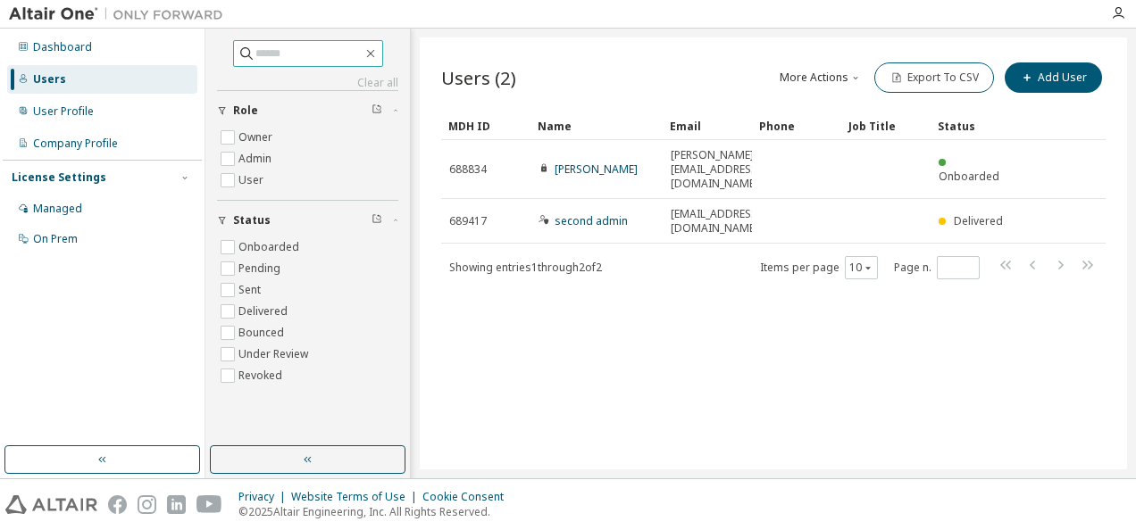
click at [383, 63] on span at bounding box center [308, 53] width 150 height 27
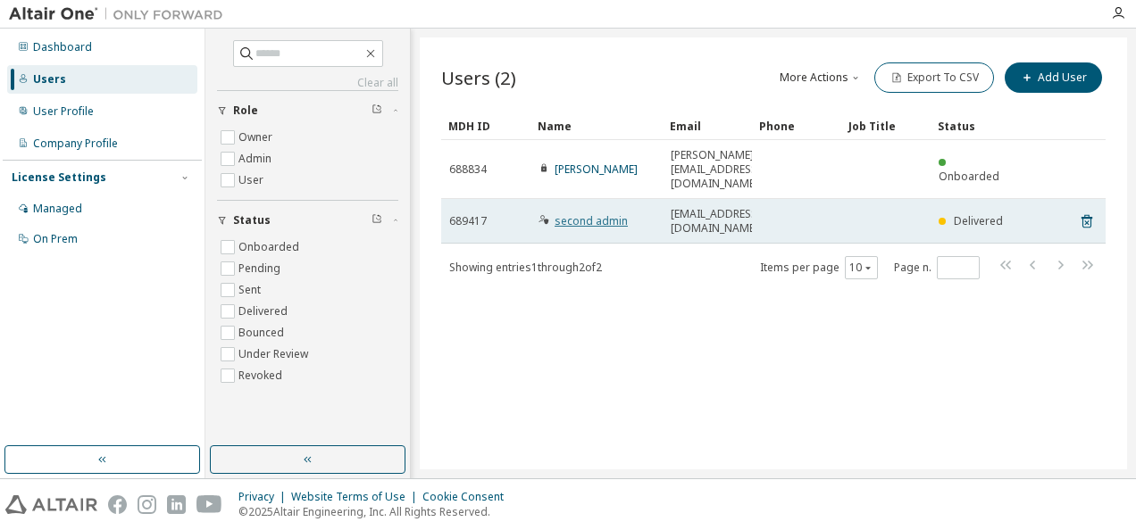
click at [613, 213] on link "second admin" at bounding box center [591, 220] width 73 height 15
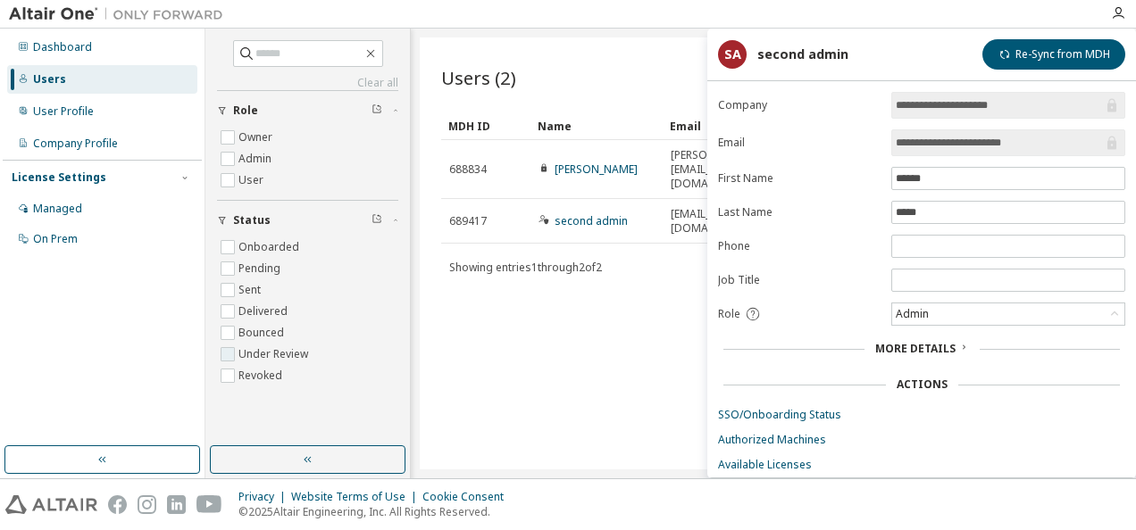
drag, startPoint x: 351, startPoint y: 355, endPoint x: 763, endPoint y: 198, distance: 440.7
click at [352, 355] on span "Under Review" at bounding box center [307, 354] width 181 height 21
click at [589, 409] on div "Users (2) More Actions Import From CSV Export To CSV Add User Clear Load Save S…" at bounding box center [773, 254] width 707 height 432
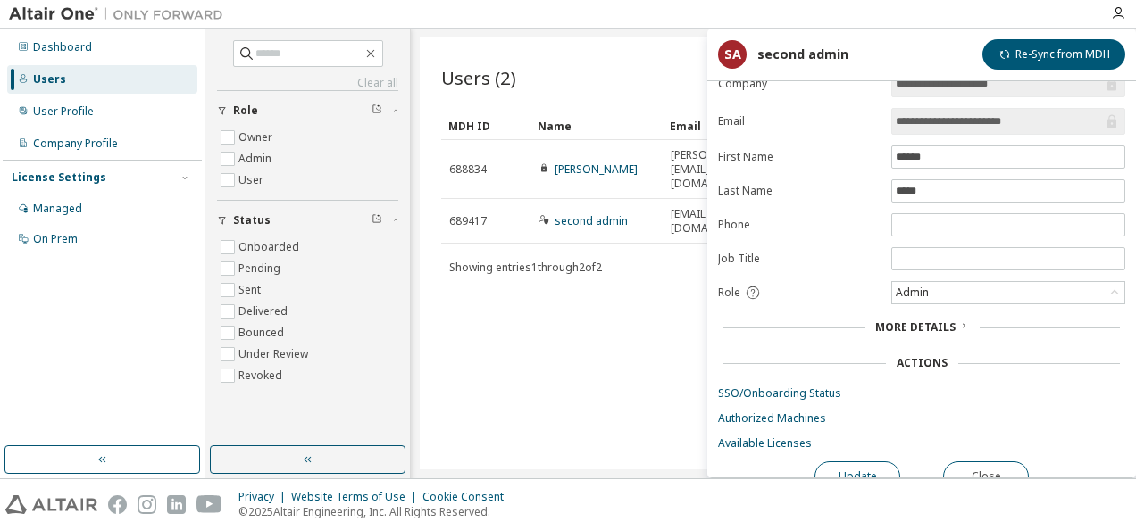
scroll to position [38, 0]
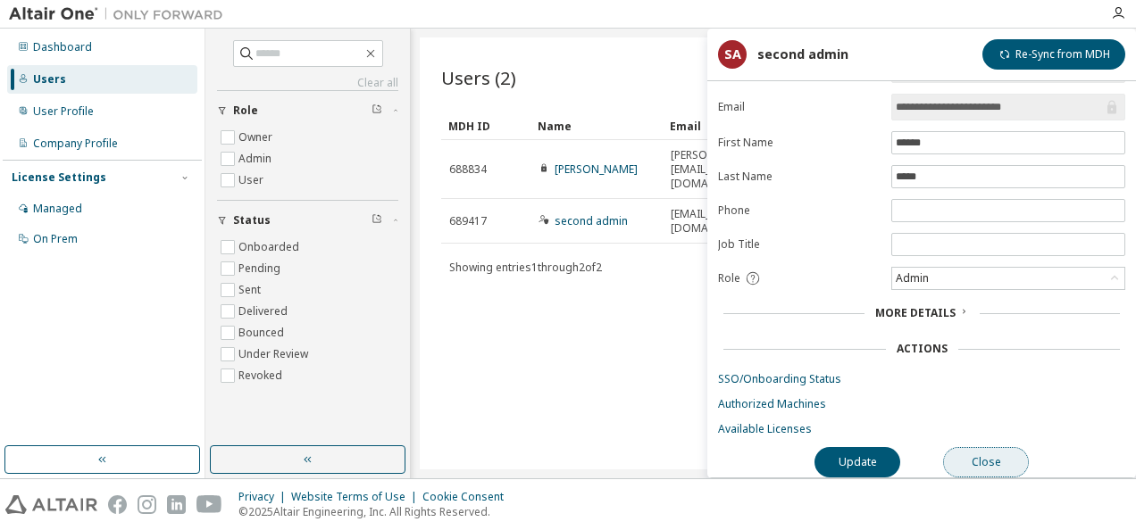
click at [987, 455] on button "Close" at bounding box center [986, 462] width 86 height 30
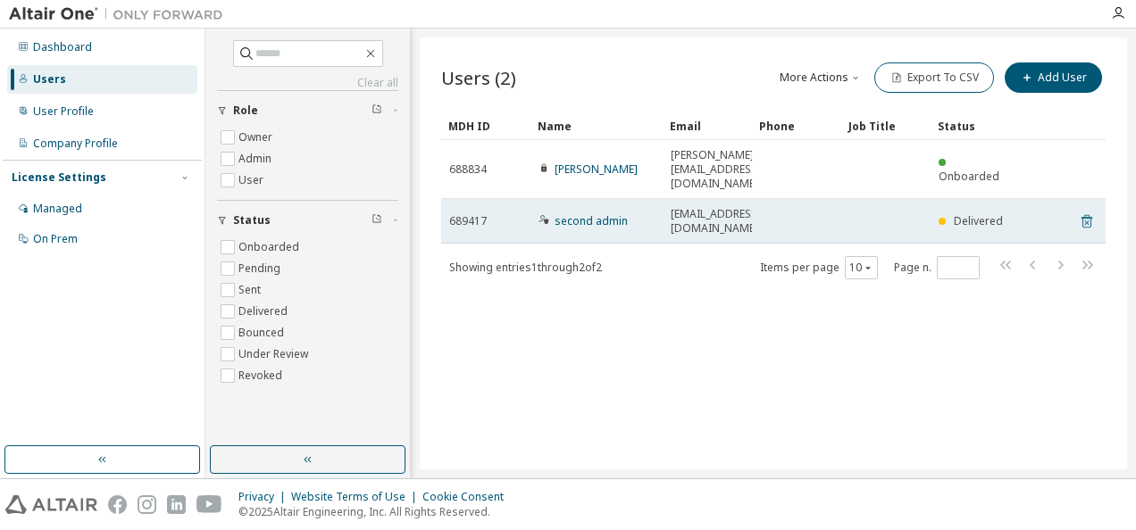
click at [1088, 221] on icon at bounding box center [1086, 223] width 4 height 4
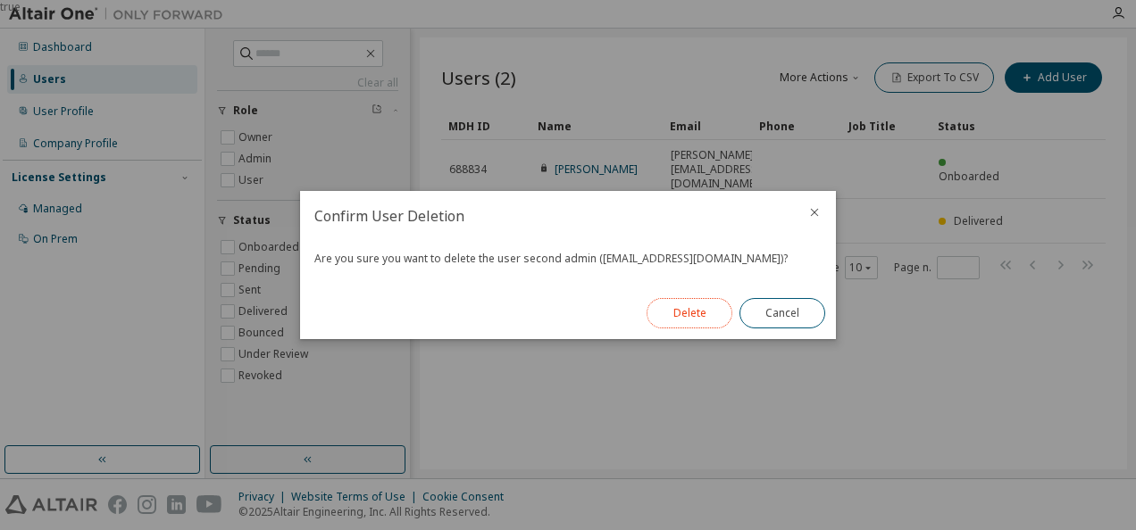
click at [688, 314] on button "Delete" at bounding box center [690, 313] width 86 height 30
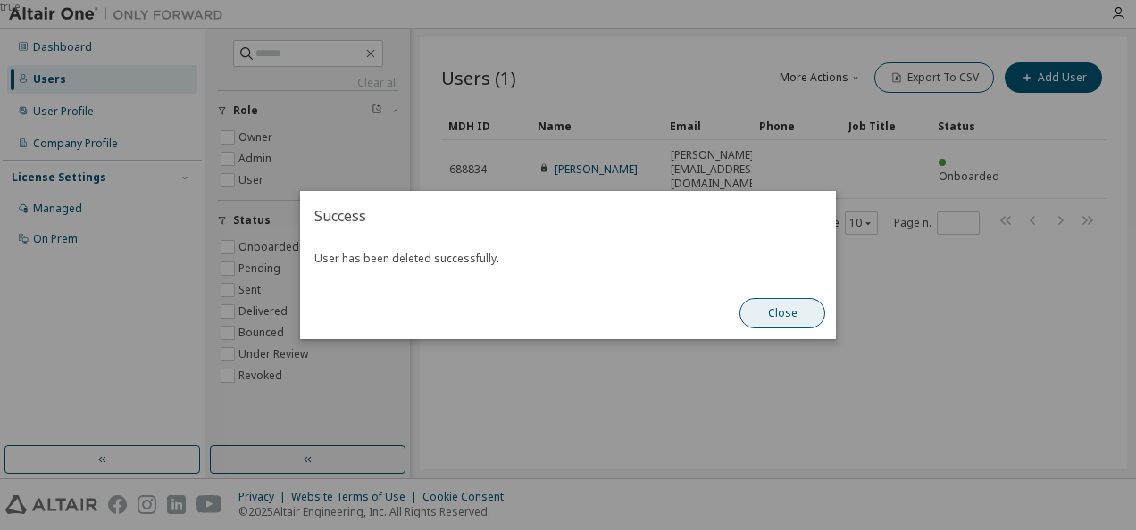
click at [806, 315] on button "Close" at bounding box center [782, 313] width 86 height 30
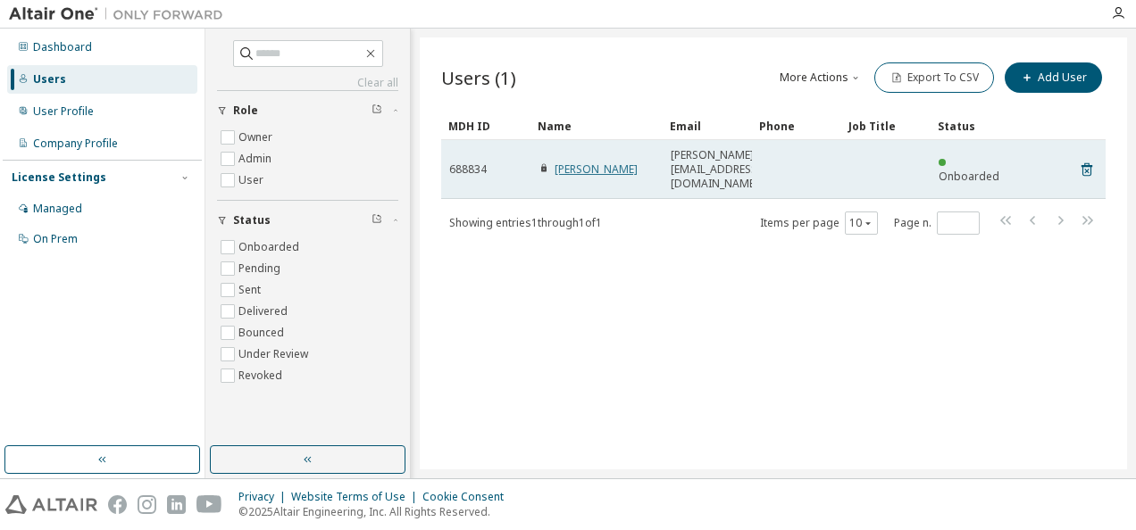
click at [575, 162] on link "[PERSON_NAME]" at bounding box center [596, 169] width 83 height 15
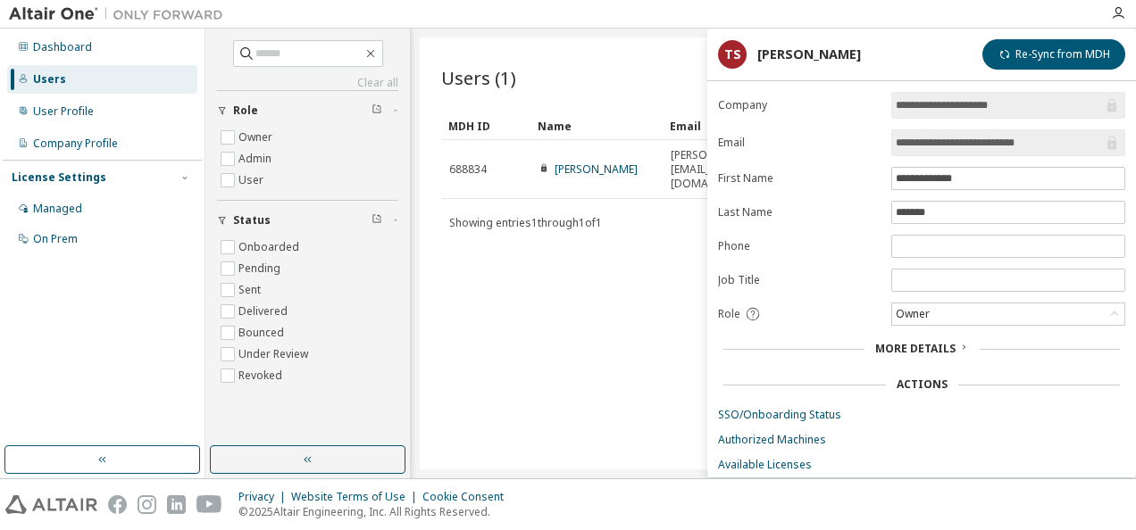
scroll to position [38, 0]
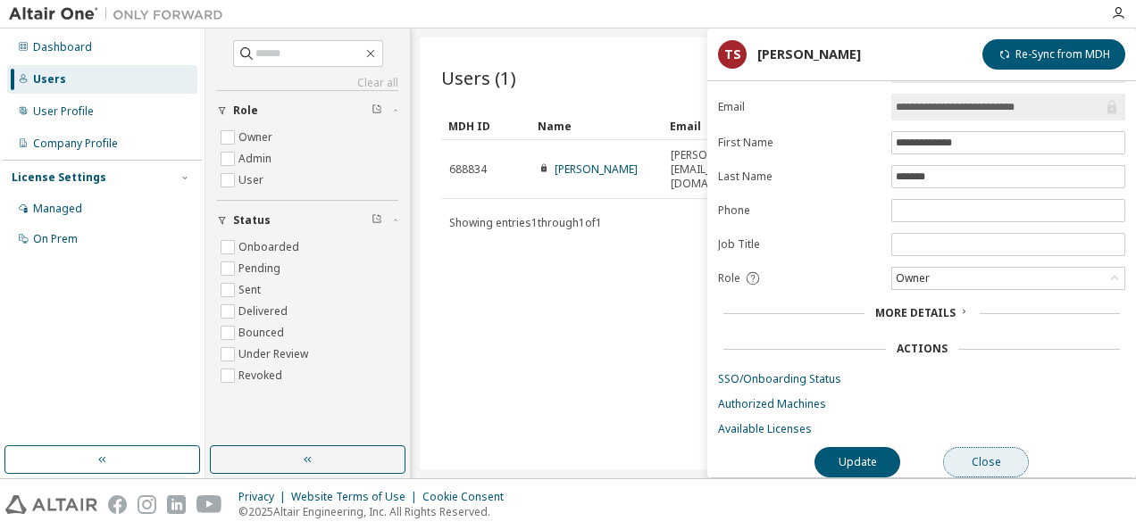
click at [995, 447] on button "Close" at bounding box center [986, 462] width 86 height 30
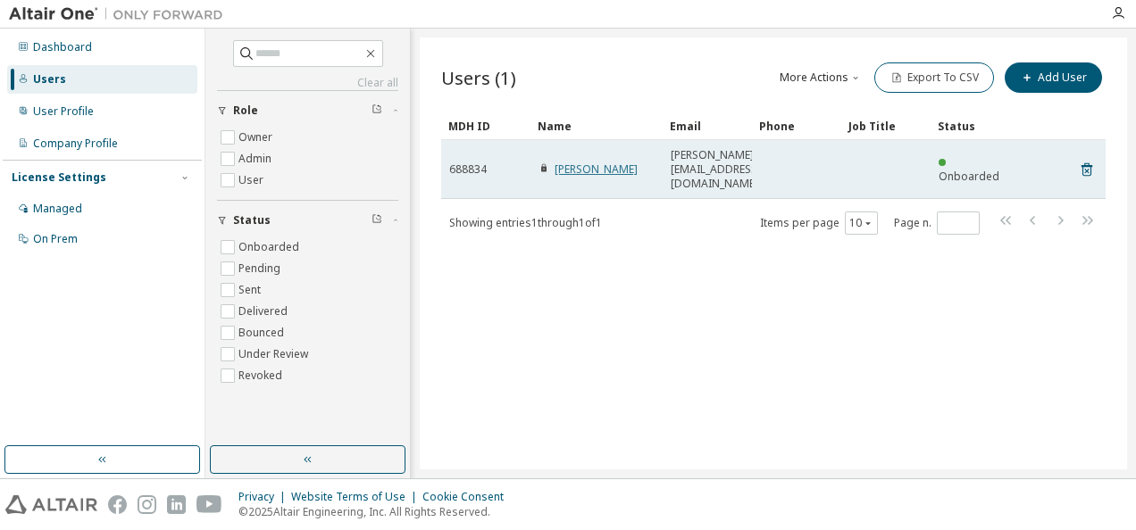
click at [558, 162] on link "[PERSON_NAME]" at bounding box center [596, 169] width 83 height 15
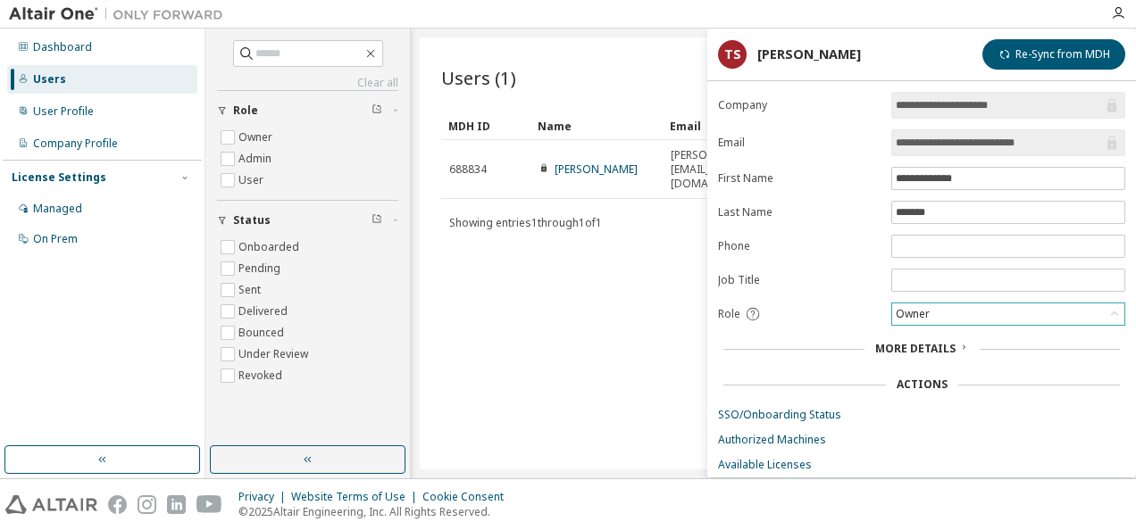
click at [941, 306] on div "Owner" at bounding box center [1008, 314] width 232 height 21
click at [938, 338] on li "Admin" at bounding box center [1007, 332] width 229 height 23
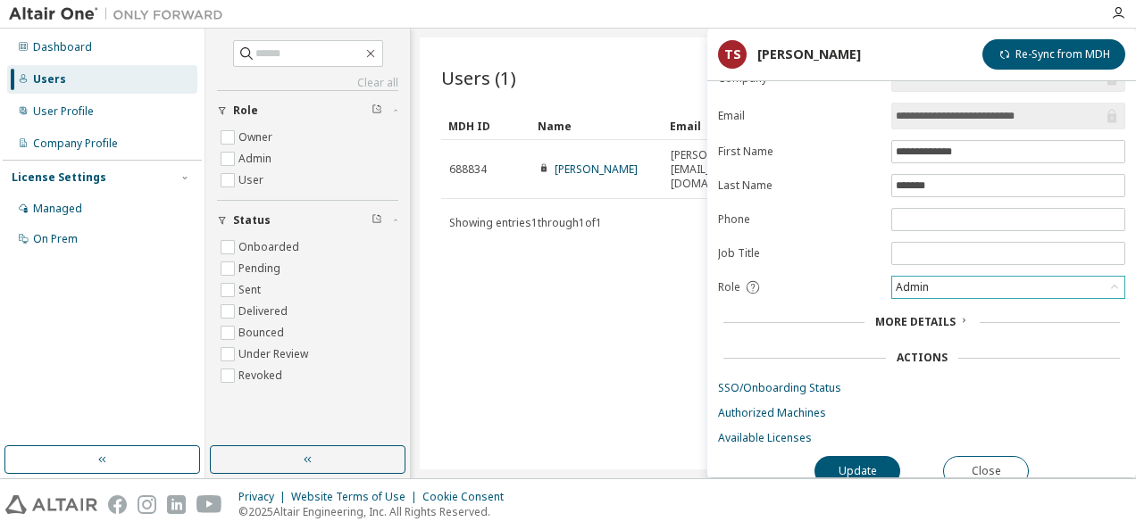
scroll to position [38, 0]
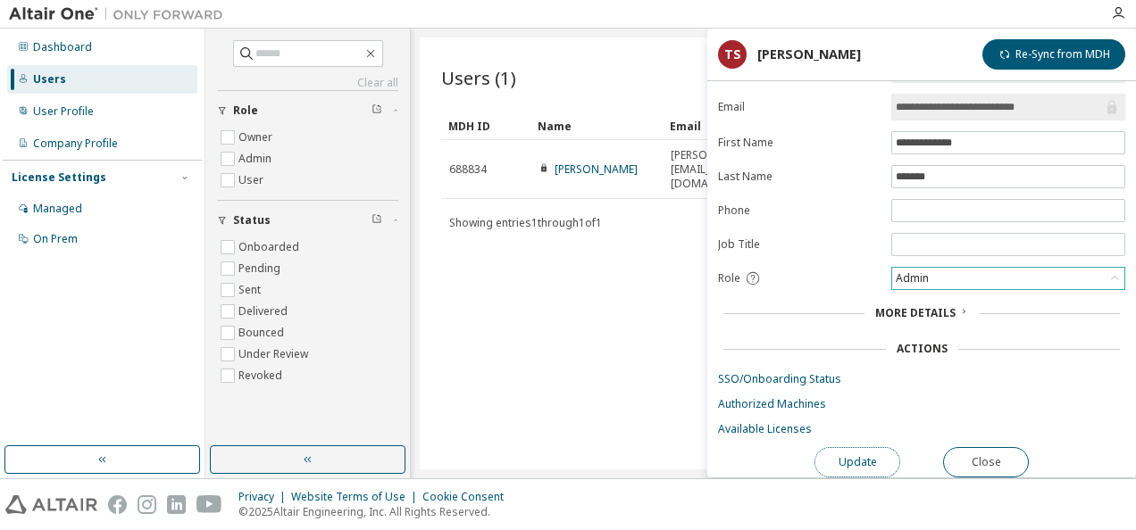
click at [854, 450] on button "Update" at bounding box center [857, 462] width 86 height 30
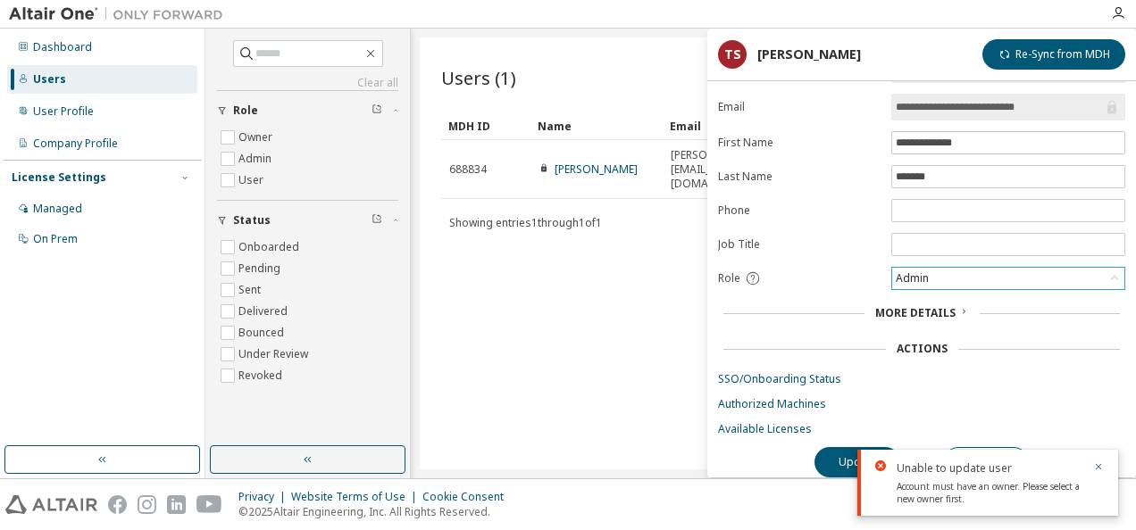
click at [867, 460] on div "Unable to update user Account must have an owner. Please select a new owner fir…" at bounding box center [987, 483] width 261 height 66
click at [879, 463] on icon at bounding box center [880, 466] width 11 height 11
click at [943, 258] on form "**********" at bounding box center [921, 246] width 407 height 380
click at [951, 268] on div "Admin" at bounding box center [1008, 278] width 232 height 21
click at [945, 323] on li "Owner" at bounding box center [1007, 320] width 229 height 23
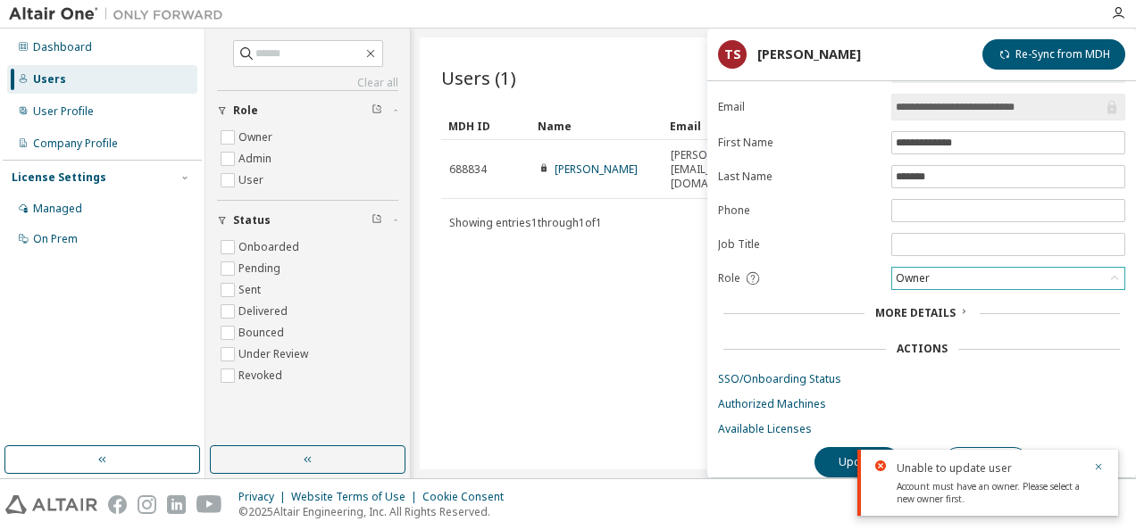
click at [883, 464] on icon at bounding box center [880, 466] width 11 height 11
drag, startPoint x: 874, startPoint y: 466, endPoint x: 1084, endPoint y: 468, distance: 209.9
click at [875, 466] on div "Unable to update user Account must have an owner. Please select a new owner fir…" at bounding box center [987, 483] width 261 height 66
click at [1100, 469] on icon "button" at bounding box center [1099, 467] width 6 height 6
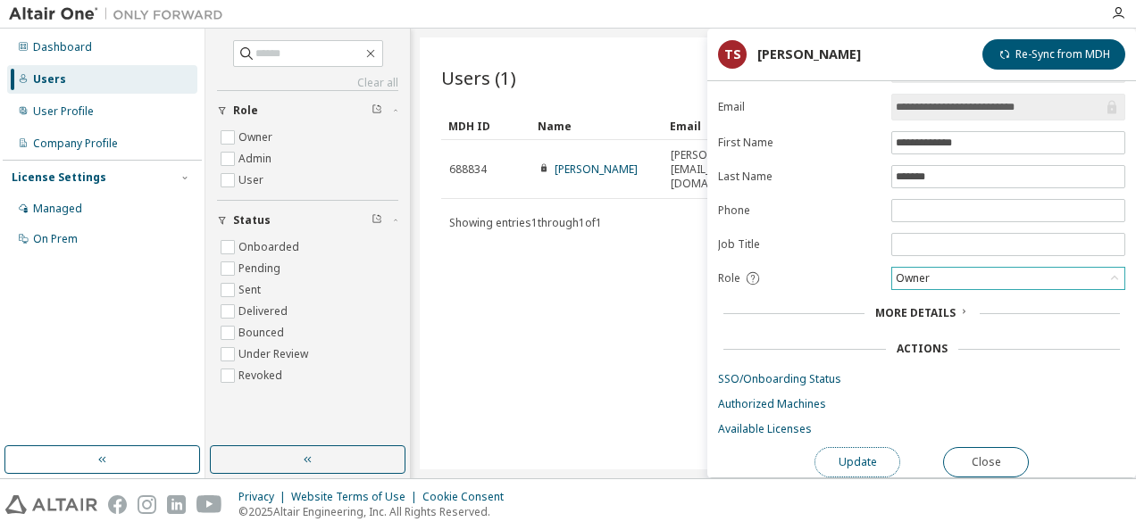
click at [866, 455] on button "Update" at bounding box center [857, 462] width 86 height 30
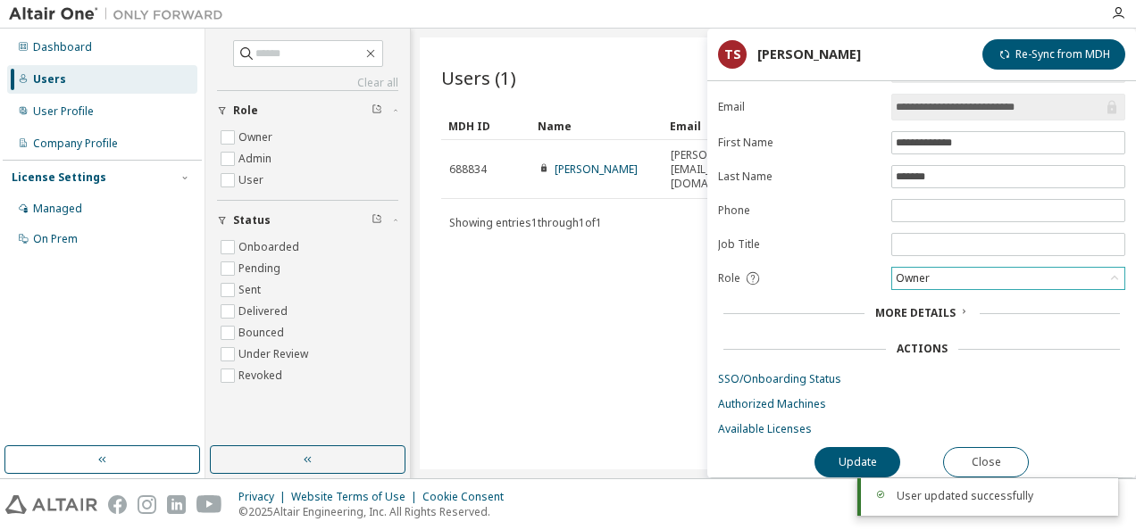
click at [549, 339] on div "Users (1) More Actions Import From CSV Export To CSV Add User Clear Load Save S…" at bounding box center [773, 254] width 707 height 432
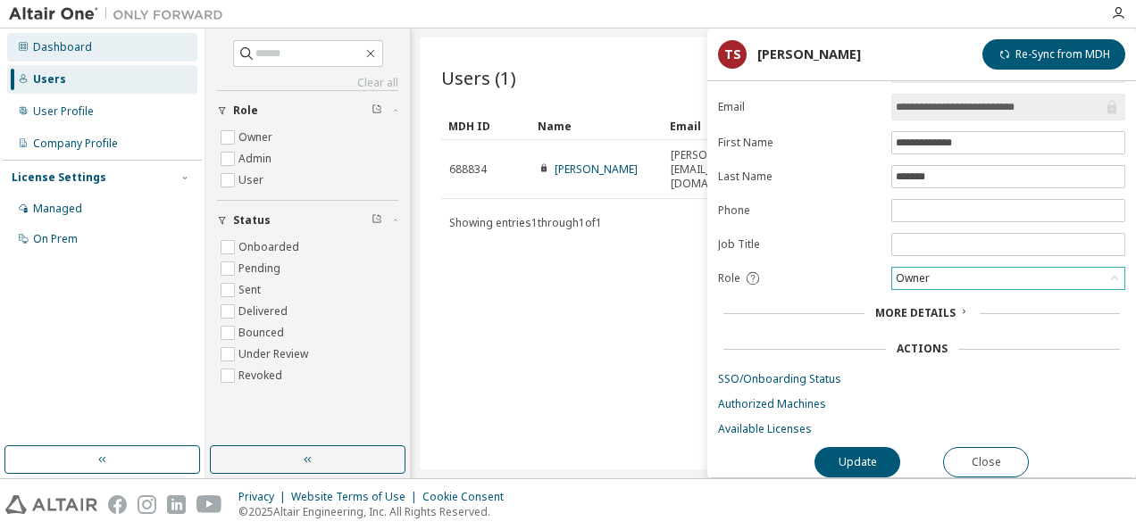
click at [27, 41] on icon at bounding box center [23, 46] width 11 height 11
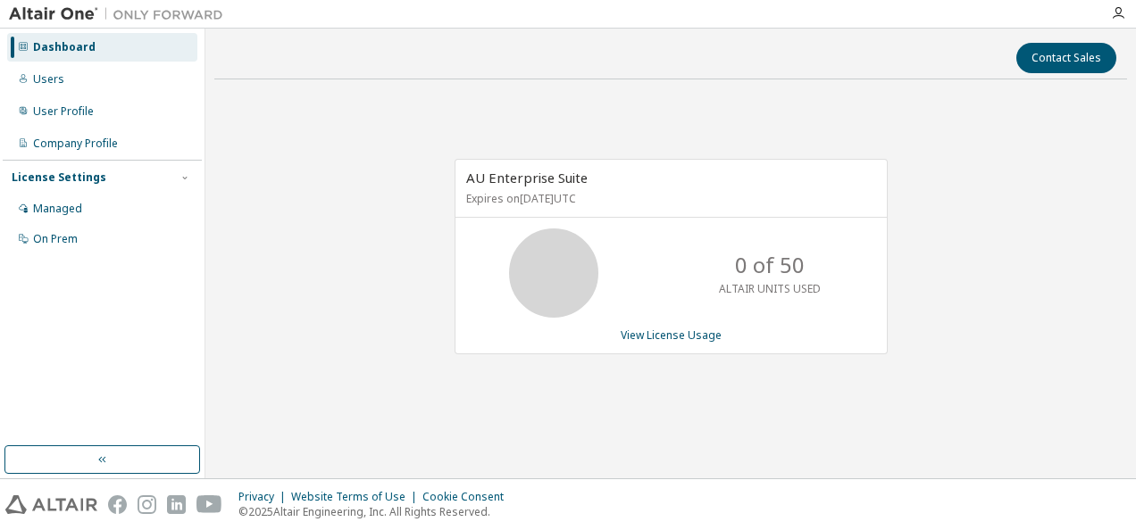
click at [29, 14] on img at bounding box center [120, 14] width 223 height 18
click at [684, 336] on link "View License Usage" at bounding box center [671, 335] width 101 height 15
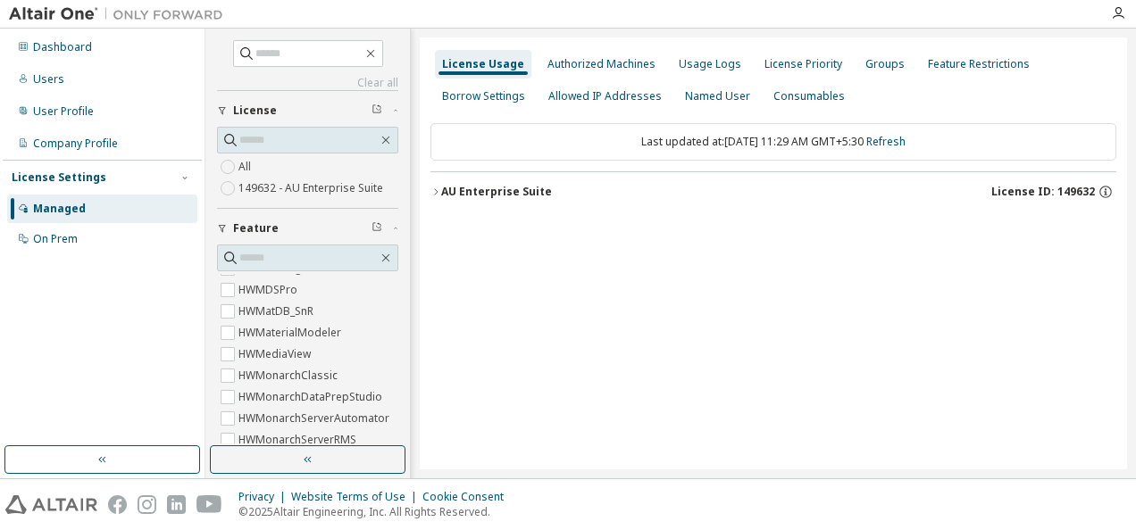
scroll to position [4108, 0]
click at [281, 70] on div "Clear all Collapse on share string Only used licenses Only my usage Feature Hyp…" at bounding box center [307, 305] width 181 height 531
click at [284, 57] on input "text" at bounding box center [308, 54] width 107 height 18
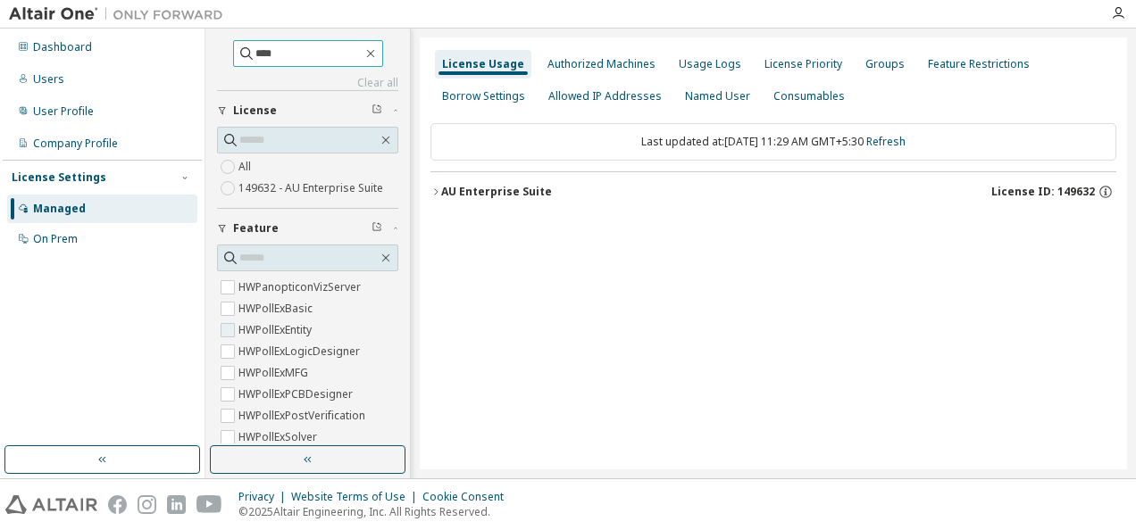
scroll to position [4911, 0]
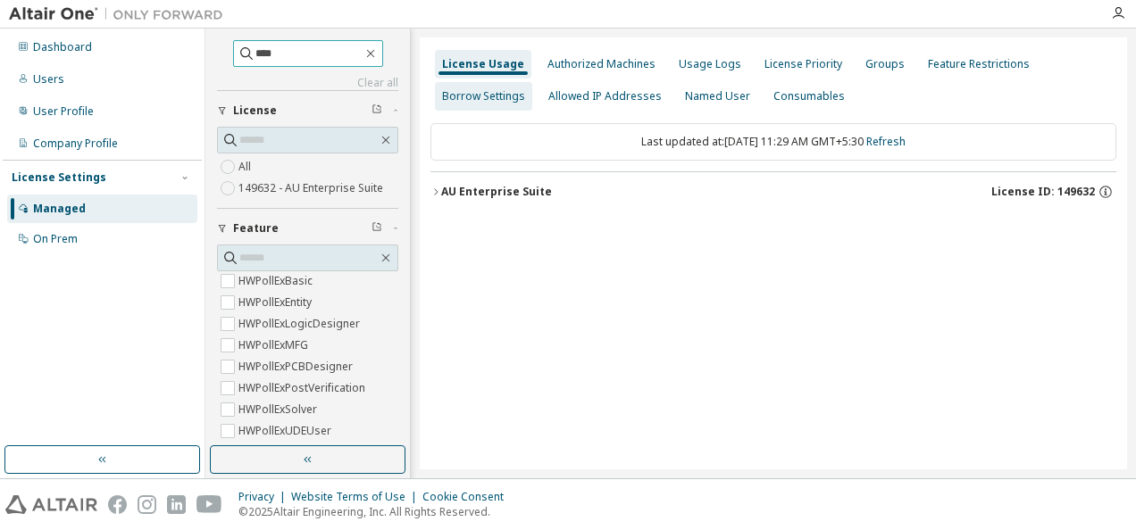
type input "****"
click at [870, 67] on div "Groups" at bounding box center [884, 64] width 39 height 14
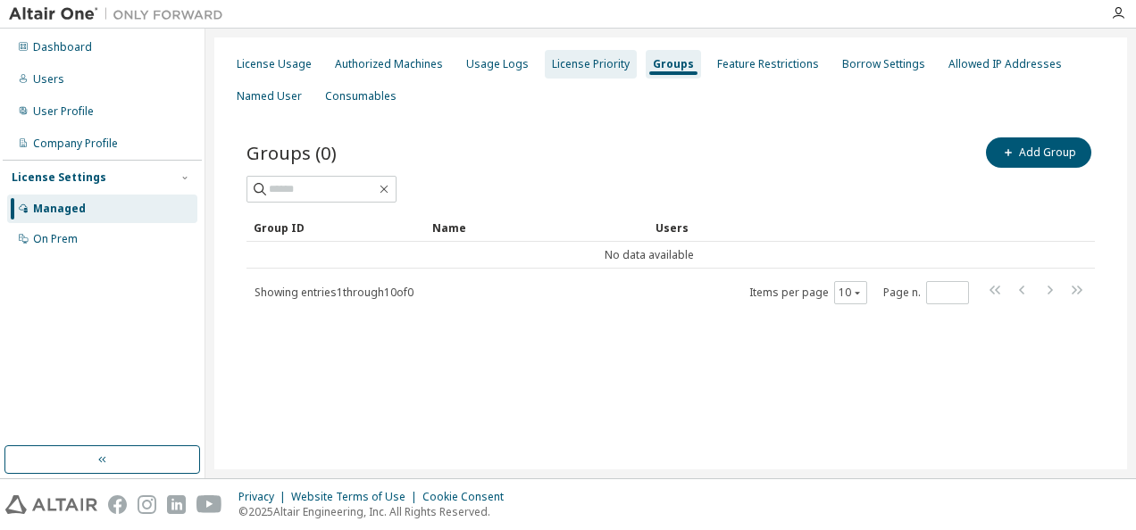
click at [584, 57] on div "License Priority" at bounding box center [591, 64] width 78 height 14
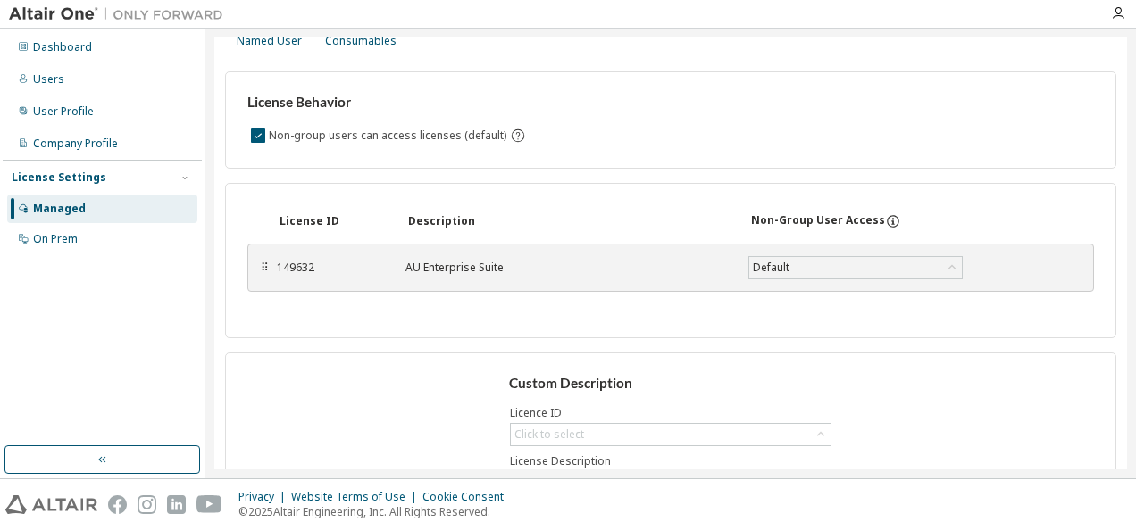
scroll to position [89, 0]
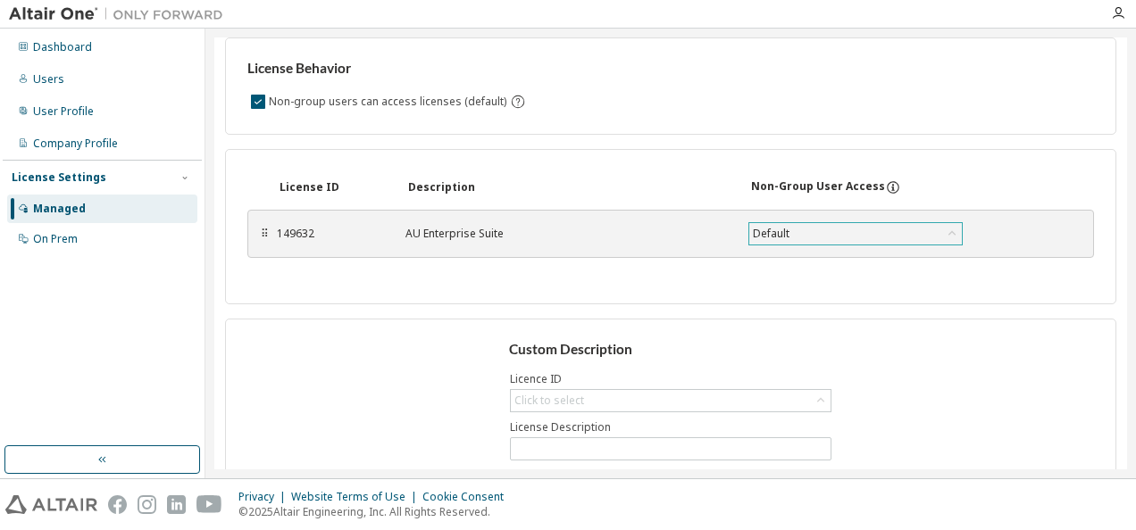
click at [813, 234] on div "Default" at bounding box center [855, 233] width 213 height 21
click at [610, 295] on div "License ID Description Non-Group User Access ⠿ 149632 AU Enterprise Suite Defau…" at bounding box center [670, 226] width 891 height 155
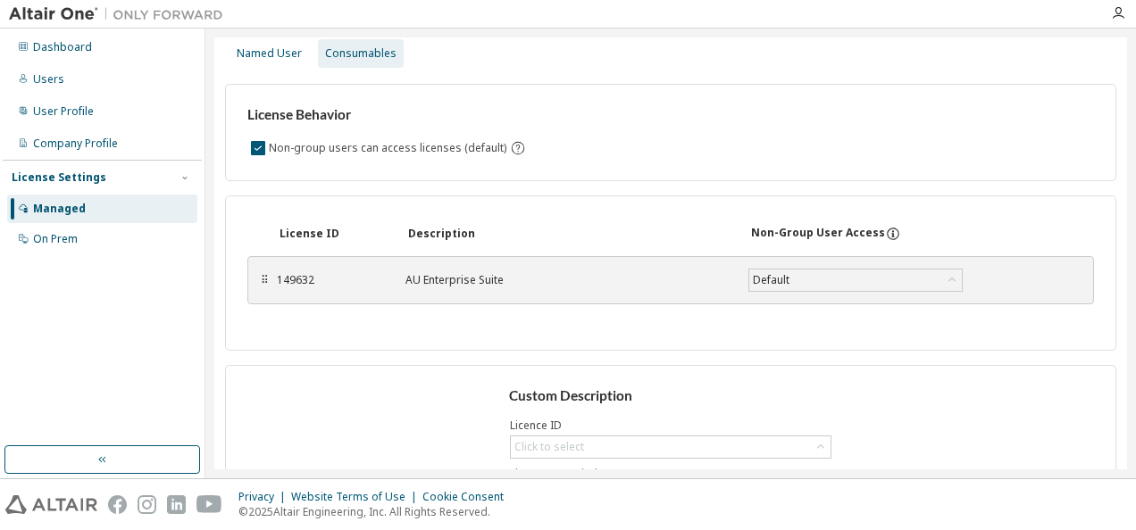
scroll to position [0, 0]
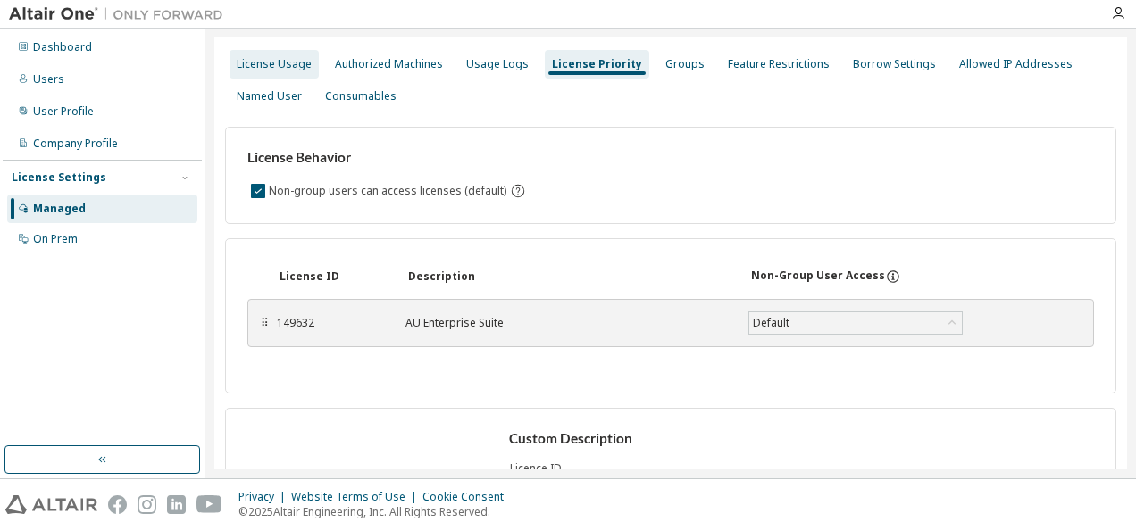
click at [296, 62] on div "License Usage" at bounding box center [274, 64] width 75 height 14
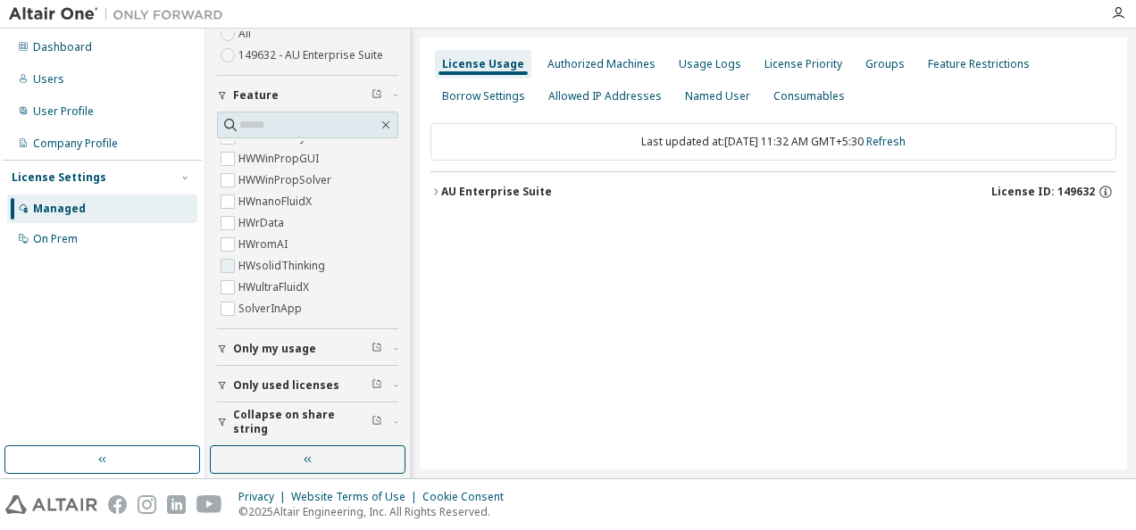
scroll to position [6346, 0]
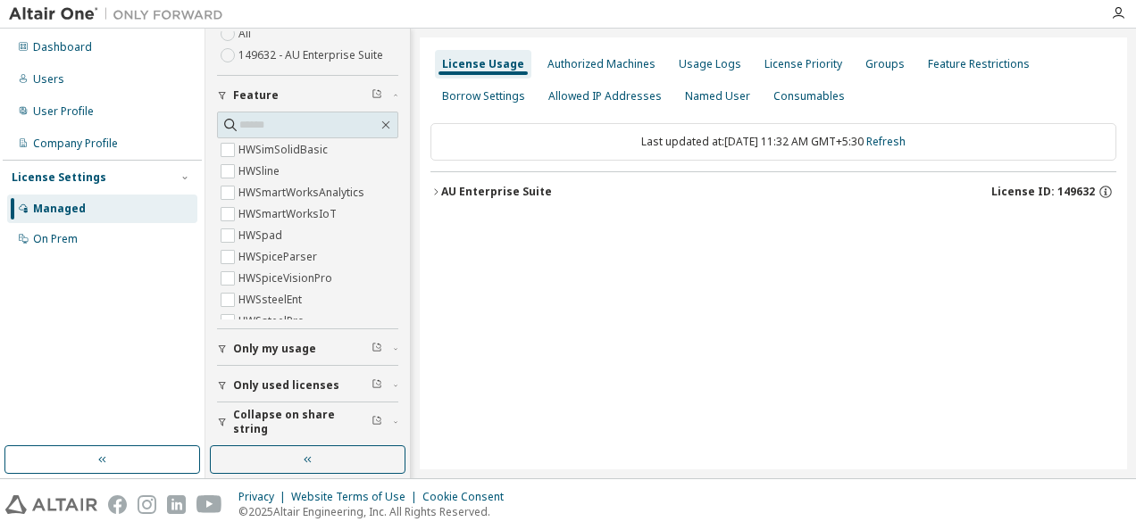
click at [847, 355] on div "License Usage Authorized Machines Usage Logs License Priority Groups Feature Re…" at bounding box center [773, 254] width 707 height 432
click at [596, 273] on div "License Usage Authorized Machines Usage Logs License Priority Groups Feature Re…" at bounding box center [773, 254] width 707 height 432
click at [695, 30] on div "Clear all Collapse on share string Only used licenses Only my usage Feature Hyp…" at bounding box center [670, 254] width 931 height 450
